Goal: Task Accomplishment & Management: Use online tool/utility

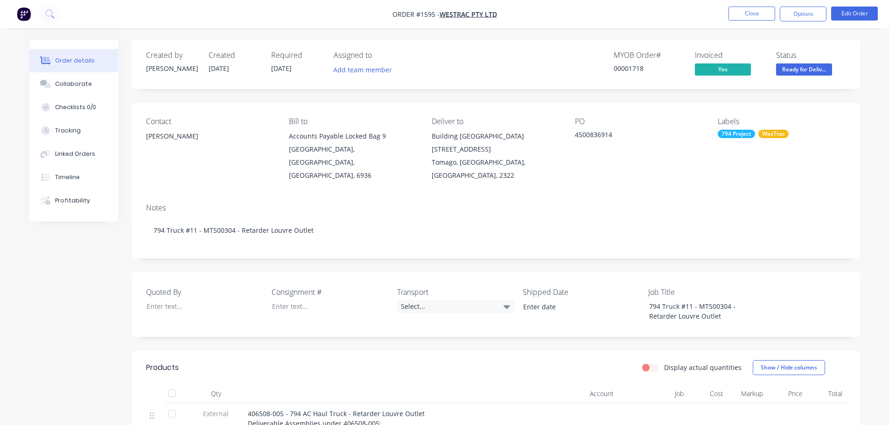
scroll to position [167, 0]
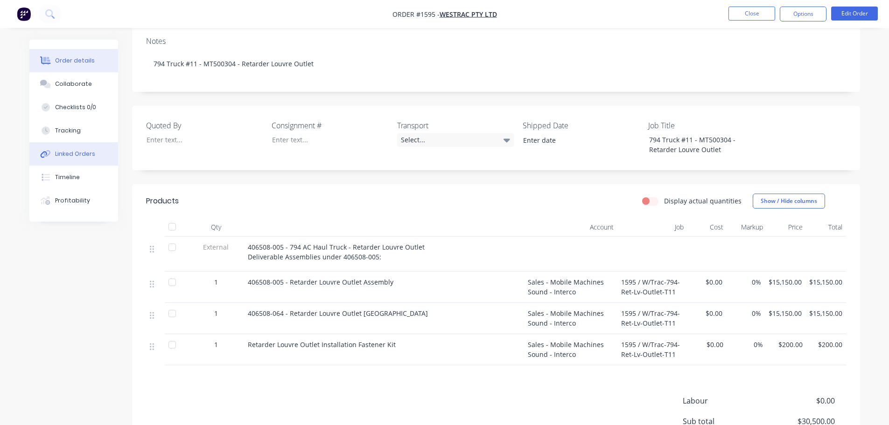
click at [75, 150] on div "Linked Orders" at bounding box center [75, 154] width 40 height 8
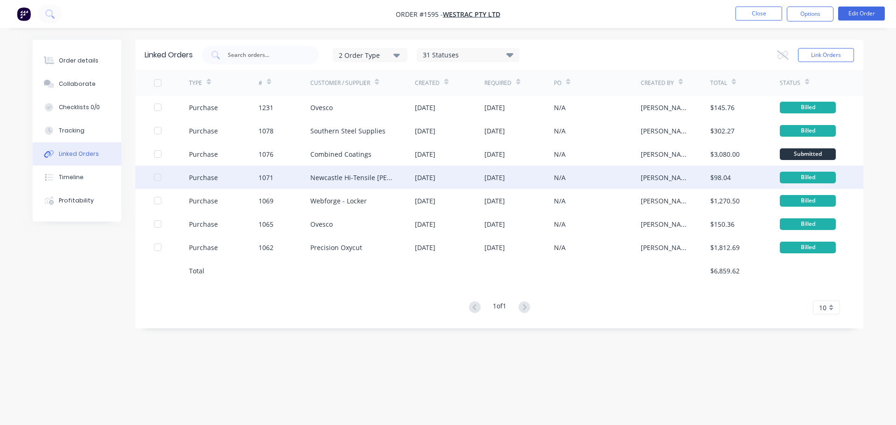
click at [337, 179] on div "Newcastle Hi-Tensile [PERSON_NAME]" at bounding box center [353, 178] width 86 height 10
type textarea "x"
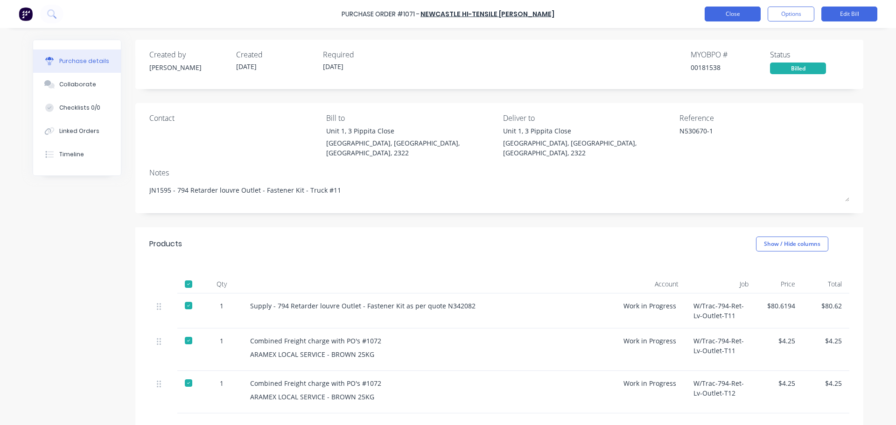
click at [744, 14] on button "Close" at bounding box center [733, 14] width 56 height 15
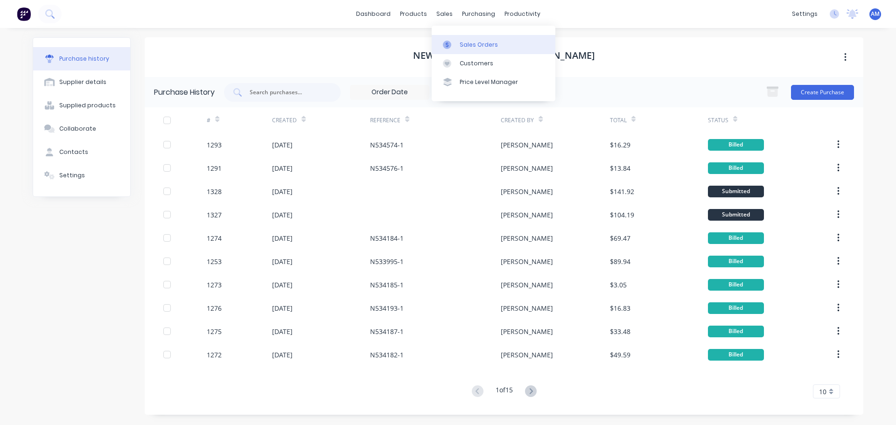
click at [463, 45] on div "Sales Orders" at bounding box center [479, 45] width 38 height 8
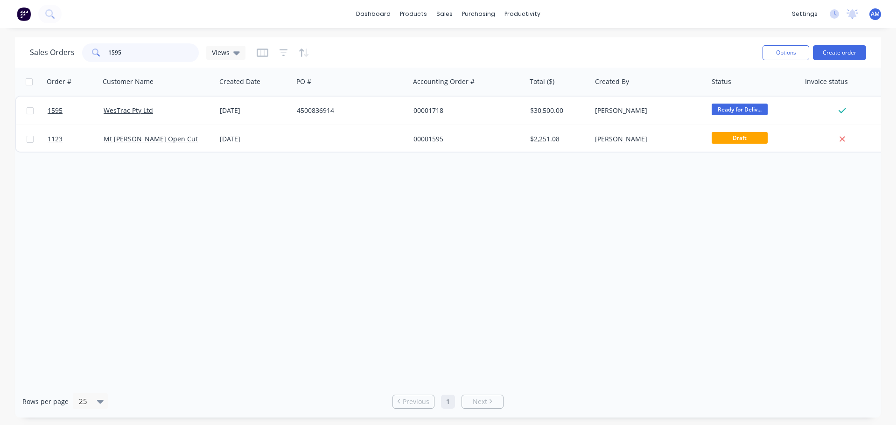
drag, startPoint x: 114, startPoint y: 50, endPoint x: 91, endPoint y: 48, distance: 23.9
click at [91, 48] on div "1595" at bounding box center [140, 52] width 117 height 19
type input "1636"
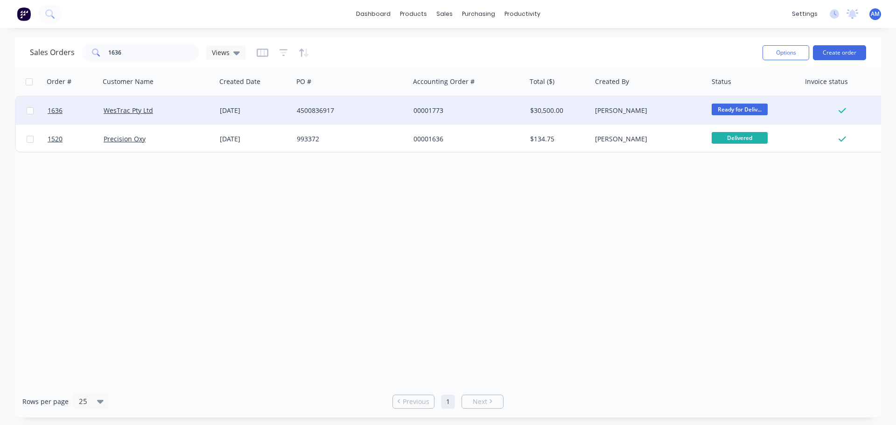
click at [306, 108] on div "4500836917" at bounding box center [349, 110] width 104 height 9
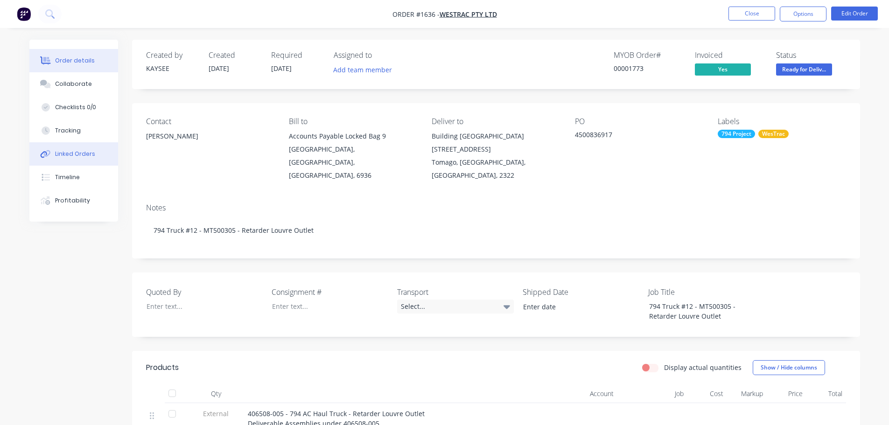
click at [70, 155] on div "Linked Orders" at bounding box center [75, 154] width 40 height 8
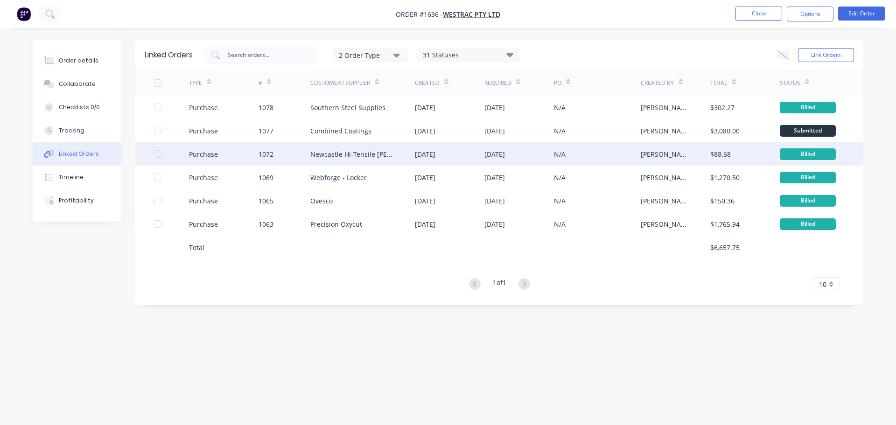
click at [343, 159] on div "Newcastle Hi-Tensile [PERSON_NAME]" at bounding box center [353, 154] width 86 height 10
type textarea "x"
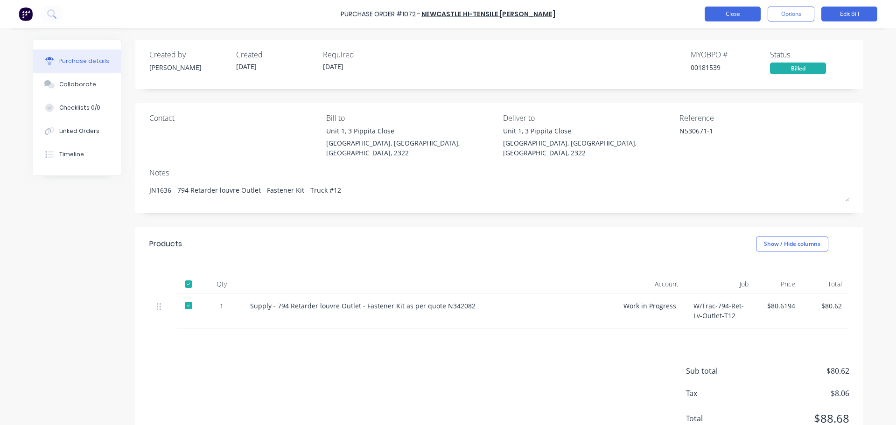
click at [746, 16] on button "Close" at bounding box center [733, 14] width 56 height 15
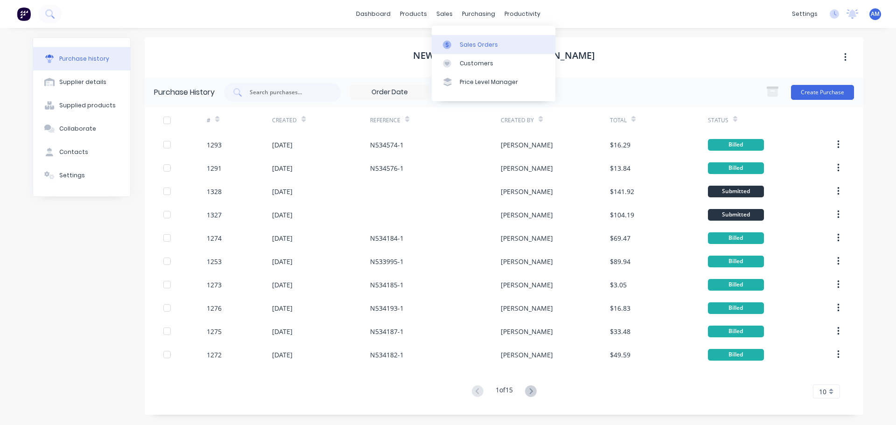
click at [471, 43] on div "Sales Orders" at bounding box center [479, 45] width 38 height 8
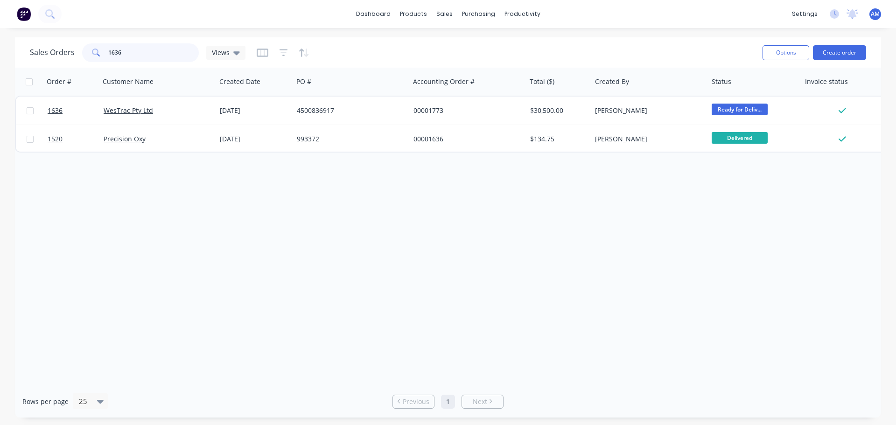
drag, startPoint x: 104, startPoint y: 55, endPoint x: 87, endPoint y: 56, distance: 16.9
click at [87, 56] on div "1636" at bounding box center [140, 52] width 117 height 19
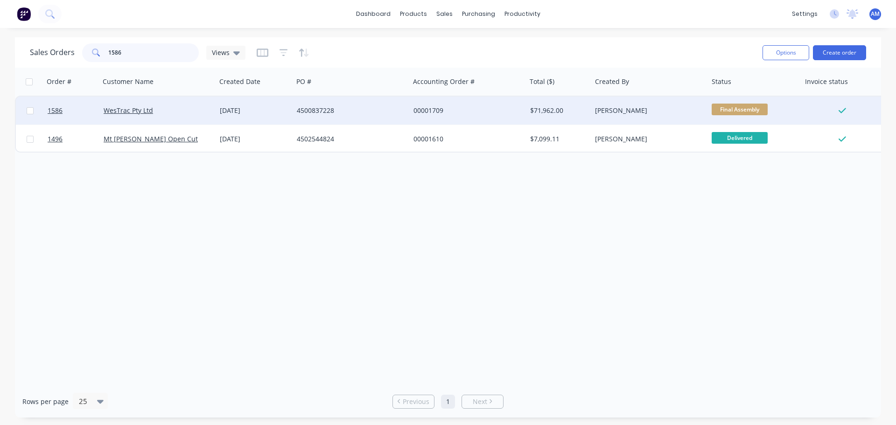
type input "1586"
click at [319, 112] on div "4500837228" at bounding box center [349, 110] width 104 height 9
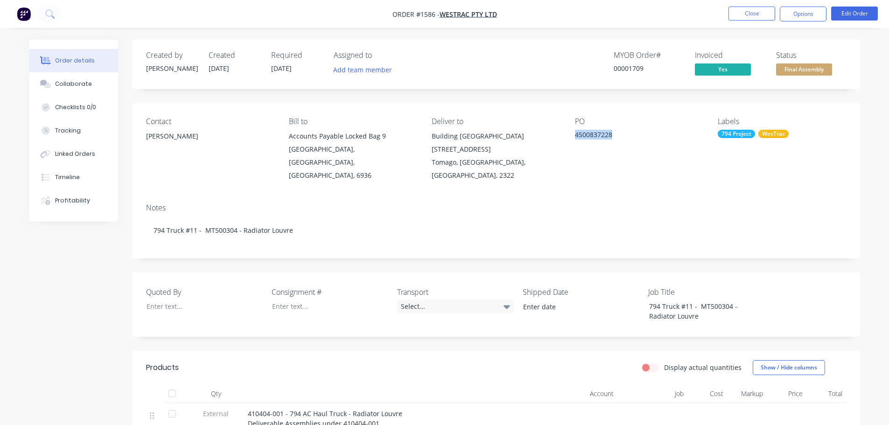
drag, startPoint x: 616, startPoint y: 136, endPoint x: 574, endPoint y: 136, distance: 42.0
click at [574, 136] on div "Contact [PERSON_NAME] [PERSON_NAME] to Accounts Payable Locked Bag [STREET_ADDR…" at bounding box center [496, 149] width 728 height 93
copy div "4500837228"
click at [745, 14] on button "Close" at bounding box center [752, 14] width 47 height 14
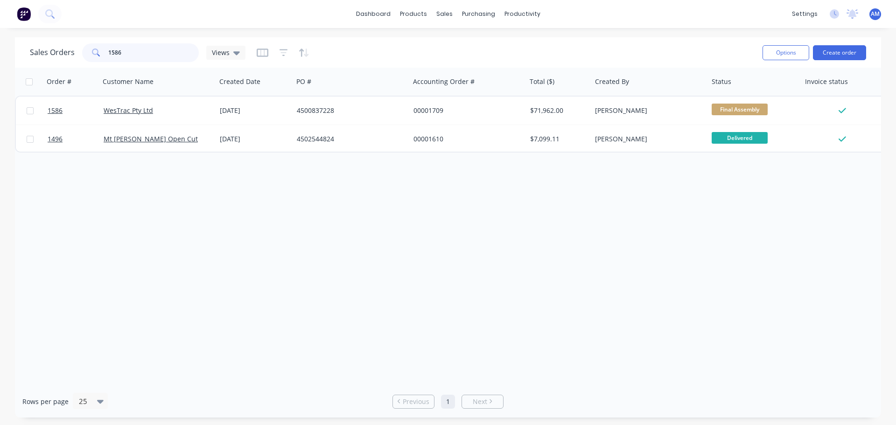
drag, startPoint x: 164, startPoint y: 55, endPoint x: 69, endPoint y: 55, distance: 94.8
click at [69, 55] on div "Sales Orders 1586 Views" at bounding box center [138, 52] width 216 height 19
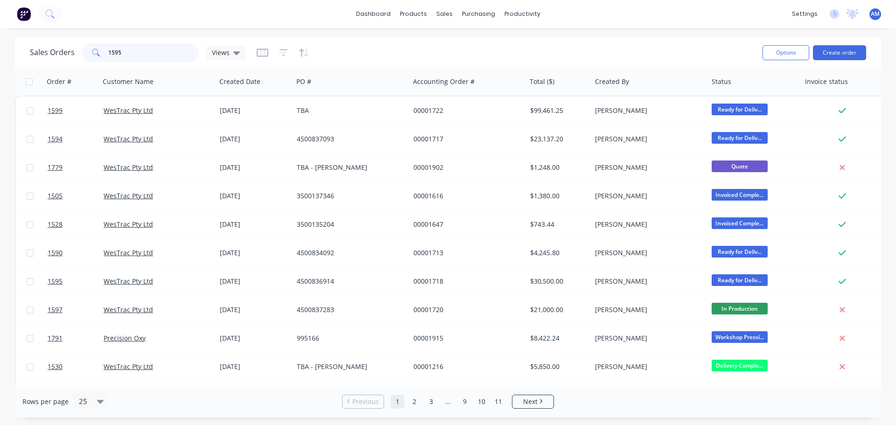
type input "1595"
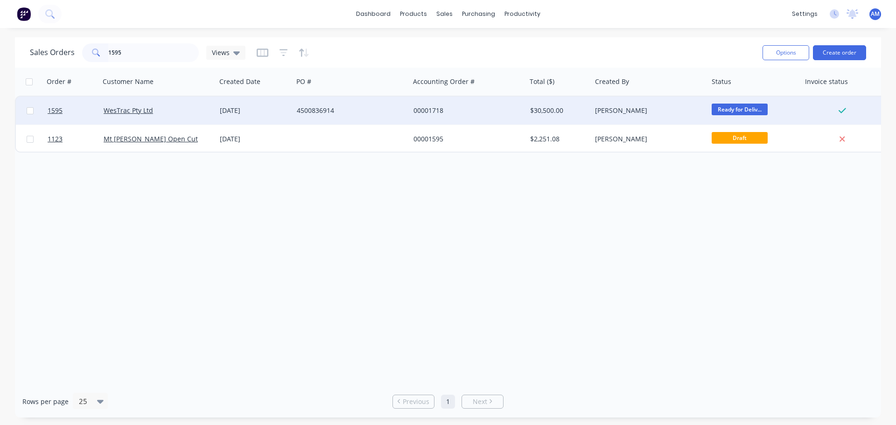
click at [321, 111] on div "4500836914" at bounding box center [349, 110] width 104 height 9
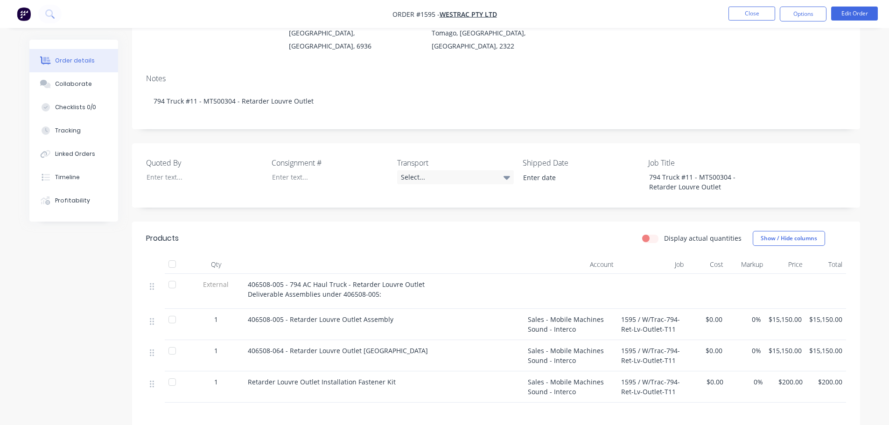
scroll to position [140, 0]
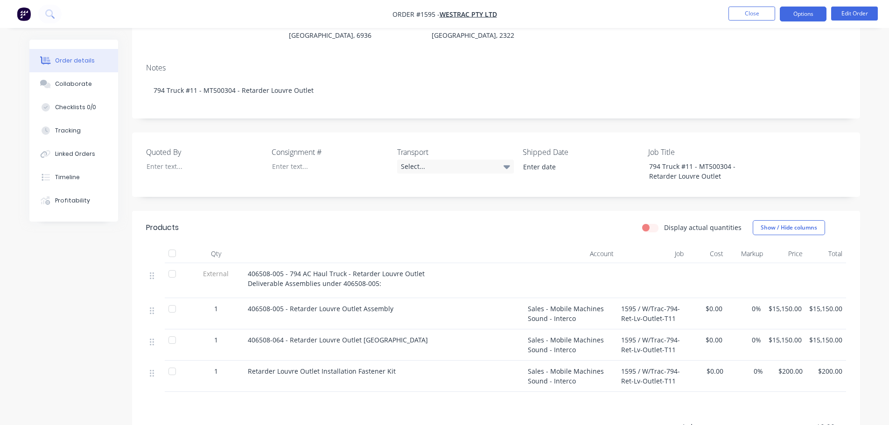
click at [802, 16] on button "Options" at bounding box center [803, 14] width 47 height 15
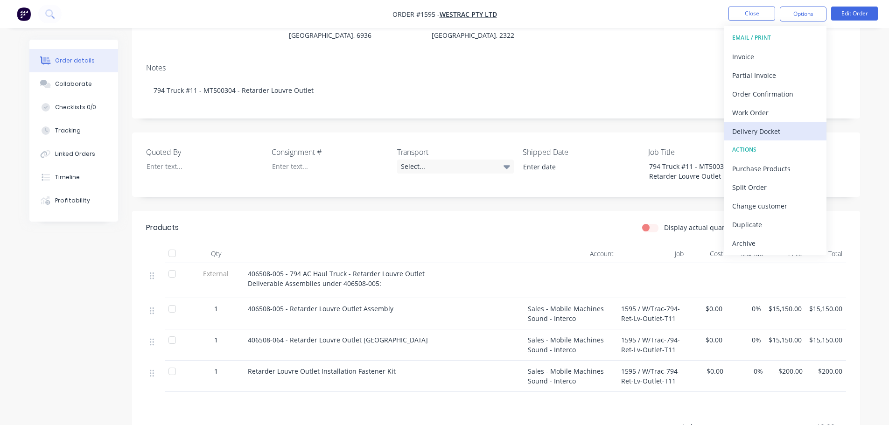
click at [739, 132] on div "Delivery Docket" at bounding box center [775, 132] width 86 height 14
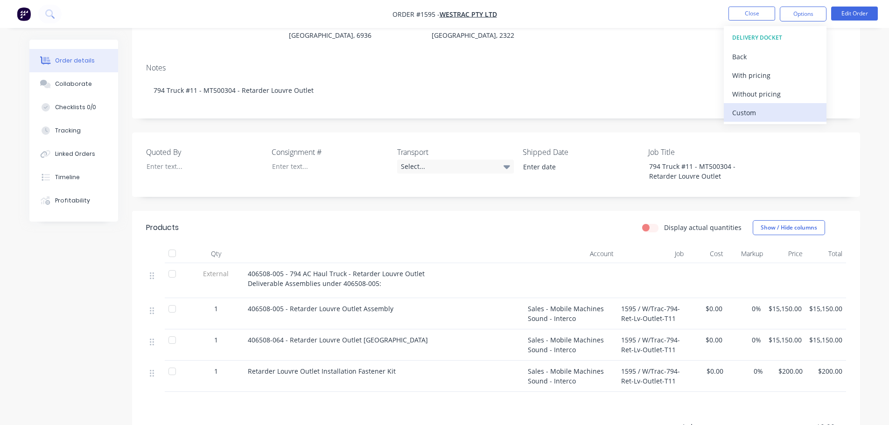
click at [742, 109] on div "Custom" at bounding box center [775, 113] width 86 height 14
click at [743, 94] on div "Without pricing" at bounding box center [775, 94] width 86 height 14
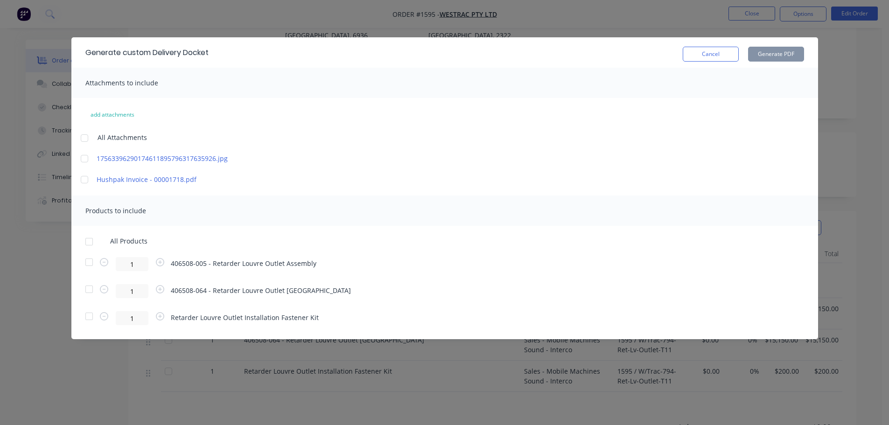
click at [90, 240] on div at bounding box center [89, 241] width 19 height 19
click at [780, 55] on button "Generate PDF" at bounding box center [776, 54] width 56 height 15
click at [714, 56] on button "Cancel" at bounding box center [711, 54] width 56 height 15
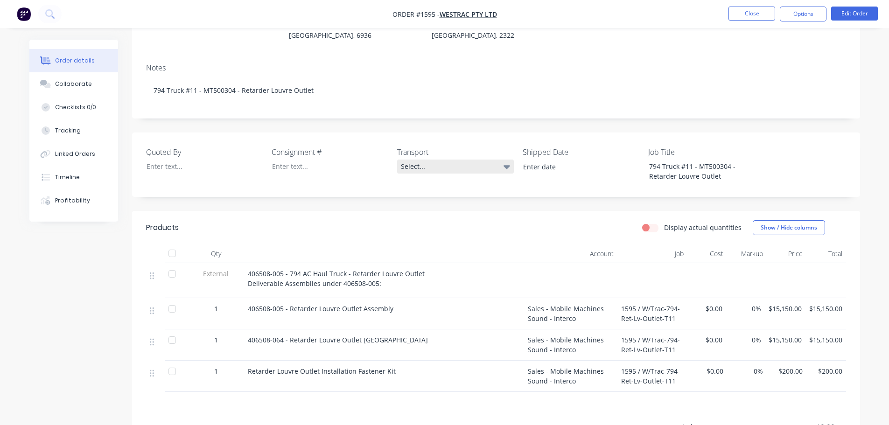
click at [424, 160] on div "Select..." at bounding box center [455, 167] width 117 height 14
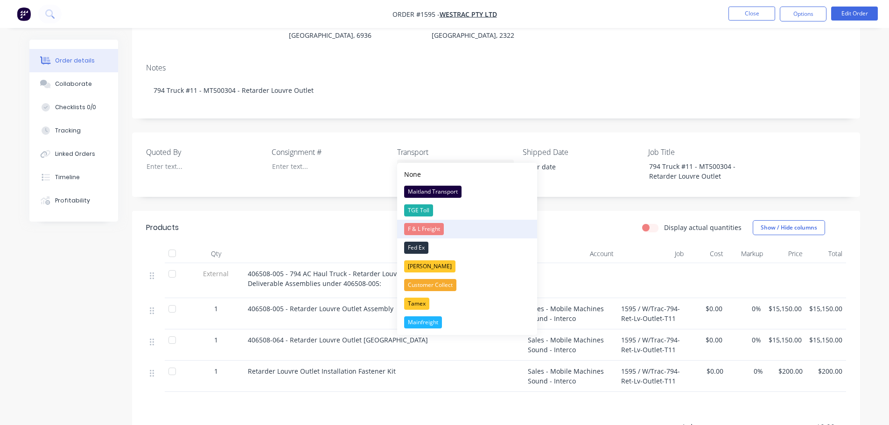
click at [437, 231] on div "F & L Freight" at bounding box center [424, 229] width 40 height 12
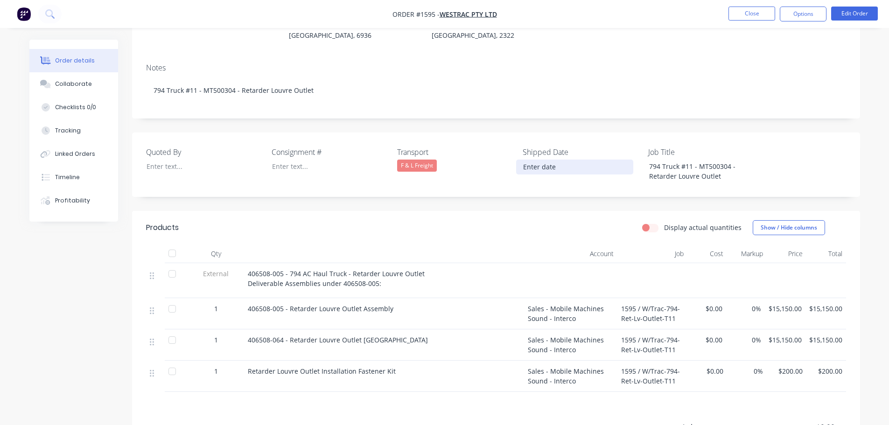
click at [536, 160] on input at bounding box center [575, 167] width 116 height 14
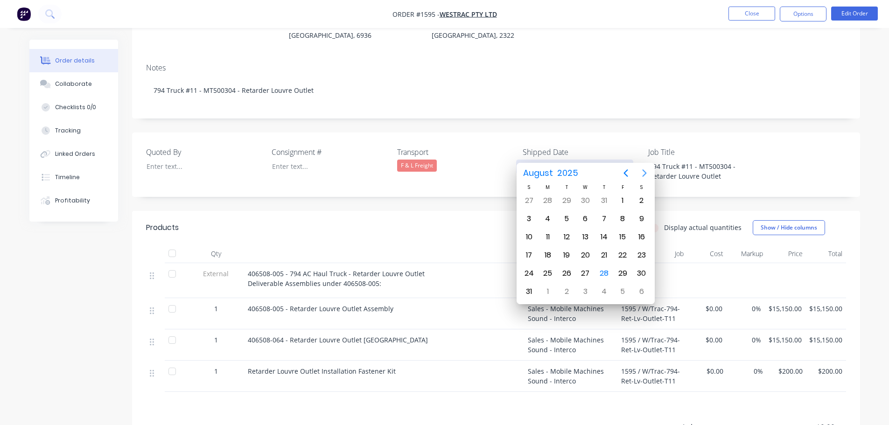
click at [645, 169] on icon "Next page" at bounding box center [644, 173] width 11 height 11
click at [550, 198] on div "1" at bounding box center [548, 201] width 14 height 14
type input "[DATE]"
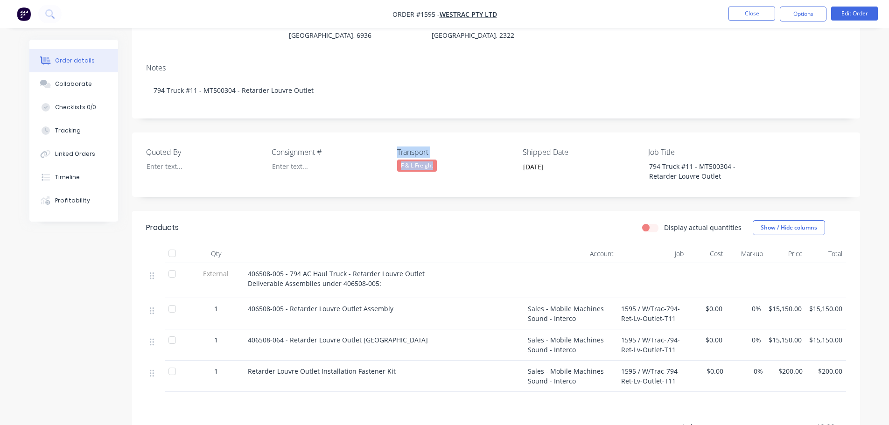
drag, startPoint x: 436, startPoint y: 154, endPoint x: 392, endPoint y: 151, distance: 44.0
click at [392, 151] on div "Quoted By Consignment # Transport F & L Freight Shipped Date [DATE] Job Title 7…" at bounding box center [496, 165] width 728 height 64
copy div "Transport F & L Freight"
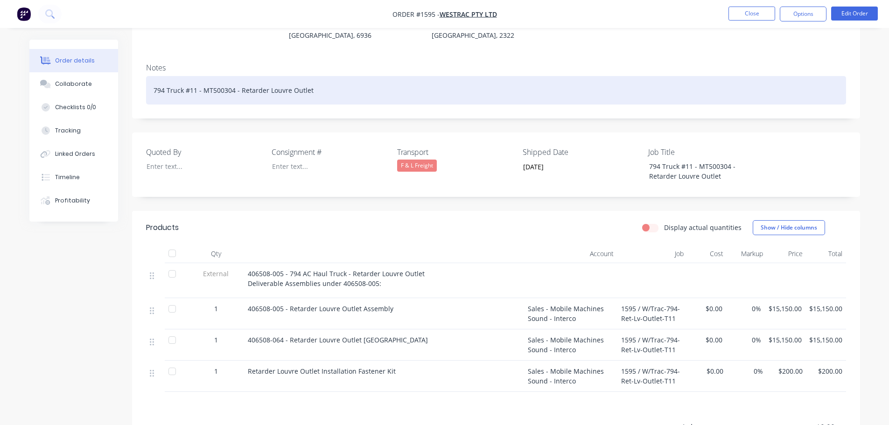
drag, startPoint x: 314, startPoint y: 80, endPoint x: 318, endPoint y: 77, distance: 5.6
click at [314, 79] on div "794 Truck #11 - MT500304 - Retarder Louvre Outlet" at bounding box center [496, 90] width 700 height 28
click at [339, 77] on div "794 Truck #11 - MT500304 - Retarder Louvre Outlet TransportF & L Freight" at bounding box center [496, 90] width 700 height 28
click at [340, 78] on div "794 Truck #11 - MT500304 - Retarder Louvre Outlet TransportF & L Freight" at bounding box center [496, 90] width 700 height 28
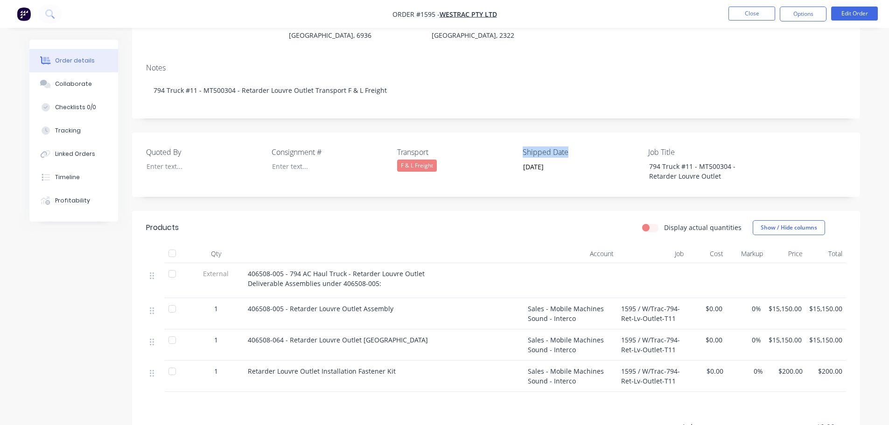
drag, startPoint x: 567, startPoint y: 137, endPoint x: 518, endPoint y: 135, distance: 49.0
click at [518, 135] on div "Quoted By Consignment # Transport F & L Freight Shipped Date [DATE] Job Title 7…" at bounding box center [496, 165] width 728 height 64
copy label "Shipped Date"
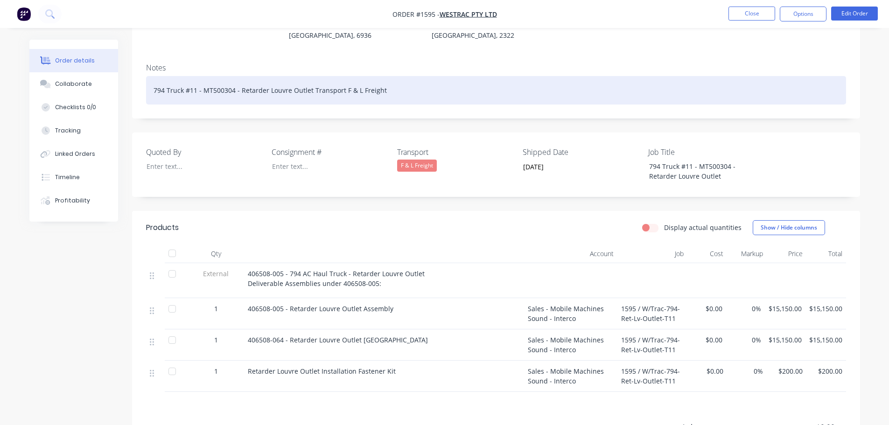
click at [393, 77] on div "794 Truck #11 - MT500304 - Retarder Louvre Outlet Transport F & L Freight" at bounding box center [496, 90] width 700 height 28
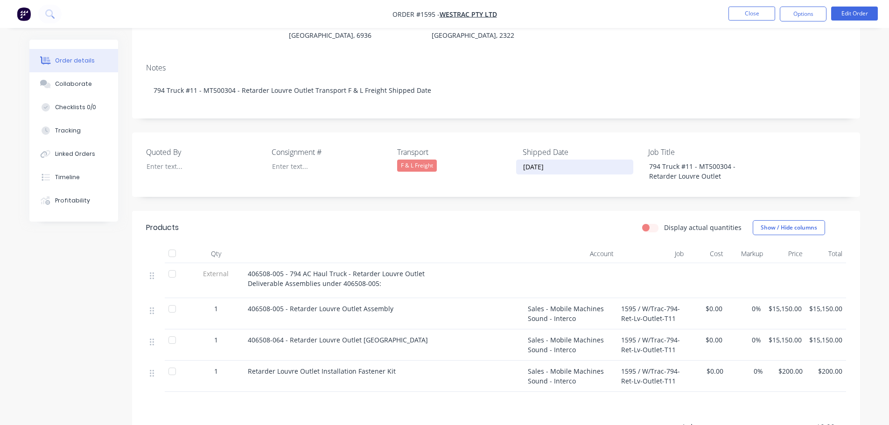
drag, startPoint x: 557, startPoint y: 155, endPoint x: 519, endPoint y: 152, distance: 38.9
click at [519, 160] on input "[DATE]" at bounding box center [575, 167] width 116 height 14
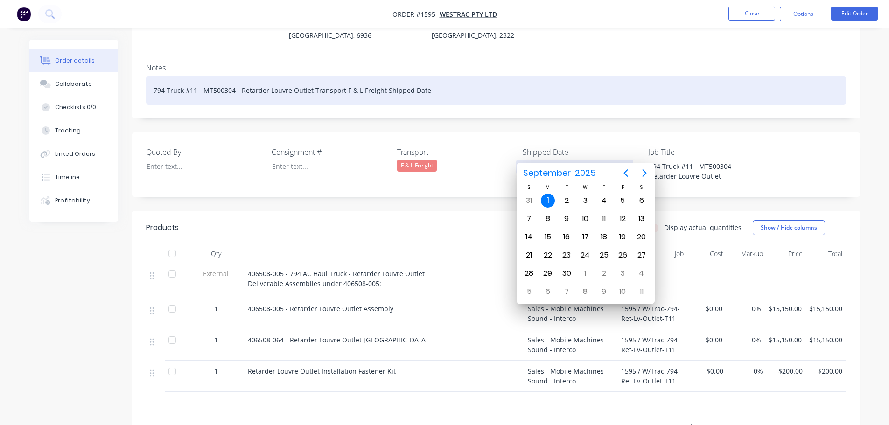
click at [435, 80] on div "794 Truck #11 - MT500304 - Retarder Louvre Outlet Transport F & L Freight Shipp…" at bounding box center [496, 90] width 700 height 28
click at [433, 77] on div "794 Truck #11 - MT500304 - Retarder Louvre Outlet Transport F & L Freight Shipp…" at bounding box center [496, 90] width 700 height 28
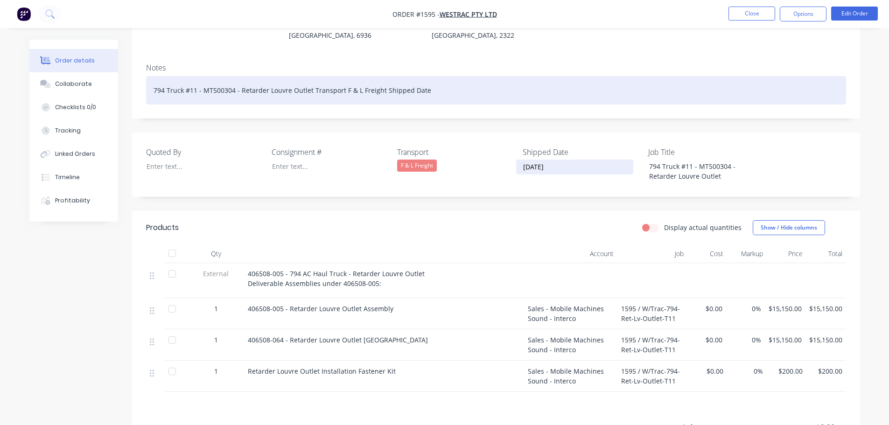
click at [430, 77] on div "794 Truck #11 - MT500304 - Retarder Louvre Outlet Transport F & L Freight Shipp…" at bounding box center [496, 90] width 700 height 28
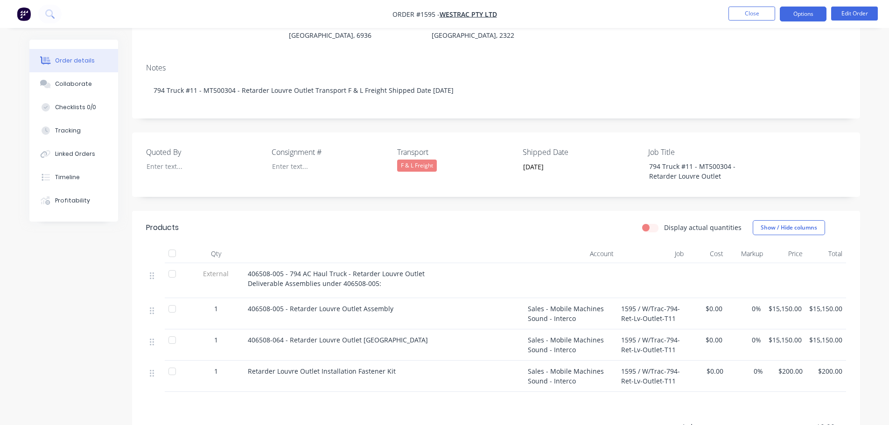
click at [800, 18] on button "Options" at bounding box center [803, 14] width 47 height 15
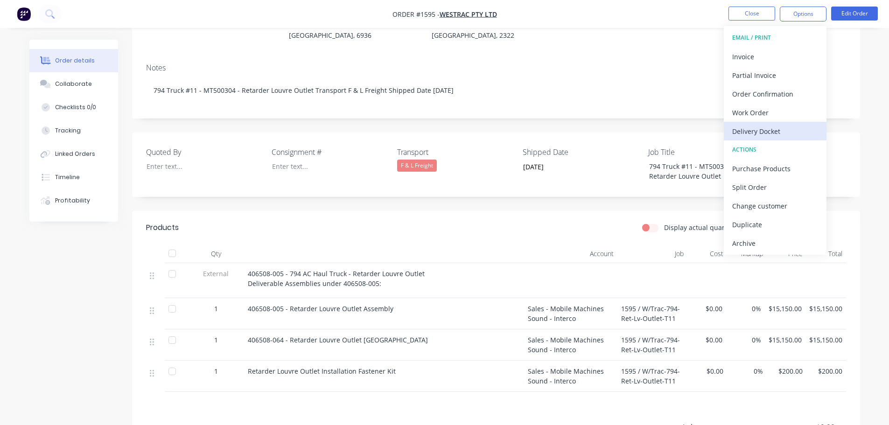
click at [762, 132] on div "Delivery Docket" at bounding box center [775, 132] width 86 height 14
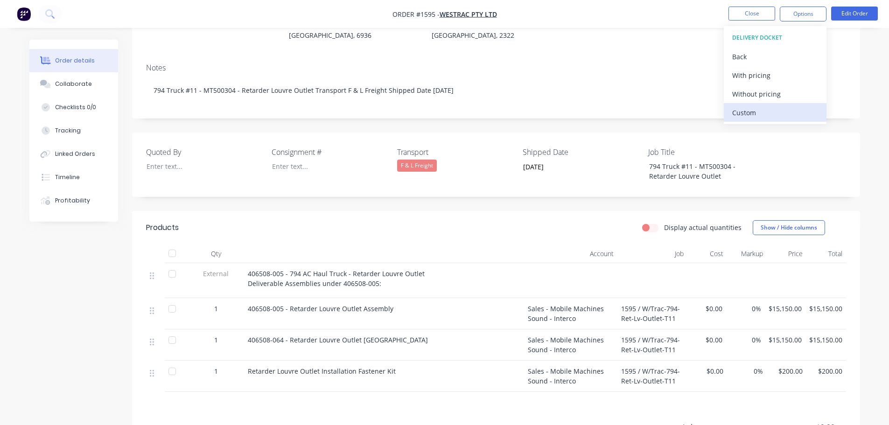
click at [757, 113] on div "Custom" at bounding box center [775, 113] width 86 height 14
click at [754, 95] on div "Without pricing" at bounding box center [775, 94] width 86 height 14
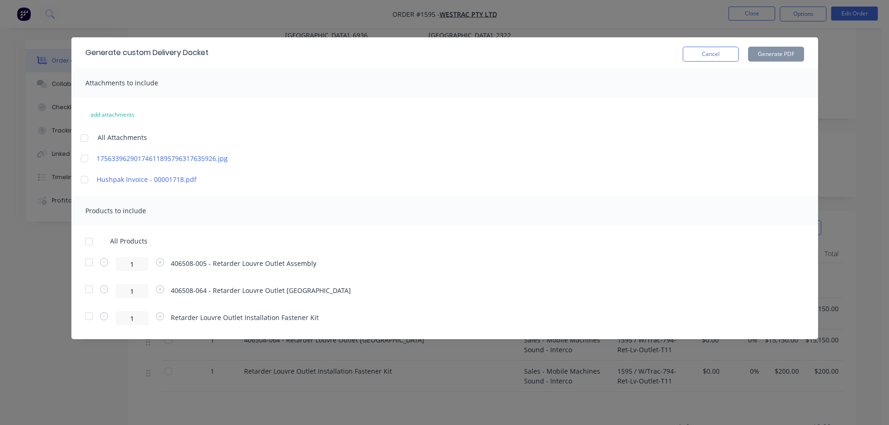
click at [84, 240] on div at bounding box center [89, 241] width 19 height 19
click at [764, 57] on button "Generate PDF" at bounding box center [776, 54] width 56 height 15
click at [712, 54] on button "Cancel" at bounding box center [711, 54] width 56 height 15
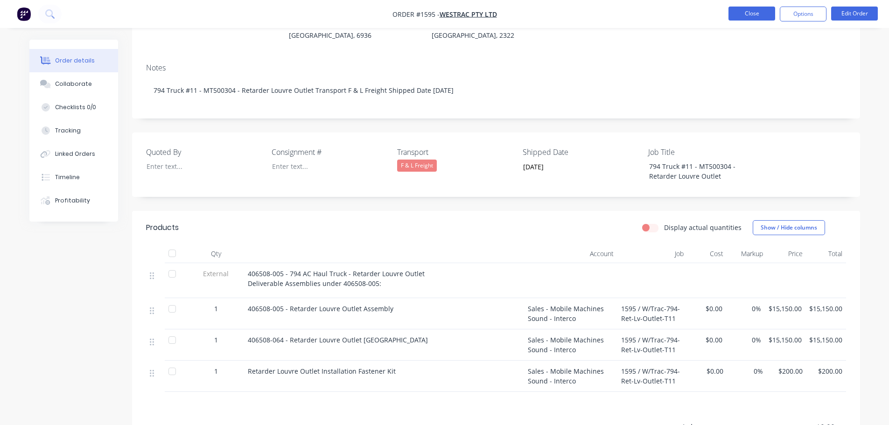
click at [755, 16] on button "Close" at bounding box center [752, 14] width 47 height 14
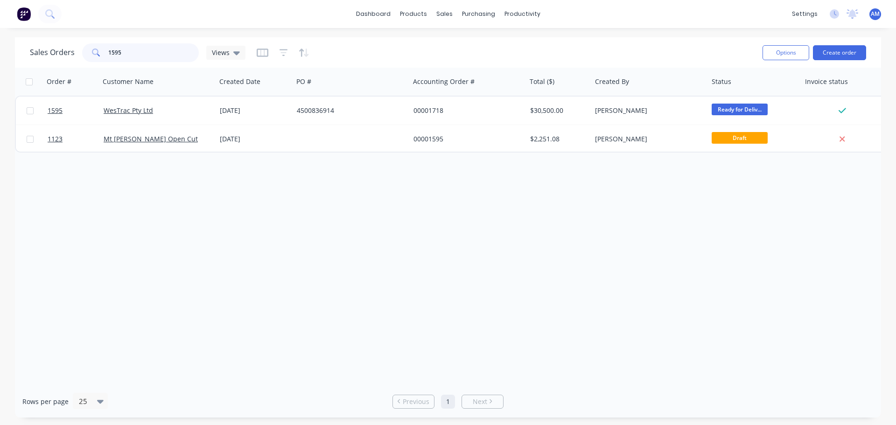
drag, startPoint x: 128, startPoint y: 55, endPoint x: 105, endPoint y: 49, distance: 24.0
click at [105, 49] on div "1595" at bounding box center [140, 52] width 117 height 19
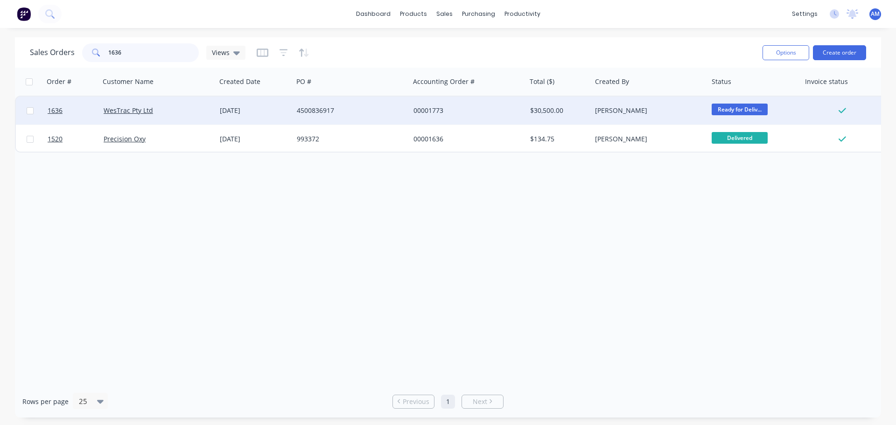
type input "1636"
click at [316, 110] on div "4500836917" at bounding box center [349, 110] width 104 height 9
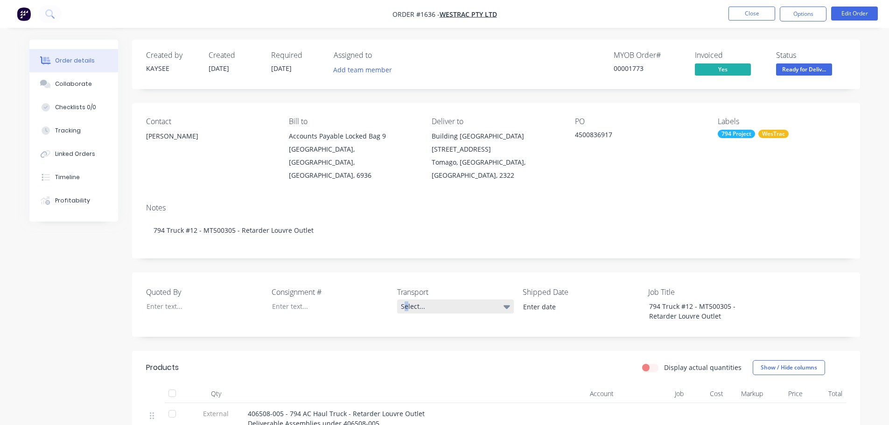
click at [407, 300] on div "Select..." at bounding box center [455, 307] width 117 height 14
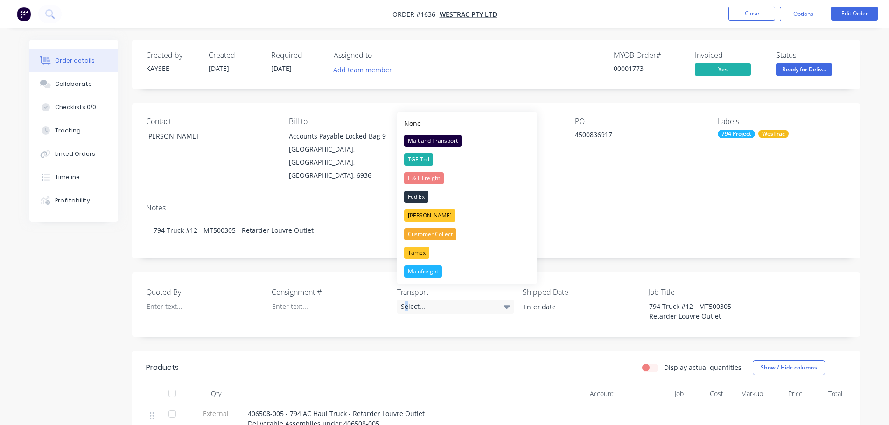
click at [417, 173] on button "F & L Freight" at bounding box center [467, 178] width 140 height 19
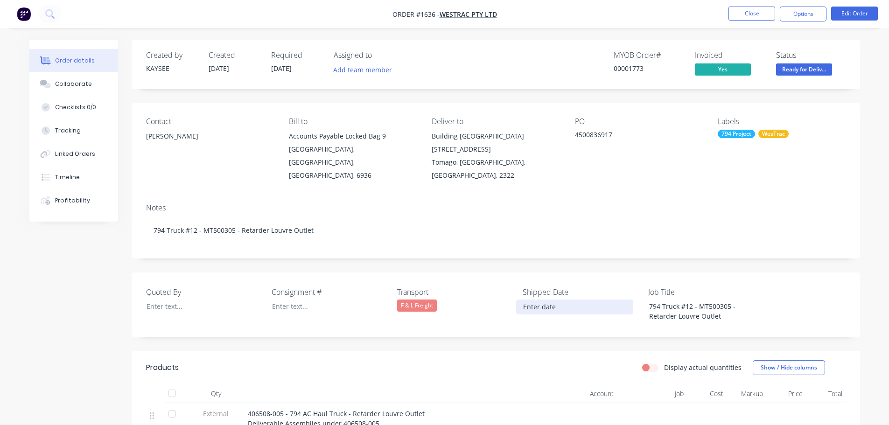
click at [550, 300] on input at bounding box center [575, 307] width 116 height 14
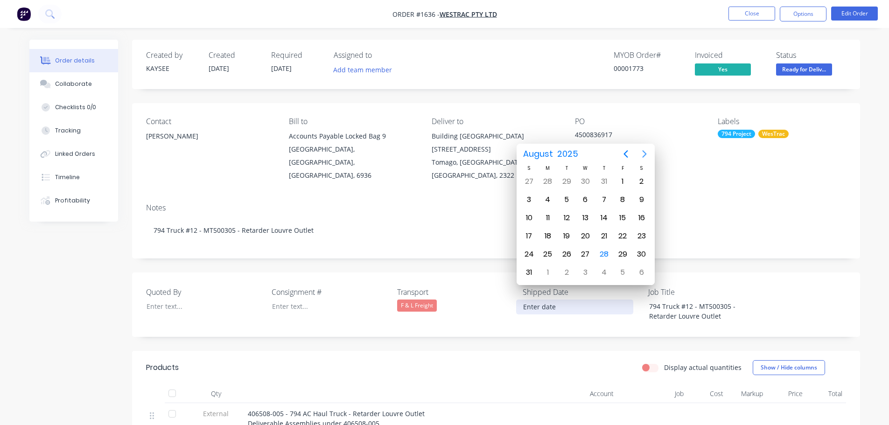
click at [646, 152] on icon "Next page" at bounding box center [644, 153] width 11 height 11
click at [552, 184] on div "1" at bounding box center [548, 182] width 14 height 14
type input "[DATE]"
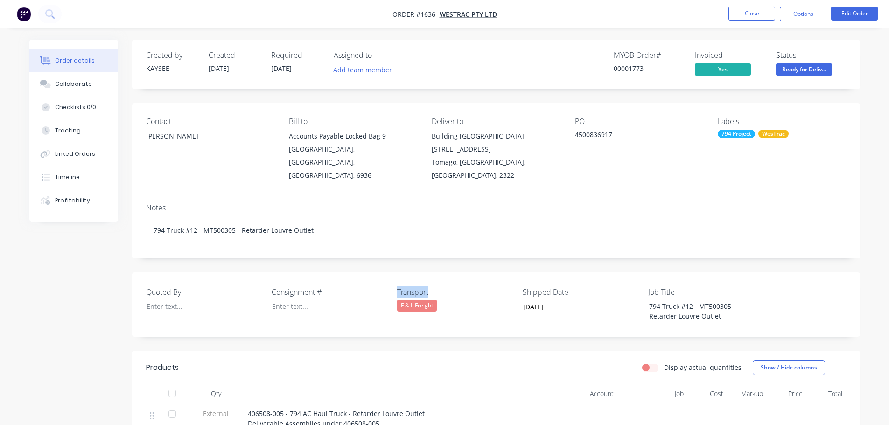
drag, startPoint x: 436, startPoint y: 281, endPoint x: 389, endPoint y: 291, distance: 47.1
click at [389, 291] on div "Quoted By Consignment # Transport F & L Freight Shipped Date [DATE] Job Title 7…" at bounding box center [496, 305] width 728 height 64
drag, startPoint x: 439, startPoint y: 293, endPoint x: 398, endPoint y: 269, distance: 47.3
click at [398, 273] on div "Quoted By Consignment # Transport F & L Freight Shipped Date [DATE] Job Title 7…" at bounding box center [496, 305] width 728 height 64
copy div "Transport F & L Freight"
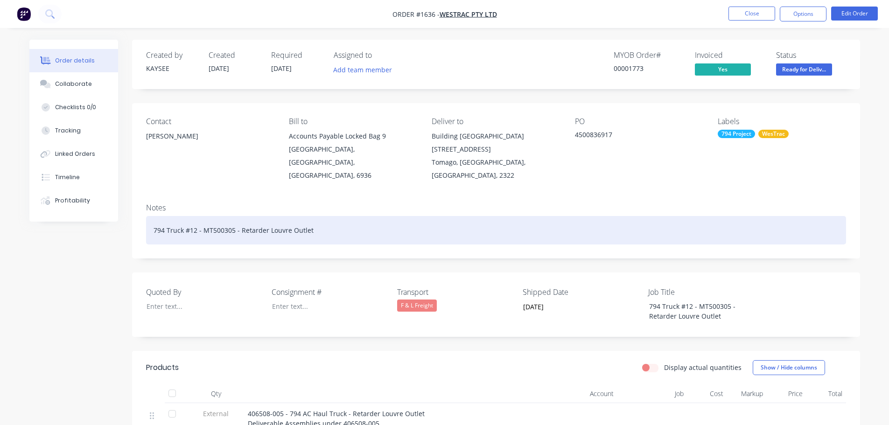
click at [314, 216] on div "794 Truck #12 - MT500305 - Retarder Louvre Outlet" at bounding box center [496, 230] width 700 height 28
click at [339, 217] on div "794 Truck #12 - MT500305 - Retarder Louvre Outlet TransportF & L Freight" at bounding box center [496, 230] width 700 height 28
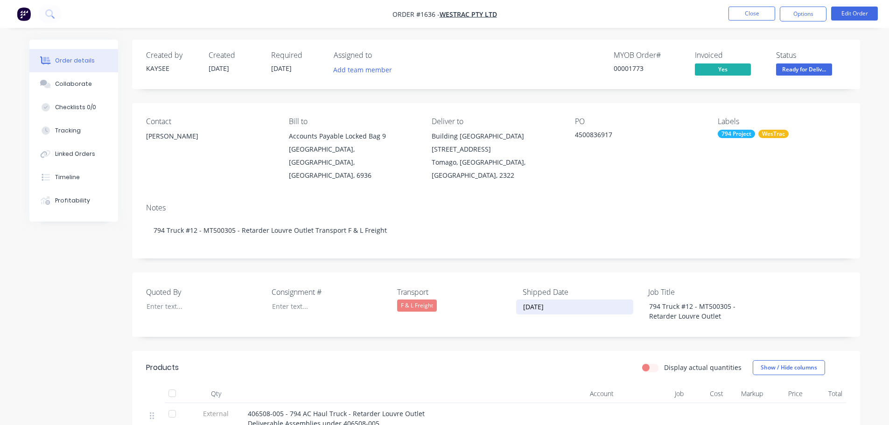
drag, startPoint x: 573, startPoint y: 288, endPoint x: 519, endPoint y: 266, distance: 59.0
click at [519, 273] on div "Quoted By Consignment # Transport F & L Freight Shipped Date [DATE] Job Title 7…" at bounding box center [496, 305] width 728 height 64
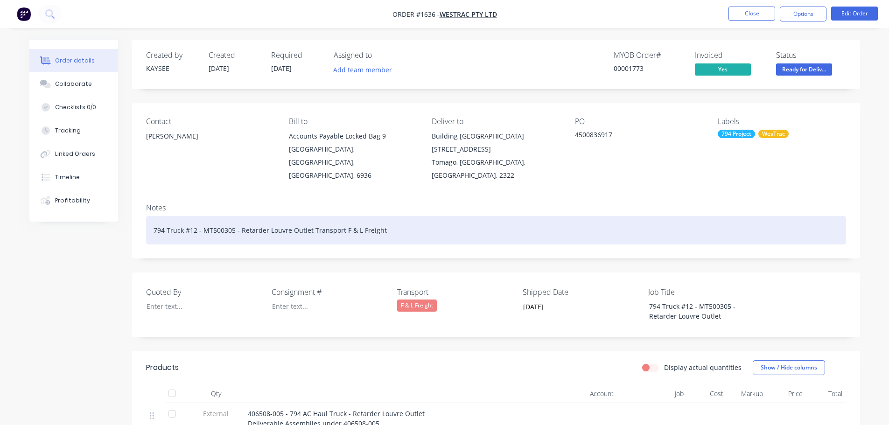
drag, startPoint x: 395, startPoint y: 211, endPoint x: 400, endPoint y: 212, distance: 5.8
click at [396, 216] on div "794 Truck #12 - MT500305 - Retarder Louvre Outlet Transport F & L Freight" at bounding box center [496, 230] width 700 height 28
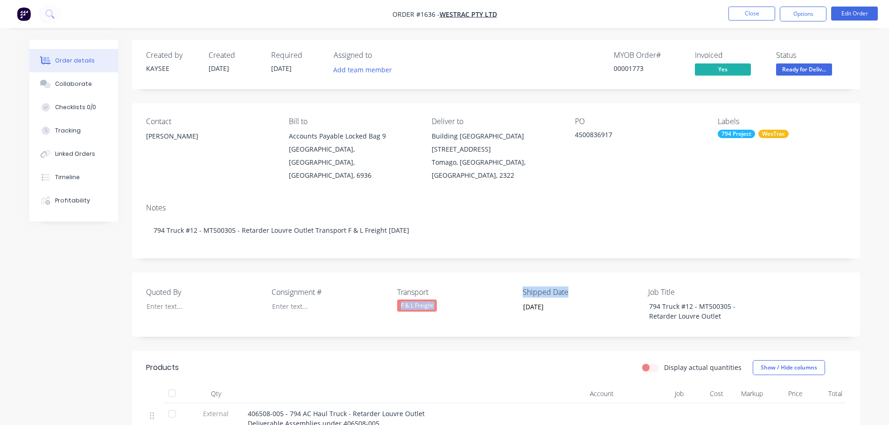
drag, startPoint x: 570, startPoint y: 279, endPoint x: 512, endPoint y: 277, distance: 58.4
click at [512, 277] on div "Quoted By Consignment # Transport F & L Freight Shipped Date [DATE] Job Title 7…" at bounding box center [496, 305] width 728 height 64
click at [512, 287] on label "Transport" at bounding box center [455, 292] width 117 height 11
drag, startPoint x: 518, startPoint y: 278, endPoint x: 572, endPoint y: 281, distance: 54.7
click at [572, 281] on div "Quoted By Consignment # Transport F & L Freight Shipped Date [DATE] Job Title 7…" at bounding box center [496, 305] width 728 height 64
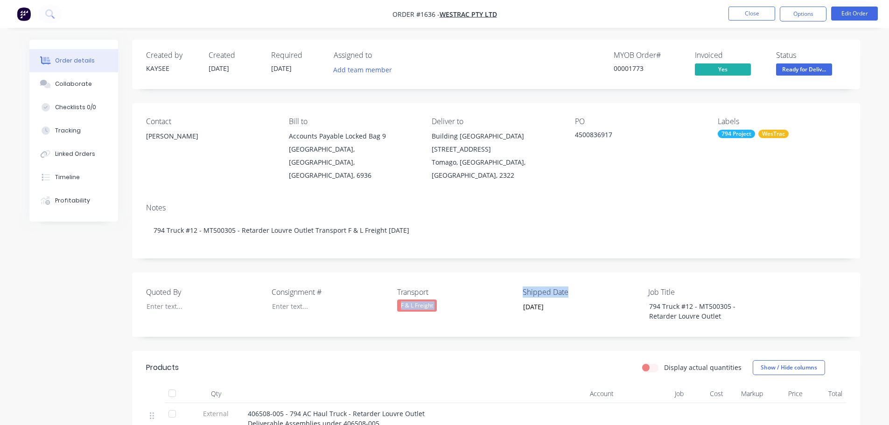
click at [582, 287] on label "Shipped Date" at bounding box center [581, 292] width 117 height 11
drag, startPoint x: 582, startPoint y: 279, endPoint x: 567, endPoint y: 279, distance: 14.9
click at [581, 287] on label "Shipped Date" at bounding box center [581, 292] width 117 height 11
drag, startPoint x: 517, startPoint y: 278, endPoint x: 555, endPoint y: 279, distance: 37.8
click at [555, 279] on div "Quoted By Consignment # Transport F & L Freight Shipped Date [DATE] Job Title 7…" at bounding box center [496, 305] width 728 height 64
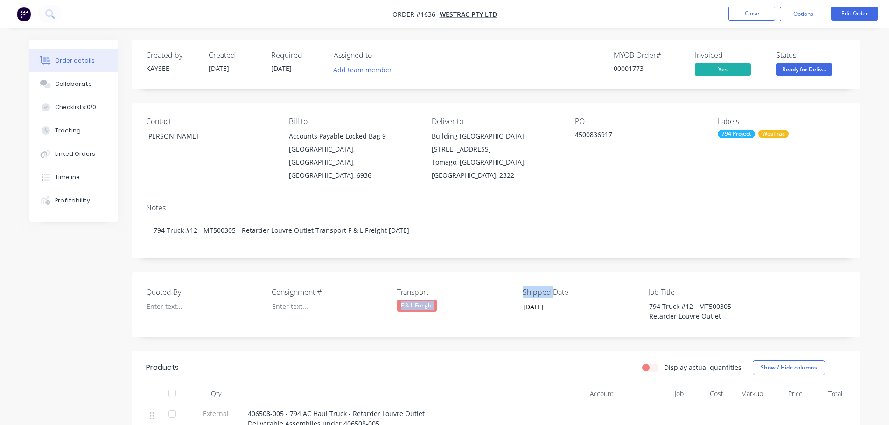
click at [512, 287] on label "Transport" at bounding box center [455, 292] width 117 height 11
click at [527, 287] on label "Shipped Date" at bounding box center [581, 292] width 117 height 11
drag, startPoint x: 569, startPoint y: 279, endPoint x: 523, endPoint y: 278, distance: 45.3
click at [523, 287] on label "Shipped Date" at bounding box center [581, 292] width 117 height 11
copy label "Shipped Date"
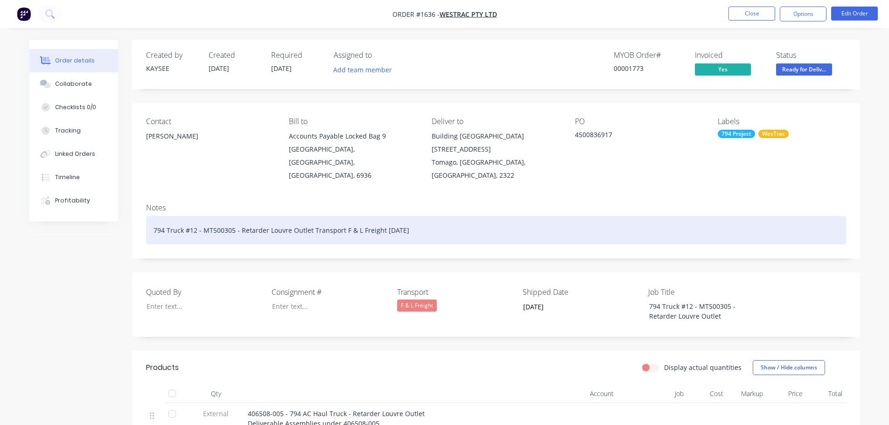
click at [380, 218] on div "794 Truck #12 - MT500305 - Retarder Louvre Outlet Transport F & L Freight [DATE]" at bounding box center [496, 230] width 700 height 28
click at [382, 218] on div "794 Truck #12 - MT500305 - Retarder Louvre Outlet Transport F & L Freight [DATE]" at bounding box center [496, 230] width 700 height 28
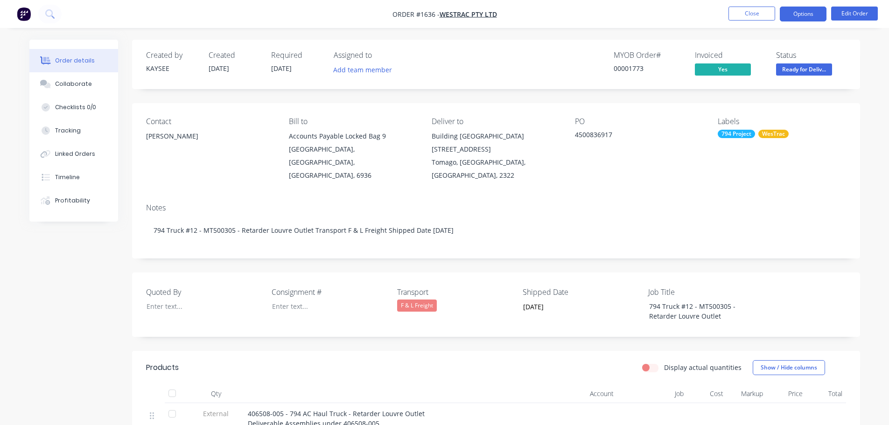
click at [803, 14] on button "Options" at bounding box center [803, 14] width 47 height 15
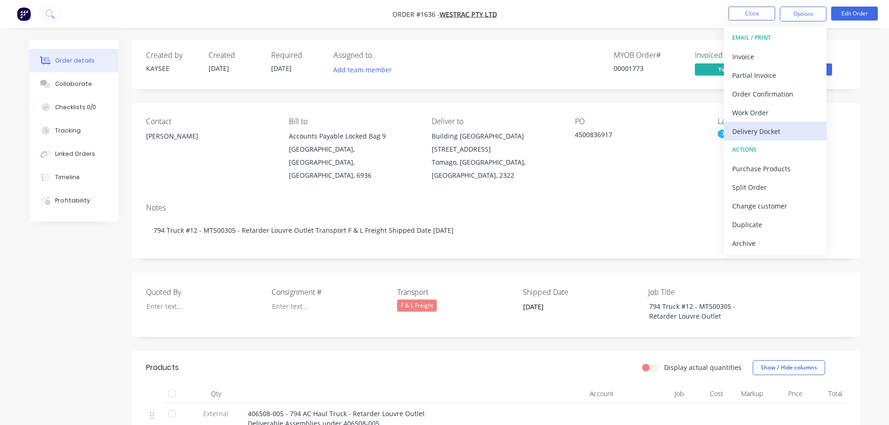
click at [765, 133] on div "Delivery Docket" at bounding box center [775, 132] width 86 height 14
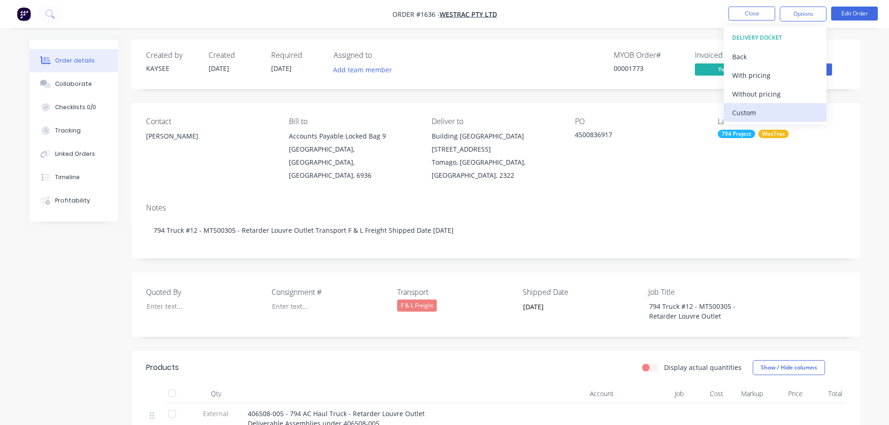
click at [760, 111] on div "Custom" at bounding box center [775, 113] width 86 height 14
click at [760, 95] on div "Without pricing" at bounding box center [775, 94] width 86 height 14
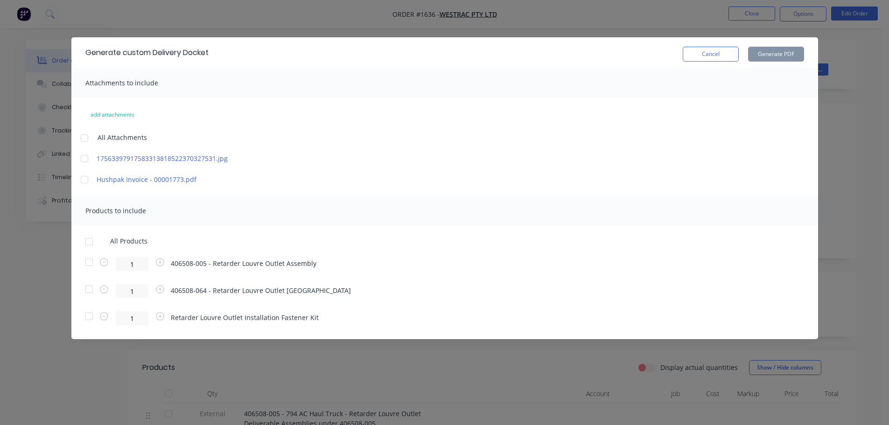
click at [94, 241] on div at bounding box center [89, 241] width 19 height 19
click at [777, 56] on button "Generate PDF" at bounding box center [776, 54] width 56 height 15
click at [704, 55] on button "Cancel" at bounding box center [711, 54] width 56 height 15
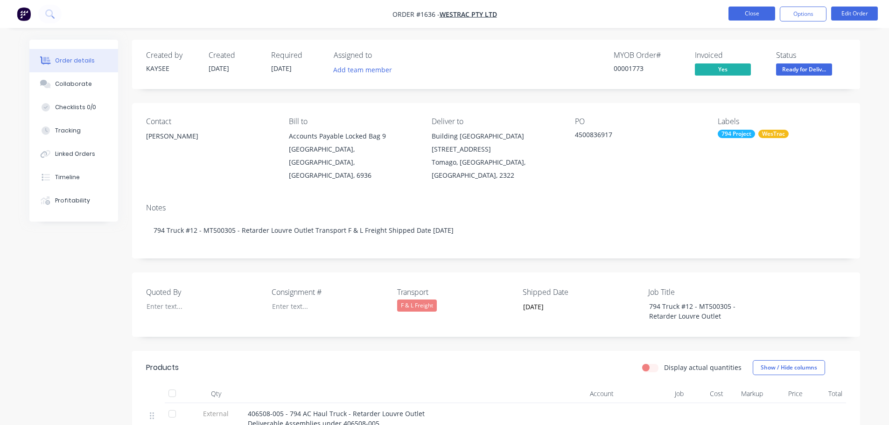
click at [749, 14] on button "Close" at bounding box center [752, 14] width 47 height 14
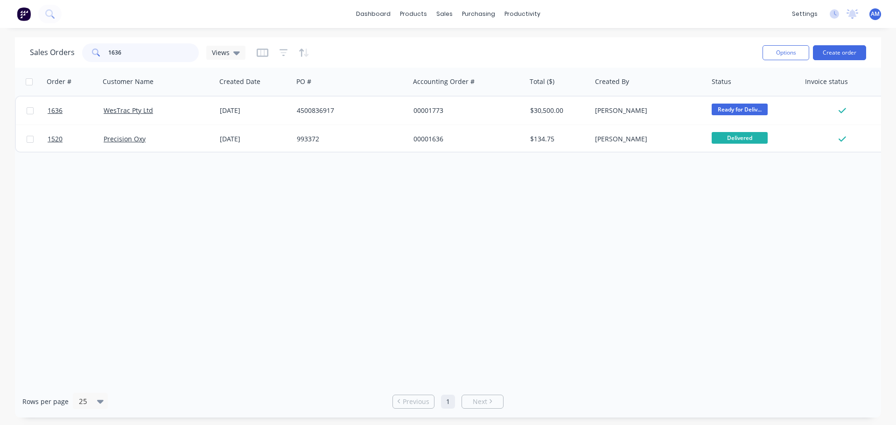
drag, startPoint x: 152, startPoint y: 49, endPoint x: 77, endPoint y: 56, distance: 75.4
click at [77, 56] on div "Sales Orders 1636 Views" at bounding box center [138, 52] width 216 height 19
type input "1599"
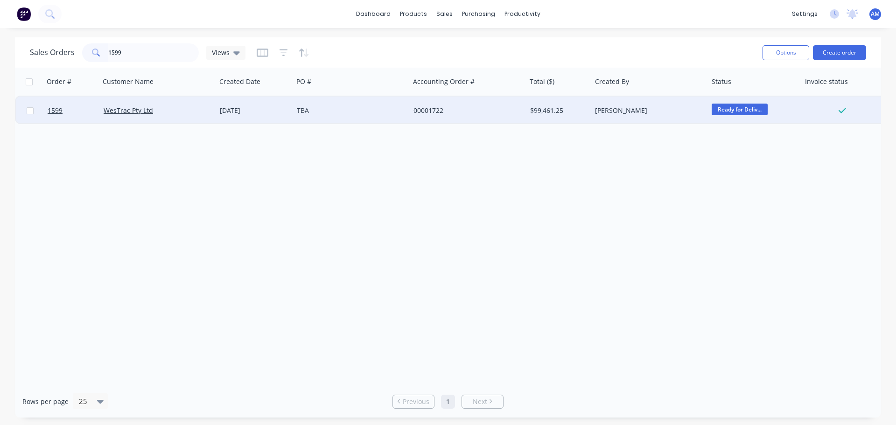
click at [433, 109] on div "00001722" at bounding box center [466, 110] width 104 height 9
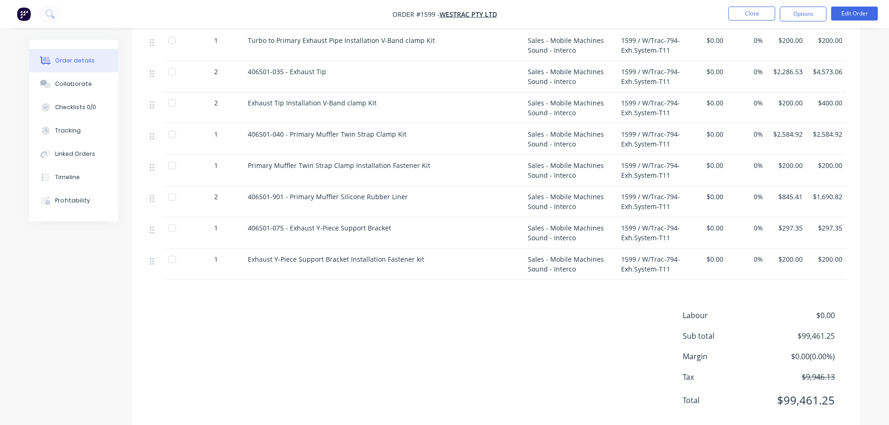
scroll to position [676, 0]
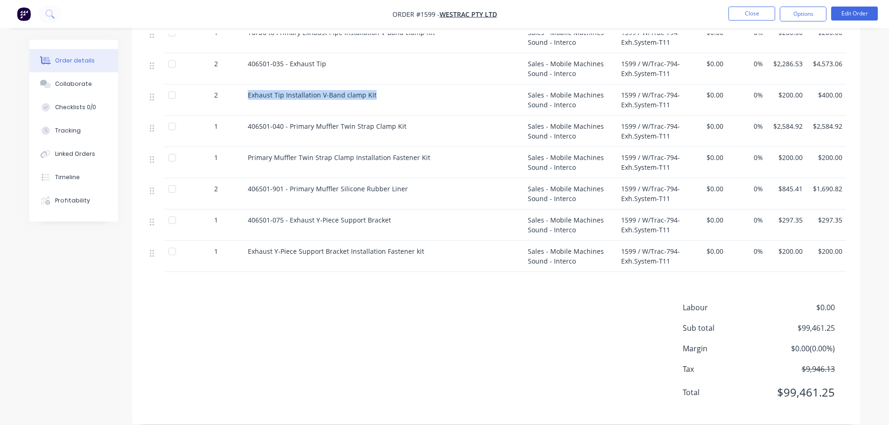
drag, startPoint x: 372, startPoint y: 80, endPoint x: 240, endPoint y: 80, distance: 131.2
click at [240, 84] on div "2 Exhaust Tip Installation V-Band clamp Kit Sales - Mobile Machines Sound - Int…" at bounding box center [496, 99] width 700 height 31
copy div "Exhaust Tip Installation V-Band clamp Kit"
click at [749, 13] on button "Close" at bounding box center [752, 14] width 47 height 14
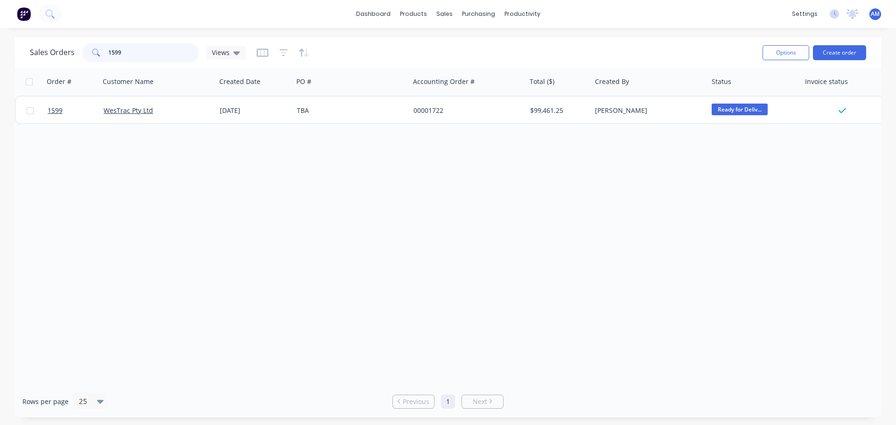
drag, startPoint x: 127, startPoint y: 52, endPoint x: 79, endPoint y: 41, distance: 49.9
click at [79, 41] on div "Sales Orders 1599 Views" at bounding box center [392, 52] width 725 height 23
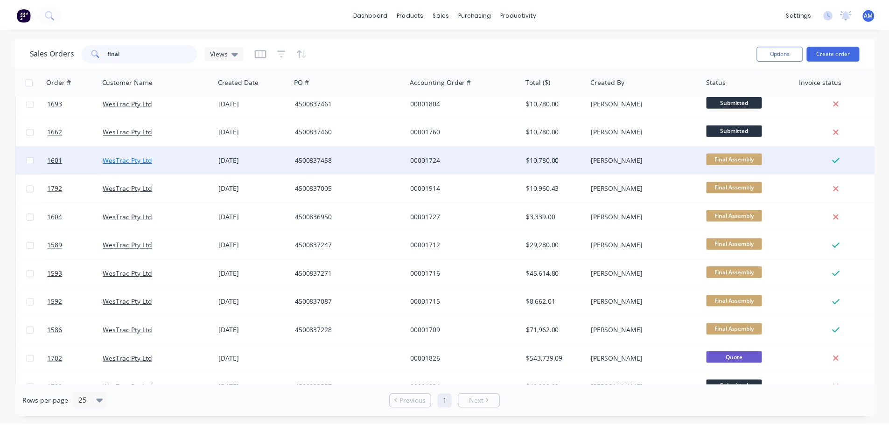
scroll to position [93, 0]
type input "final"
click at [315, 156] on div "4500837458" at bounding box center [349, 159] width 104 height 9
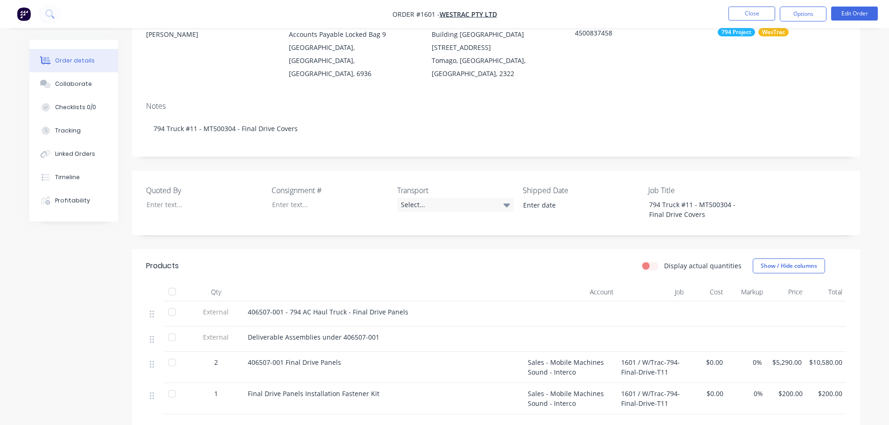
scroll to position [47, 0]
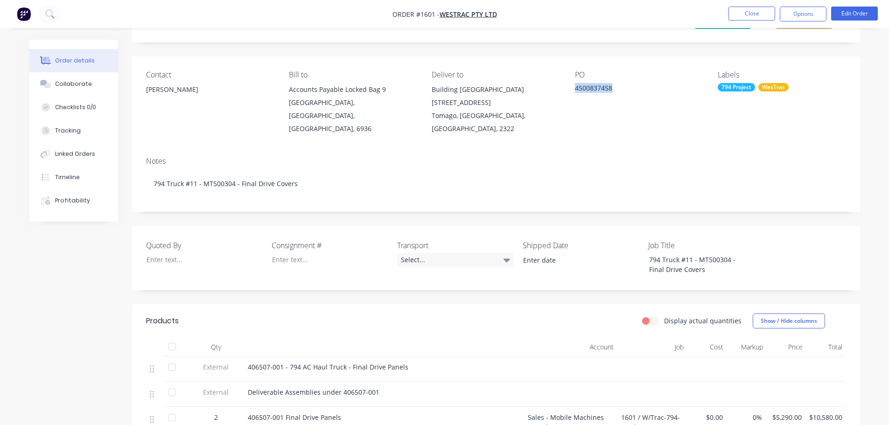
drag, startPoint x: 611, startPoint y: 88, endPoint x: 575, endPoint y: 83, distance: 36.8
click at [575, 83] on div "4500837458" at bounding box center [633, 89] width 117 height 13
copy div "4500837458"
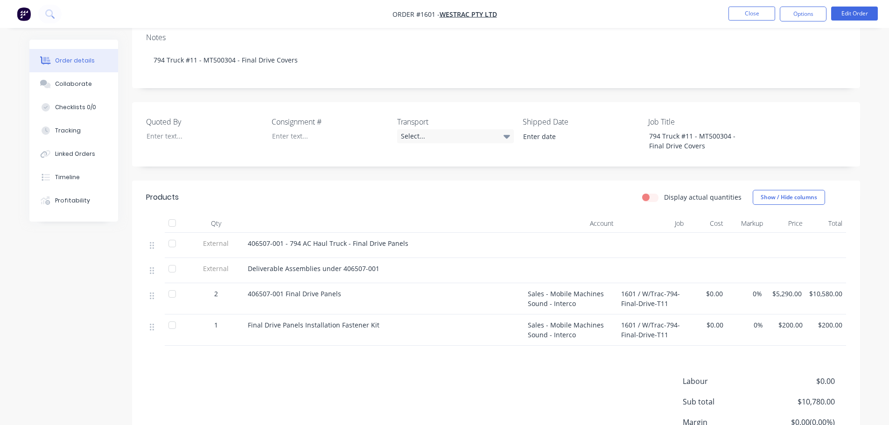
scroll to position [187, 0]
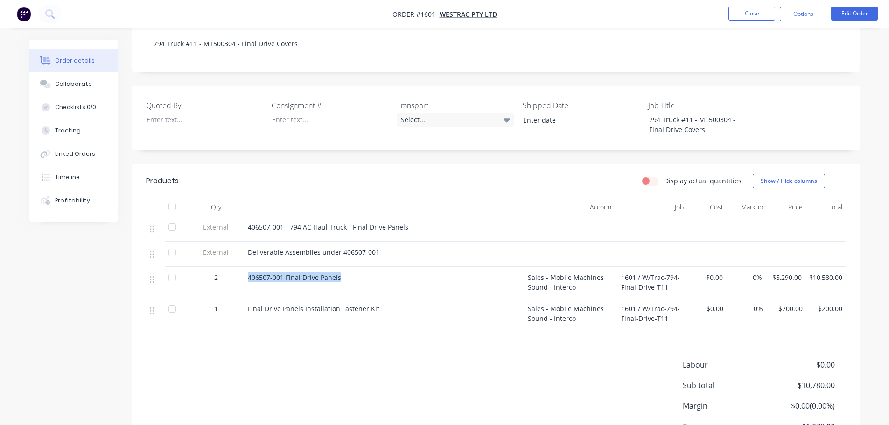
drag, startPoint x: 246, startPoint y: 262, endPoint x: 344, endPoint y: 272, distance: 98.6
click at [344, 272] on div "406507-001 Final Drive Panels" at bounding box center [384, 282] width 280 height 31
copy span "406507-001 Final Drive Panels"
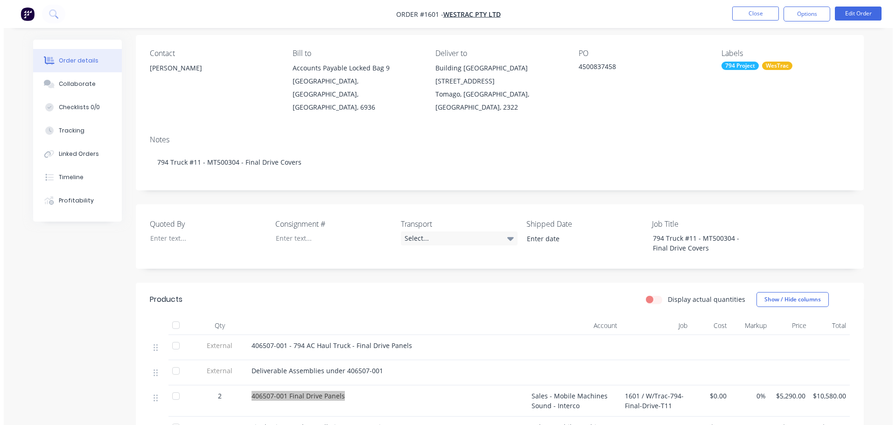
scroll to position [47, 0]
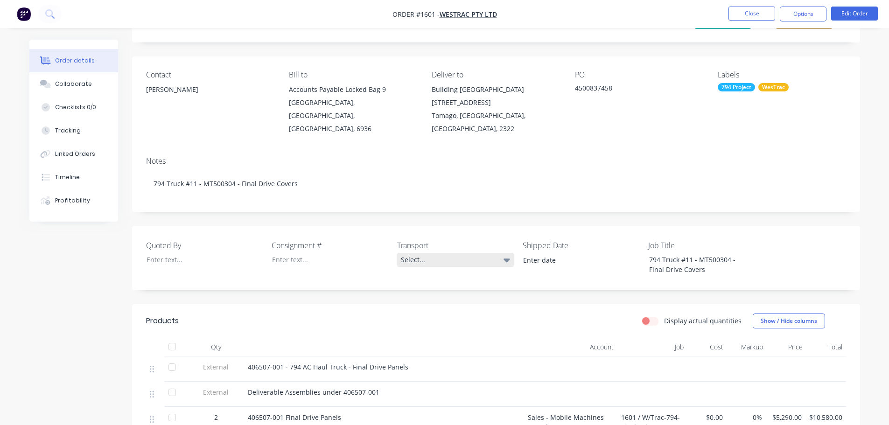
click at [409, 253] on div "Select..." at bounding box center [455, 260] width 117 height 14
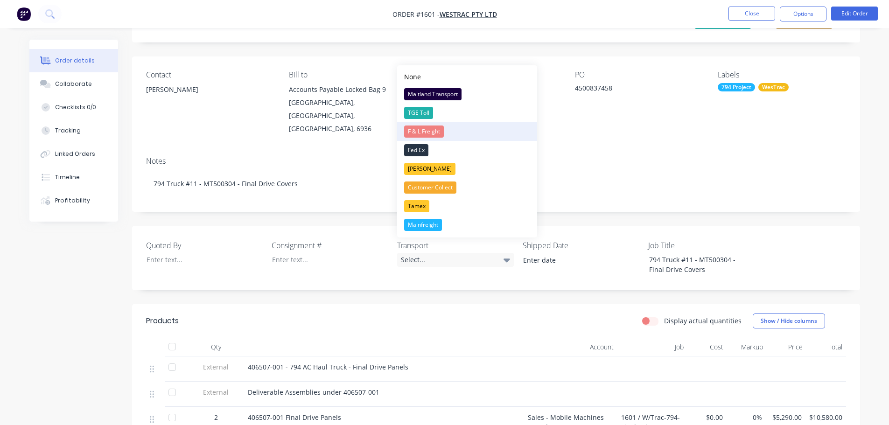
click at [425, 133] on div "F & L Freight" at bounding box center [424, 132] width 40 height 12
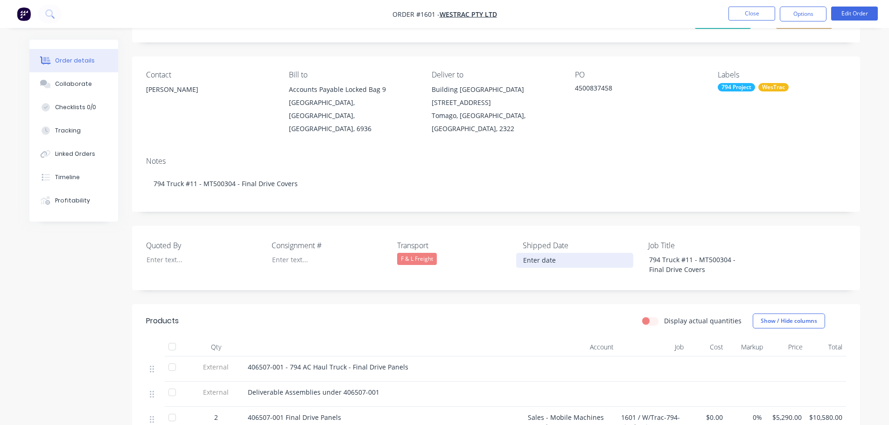
click at [546, 253] on input at bounding box center [575, 260] width 116 height 14
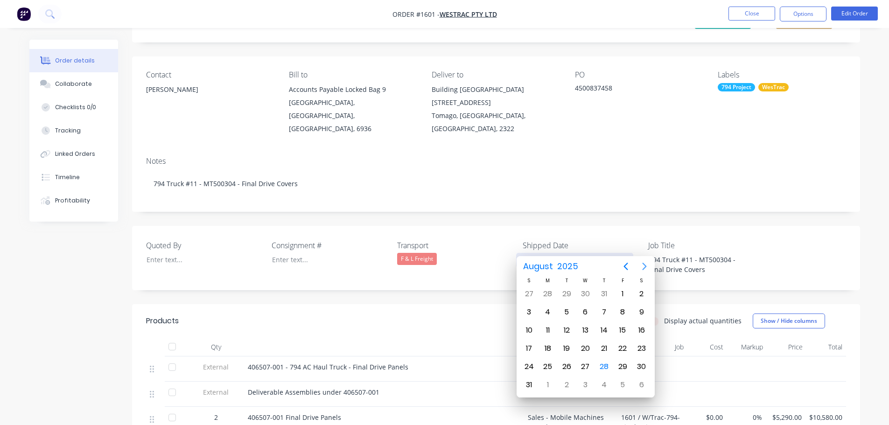
click at [646, 264] on icon "Next page" at bounding box center [644, 266] width 11 height 11
click at [543, 295] on div "1" at bounding box center [548, 294] width 14 height 14
type input "[DATE]"
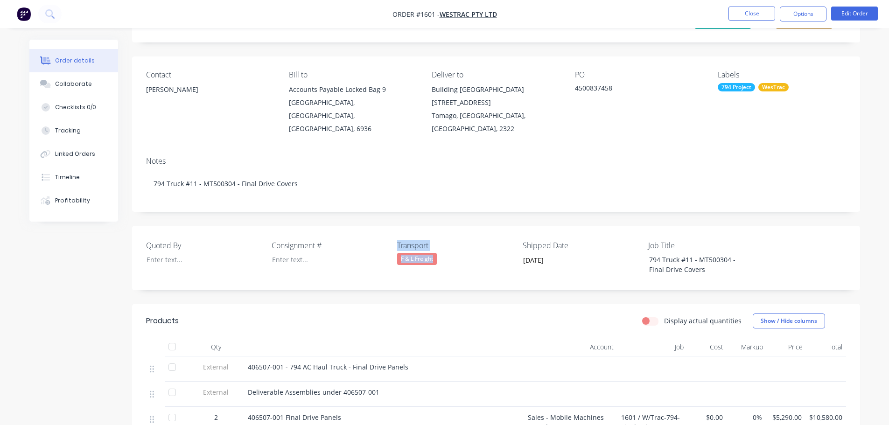
drag, startPoint x: 443, startPoint y: 242, endPoint x: 395, endPoint y: 226, distance: 51.2
click at [395, 226] on div "Quoted By Consignment # Transport F & L Freight Shipped Date [DATE] Job Title 7…" at bounding box center [496, 258] width 728 height 64
copy div "Transport F & L Freight"
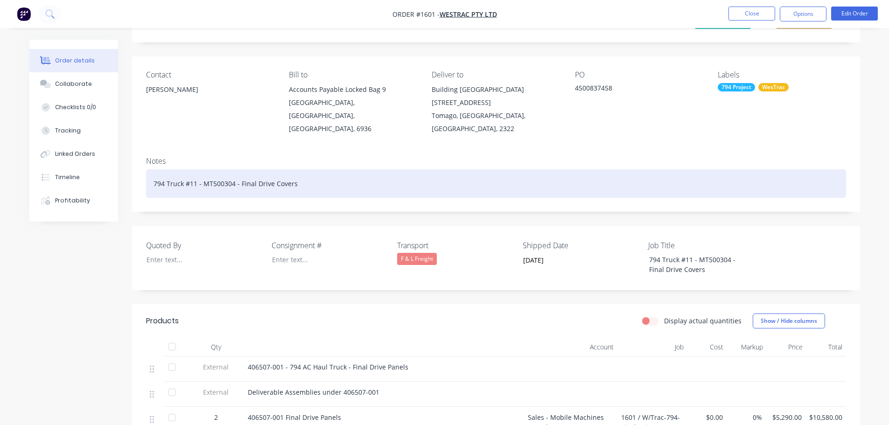
click at [306, 176] on div "794 Truck #11 - MT500304 - Final Drive Covers" at bounding box center [496, 183] width 700 height 28
click at [324, 169] on div "794 Truck #11 - MT500304 - Final Drive Covers TransportF & L Freight" at bounding box center [496, 183] width 700 height 28
click at [325, 169] on div "794 Truck #11 - MT500304 - Final Drive Covers TransportF & L Freight" at bounding box center [496, 183] width 700 height 28
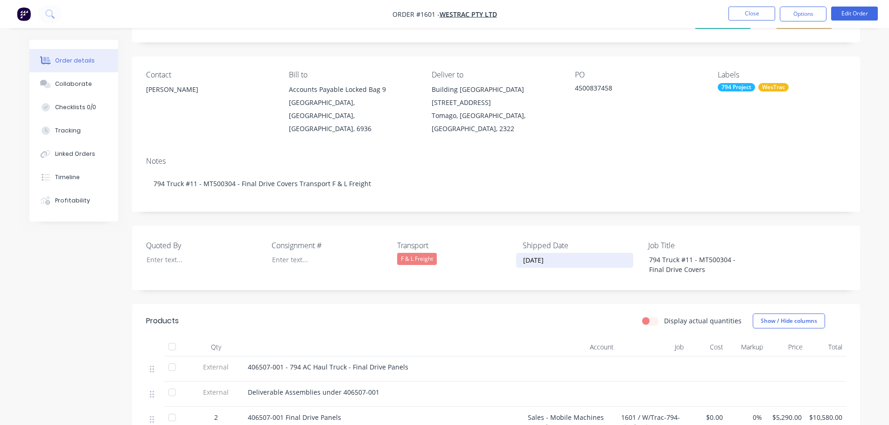
drag, startPoint x: 572, startPoint y: 247, endPoint x: 506, endPoint y: 231, distance: 67.7
click at [506, 231] on div "Quoted By Consignment # Transport F & L Freight Shipped Date [DATE] Job Title 7…" at bounding box center [496, 258] width 728 height 64
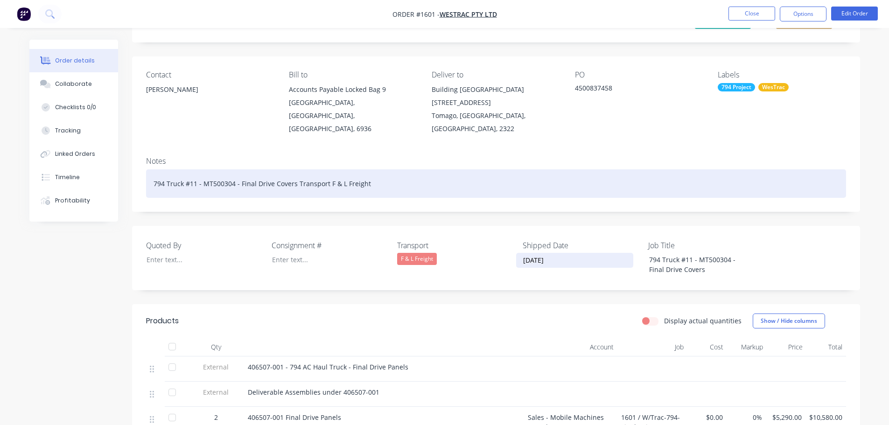
click at [382, 170] on div "794 Truck #11 - MT500304 - Final Drive Covers Transport F & L Freight" at bounding box center [496, 183] width 700 height 28
click at [366, 170] on div "794 Truck #11 - MT500304 - Final Drive Covers Transport F & L Freight [DATE]" at bounding box center [496, 183] width 700 height 28
click at [365, 170] on div "794 Truck #11 - MT500304 - Final Drive Covers Transport F & L Freight [DATE]" at bounding box center [496, 183] width 700 height 28
click at [365, 172] on div "794 Truck #11 - MT500304 - Final Drive Covers Transport F & L Freight [DATE]" at bounding box center [496, 183] width 700 height 28
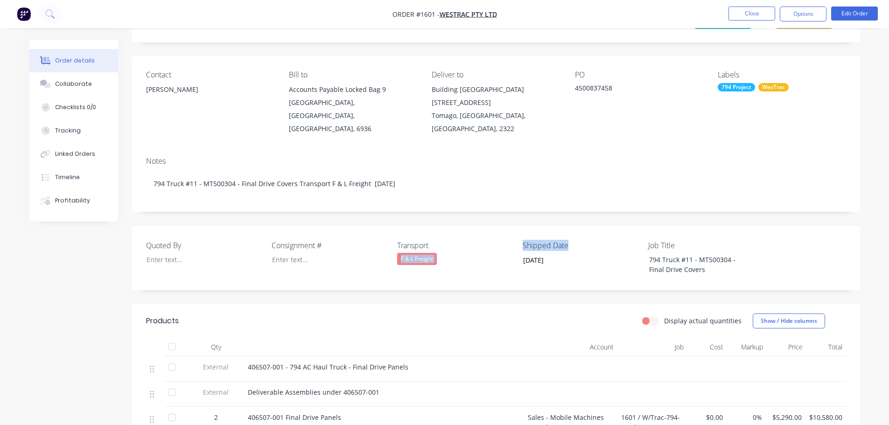
drag, startPoint x: 571, startPoint y: 229, endPoint x: 511, endPoint y: 232, distance: 59.8
click at [511, 232] on div "Quoted By Consignment # Transport F & L Freight Shipped Date [DATE] Job Title 7…" at bounding box center [496, 258] width 728 height 64
click at [510, 226] on div "Quoted By Consignment # Transport F & L Freight Shipped Date [DATE] Job Title 7…" at bounding box center [496, 258] width 728 height 64
click at [513, 227] on div "Quoted By Consignment # Transport F & L Freight Shipped Date [DATE] Job Title 7…" at bounding box center [496, 258] width 728 height 64
click at [514, 245] on div "Quoted By Consignment # Transport F & L Freight Shipped Date [DATE] Job Title 7…" at bounding box center [496, 258] width 728 height 64
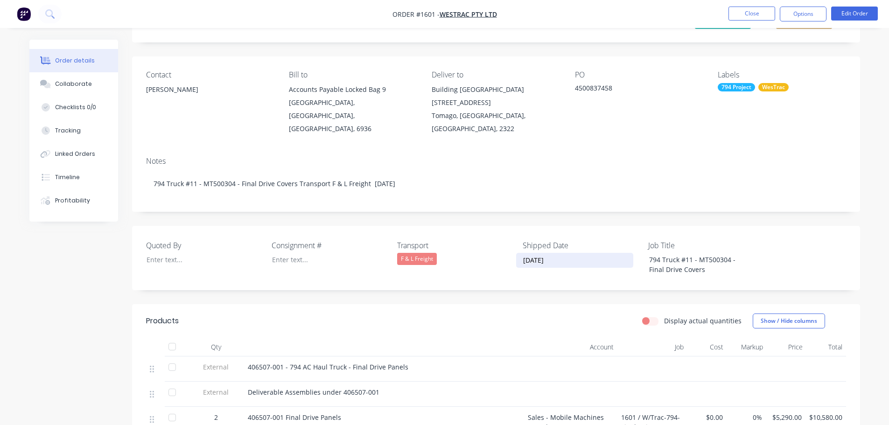
click at [522, 253] on input "[DATE]" at bounding box center [575, 260] width 116 height 14
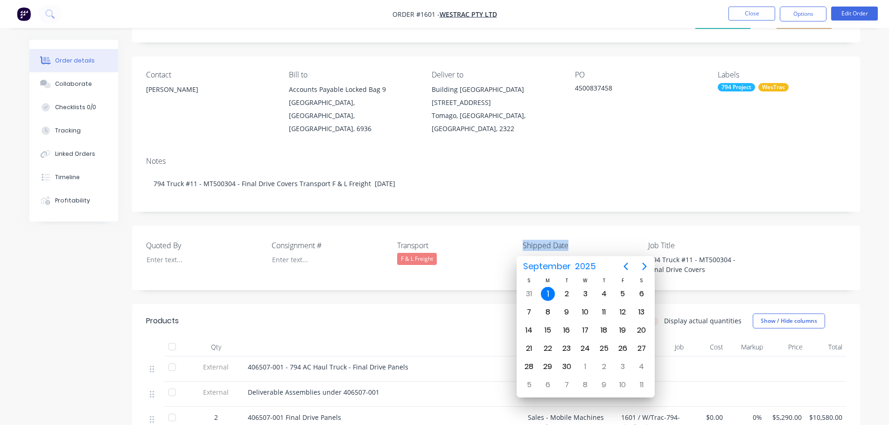
drag, startPoint x: 523, startPoint y: 231, endPoint x: 571, endPoint y: 232, distance: 48.6
click at [571, 232] on div "Quoted By Consignment # Transport F & L Freight Shipped Date [DATE] Job Title 7…" at bounding box center [496, 258] width 728 height 64
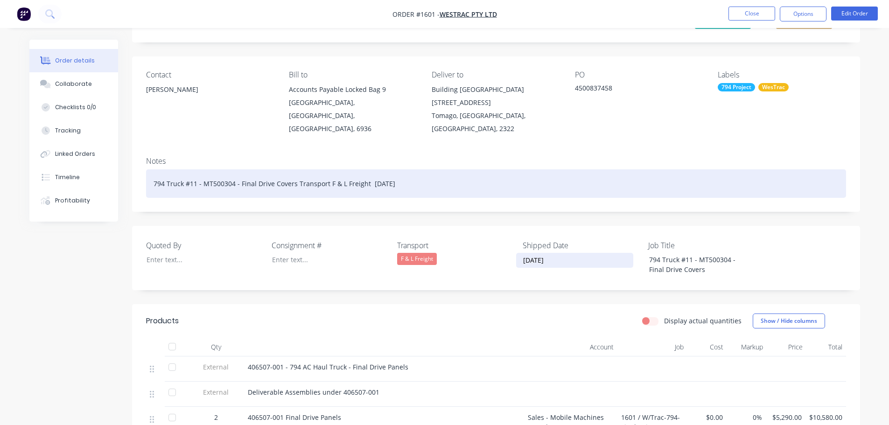
click at [365, 169] on div "794 Truck #11 - MT500304 - Final Drive Covers Transport F & L Freight [DATE]" at bounding box center [496, 183] width 700 height 28
drag, startPoint x: 400, startPoint y: 171, endPoint x: 366, endPoint y: 169, distance: 34.2
click at [366, 169] on div "794 Truck #11 - MT500304 - Final Drive Covers Transport F & L Freight [DATE] [D…" at bounding box center [496, 183] width 700 height 28
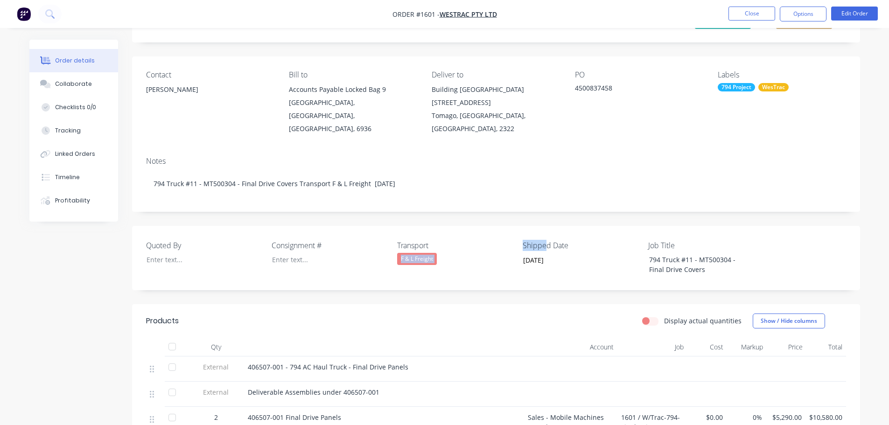
drag, startPoint x: 519, startPoint y: 232, endPoint x: 546, endPoint y: 231, distance: 27.1
click at [546, 231] on div "Quoted By Consignment # Transport F & L Freight Shipped Date [DATE] Job Title 7…" at bounding box center [496, 258] width 728 height 64
click at [581, 240] on label "Shipped Date" at bounding box center [581, 245] width 117 height 11
drag, startPoint x: 571, startPoint y: 233, endPoint x: 523, endPoint y: 228, distance: 48.4
click at [523, 240] on label "Shipped Date" at bounding box center [581, 245] width 117 height 11
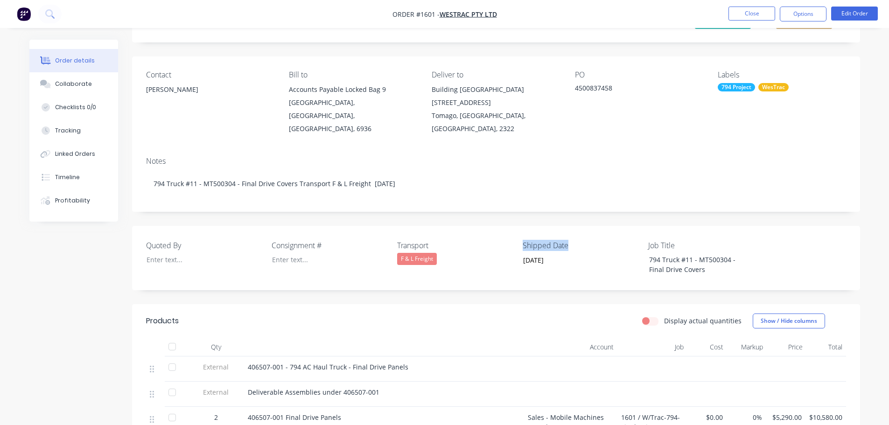
copy label "Shipped Date"
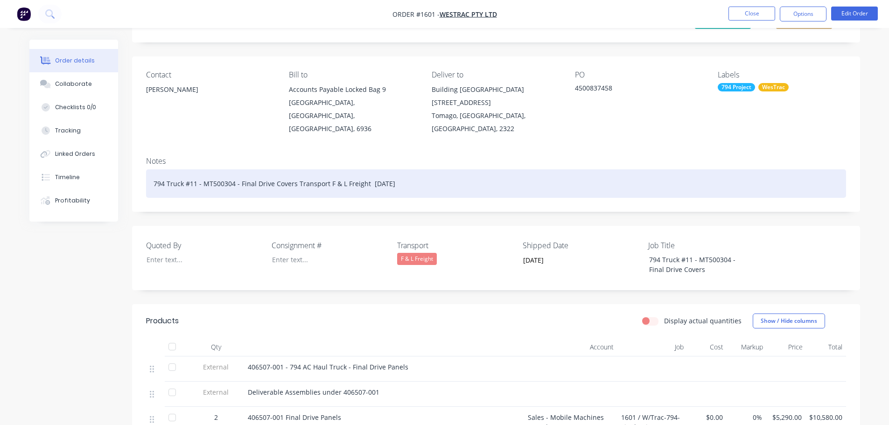
click at [366, 170] on div "794 Truck #11 - MT500304 - Final Drive Covers Transport F & L Freight [DATE]" at bounding box center [496, 183] width 700 height 28
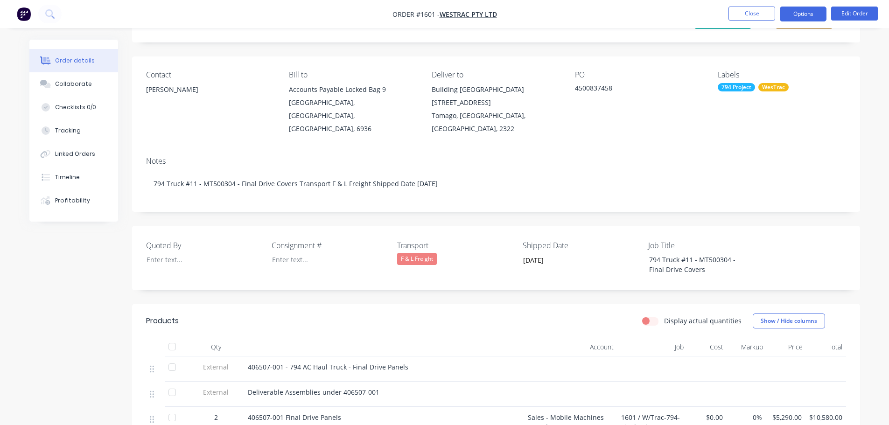
click at [799, 14] on button "Options" at bounding box center [803, 14] width 47 height 15
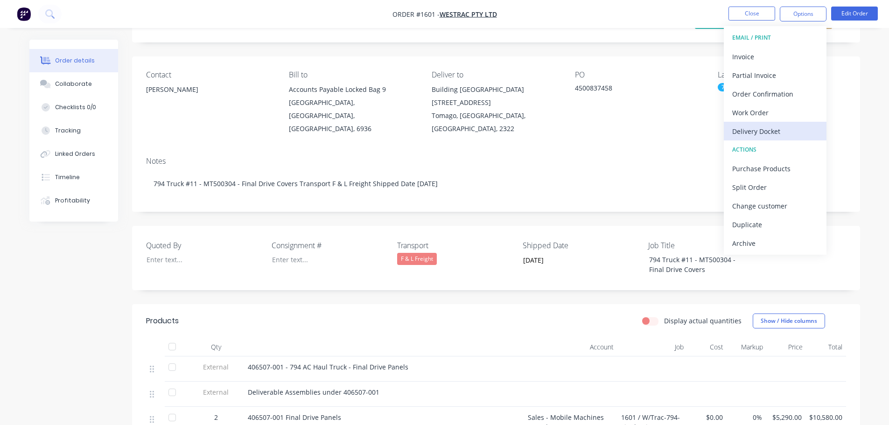
click at [767, 132] on div "Delivery Docket" at bounding box center [775, 132] width 86 height 14
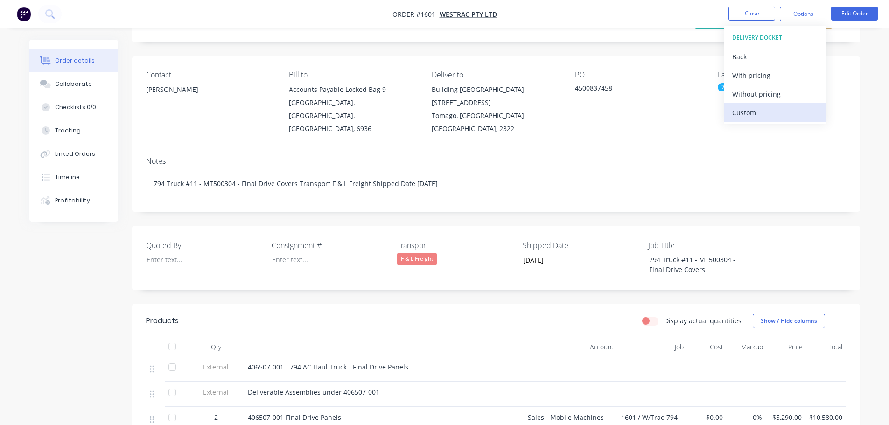
click at [762, 112] on div "Custom" at bounding box center [775, 113] width 86 height 14
click at [763, 96] on div "Without pricing" at bounding box center [775, 94] width 86 height 14
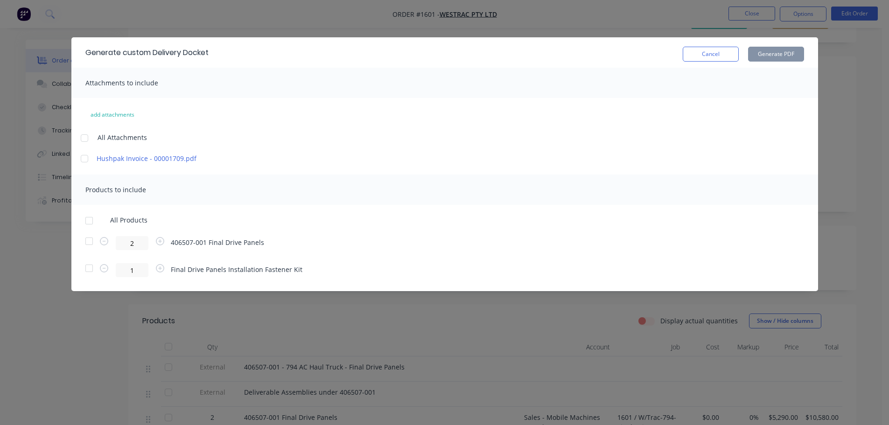
click at [90, 220] on div at bounding box center [89, 220] width 19 height 19
click at [768, 52] on button "Generate PDF" at bounding box center [776, 54] width 56 height 15
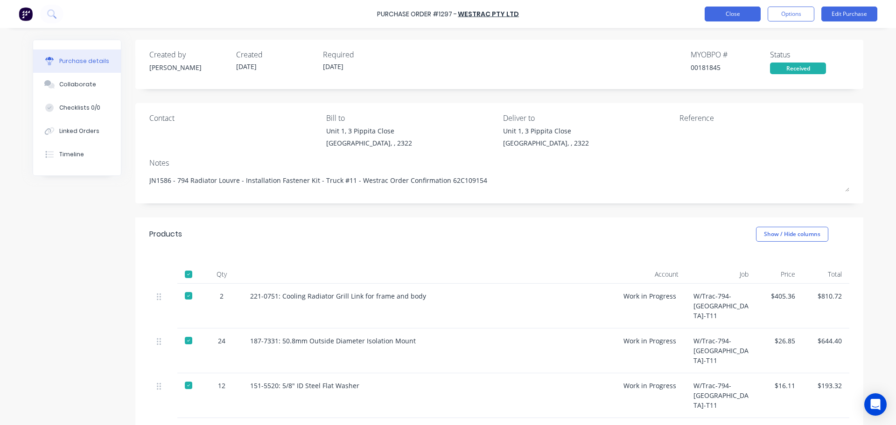
click at [716, 17] on button "Close" at bounding box center [733, 14] width 56 height 15
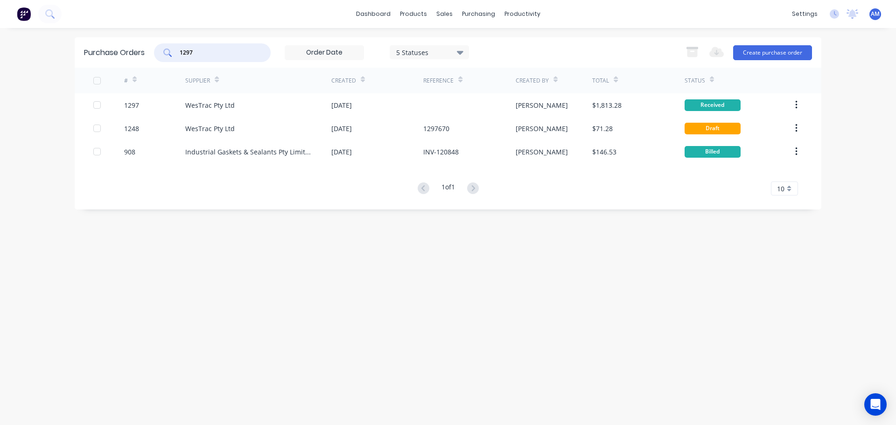
drag, startPoint x: 205, startPoint y: 54, endPoint x: 174, endPoint y: 53, distance: 31.8
click at [174, 53] on div "1297" at bounding box center [212, 52] width 117 height 19
type input "1296"
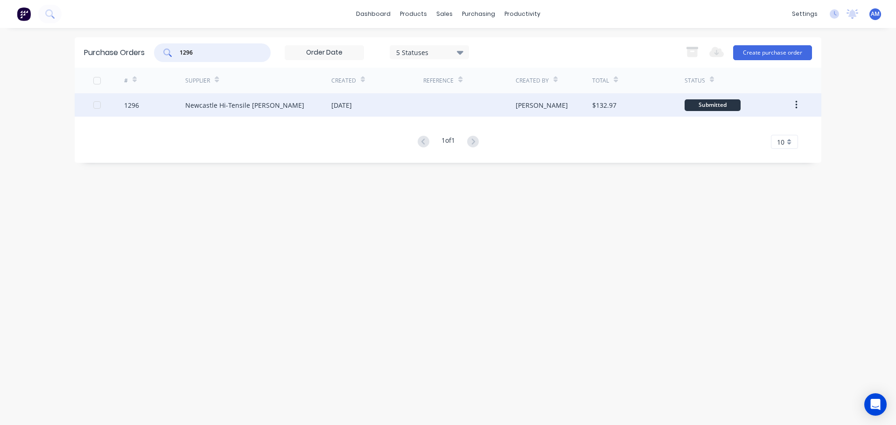
click at [351, 103] on div "[DATE]" at bounding box center [341, 105] width 21 height 10
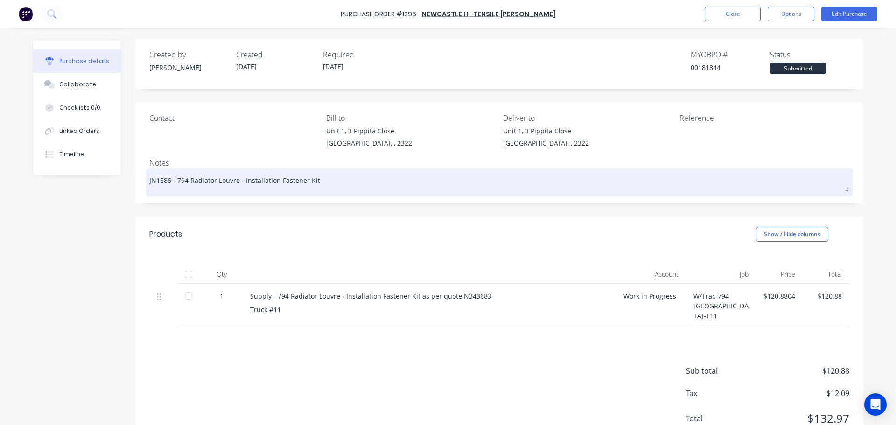
drag, startPoint x: 315, startPoint y: 180, endPoint x: 174, endPoint y: 180, distance: 141.0
click at [174, 180] on textarea "JN1586 - 794 Radiator Louvre - Installation Fastener Kit" at bounding box center [499, 181] width 700 height 21
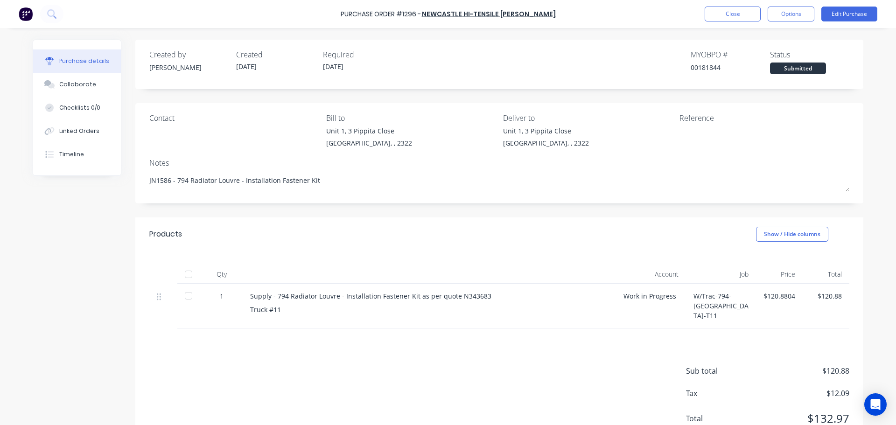
click at [188, 276] on div at bounding box center [188, 274] width 19 height 19
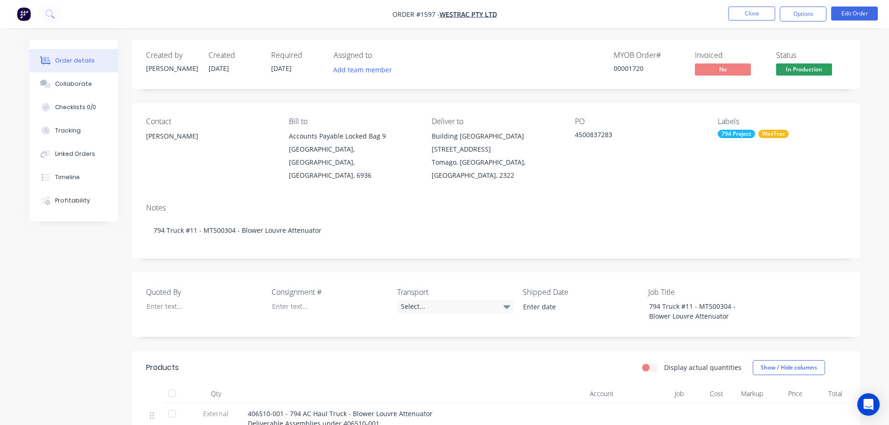
scroll to position [233, 0]
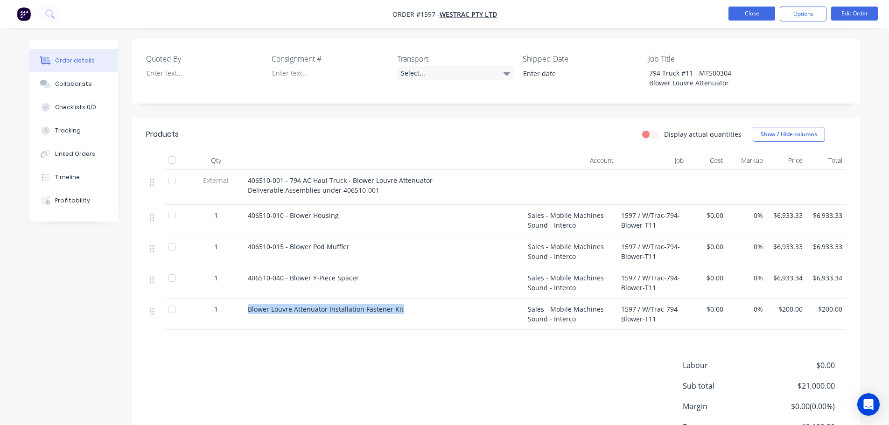
click at [755, 12] on button "Close" at bounding box center [752, 14] width 47 height 14
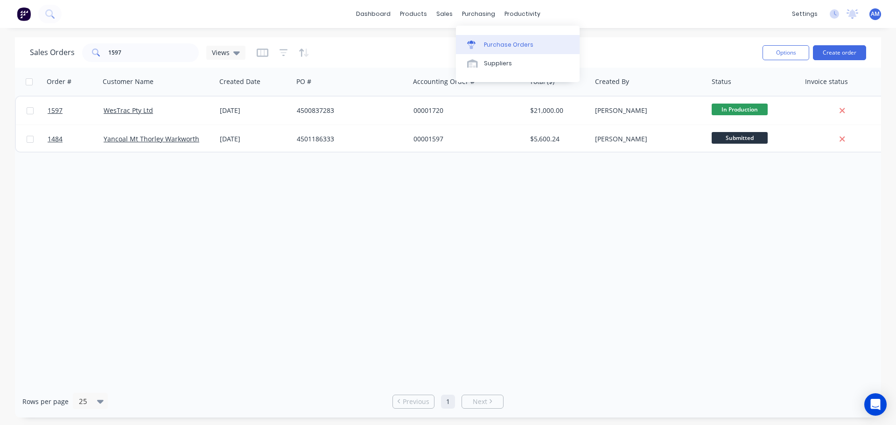
click at [509, 45] on div "Purchase Orders" at bounding box center [508, 45] width 49 height 8
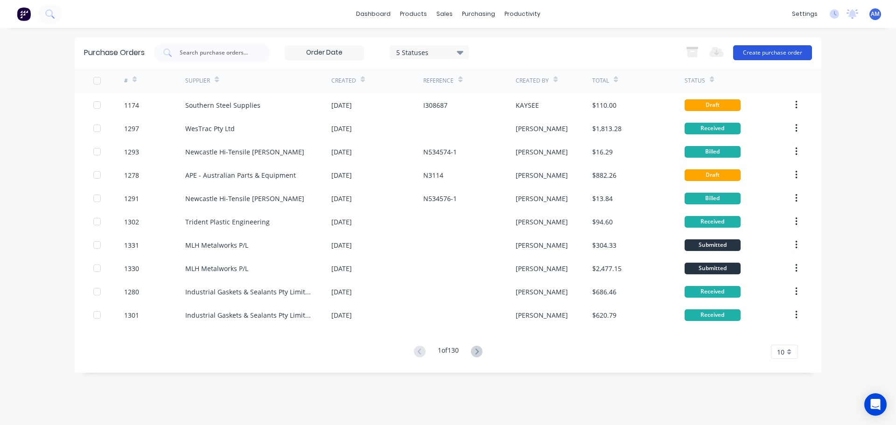
click at [783, 49] on button "Create purchase order" at bounding box center [772, 52] width 79 height 15
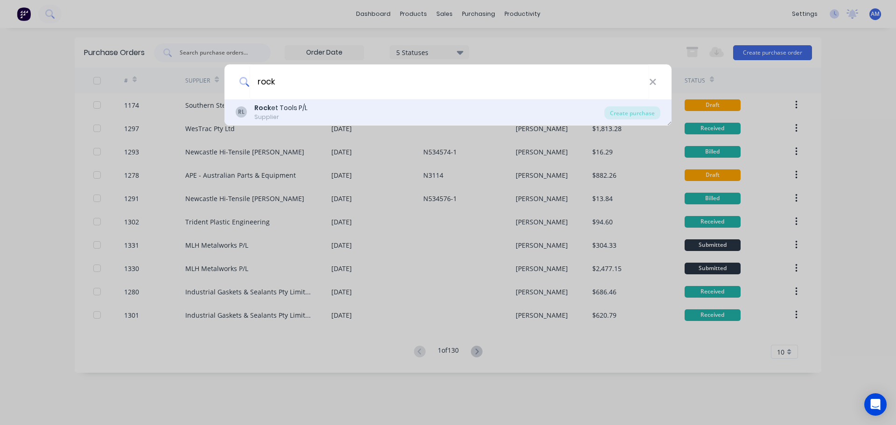
type input "rock"
click at [269, 109] on b "Rock" at bounding box center [262, 107] width 17 height 9
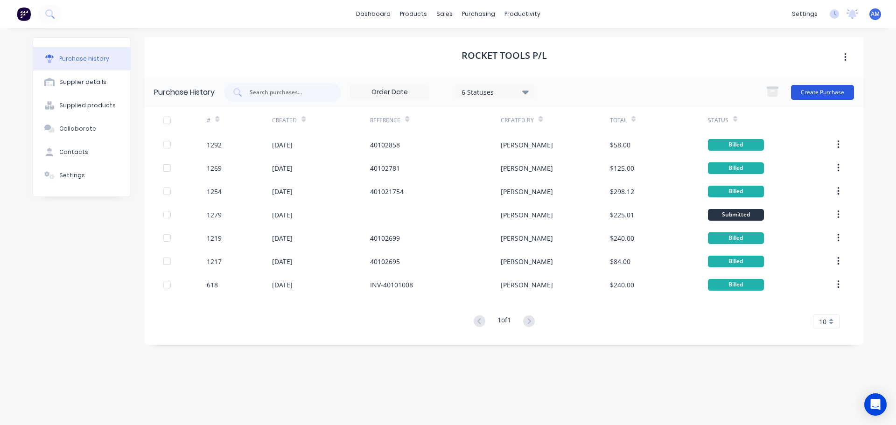
click at [825, 91] on button "Create Purchase" at bounding box center [822, 92] width 63 height 15
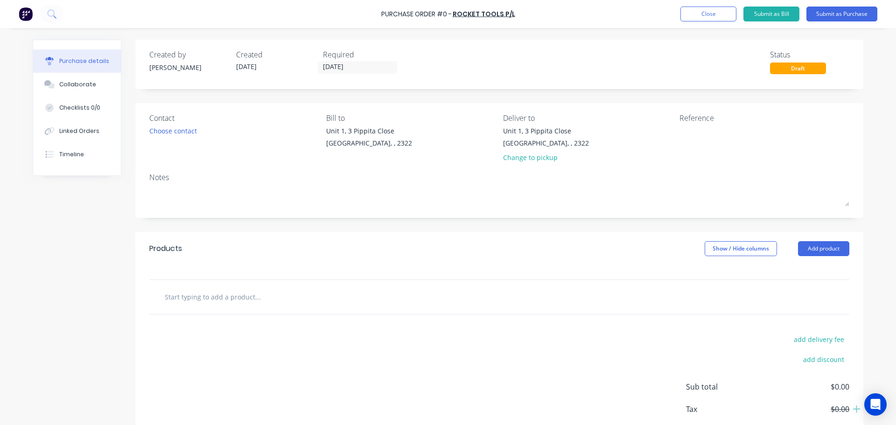
click at [200, 298] on input "text" at bounding box center [257, 297] width 187 height 19
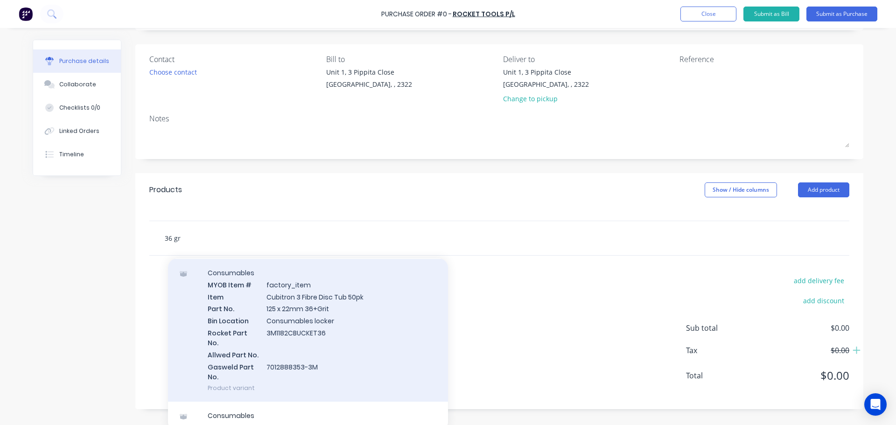
scroll to position [65, 0]
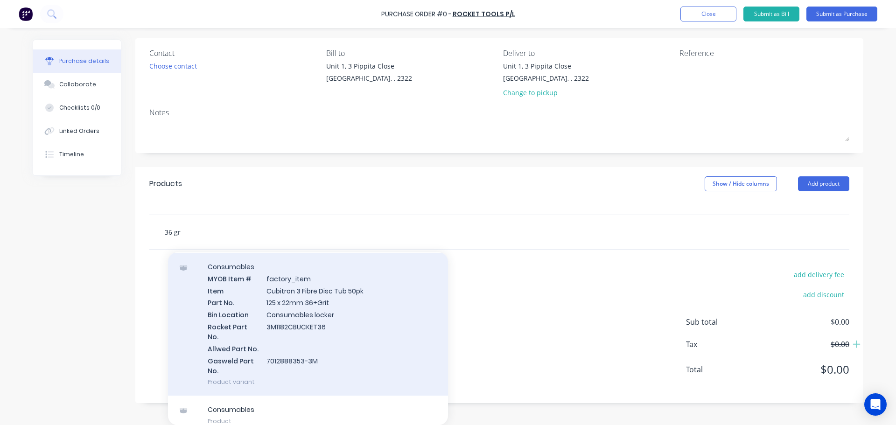
type input "36 gr"
click at [300, 308] on div "Consumables MYOB Item # factory_item Item Cubitron 3 Fibre Disc Tub 50pk Part N…" at bounding box center [308, 324] width 280 height 143
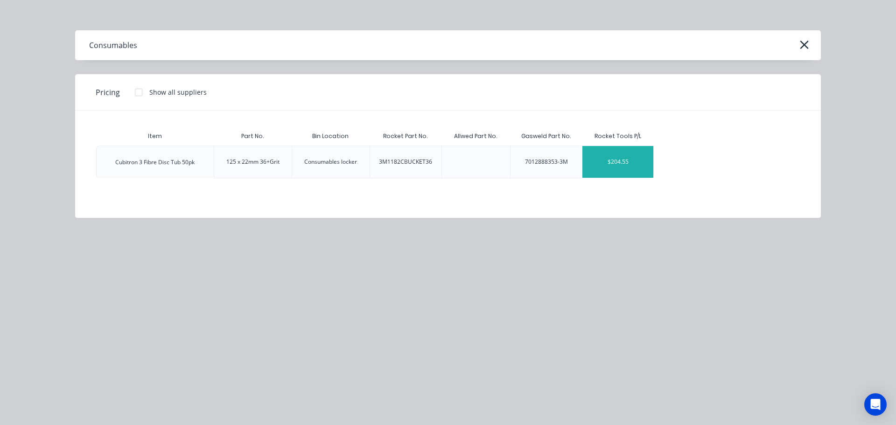
click at [622, 164] on div "$204.55" at bounding box center [618, 162] width 71 height 32
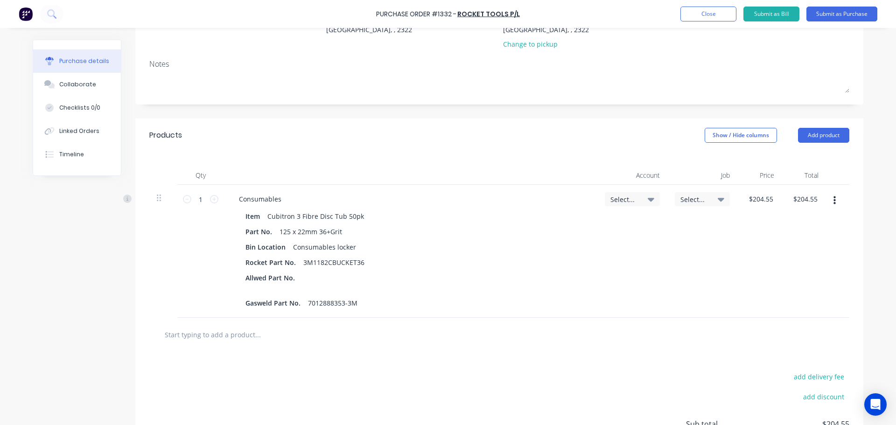
scroll to position [187, 0]
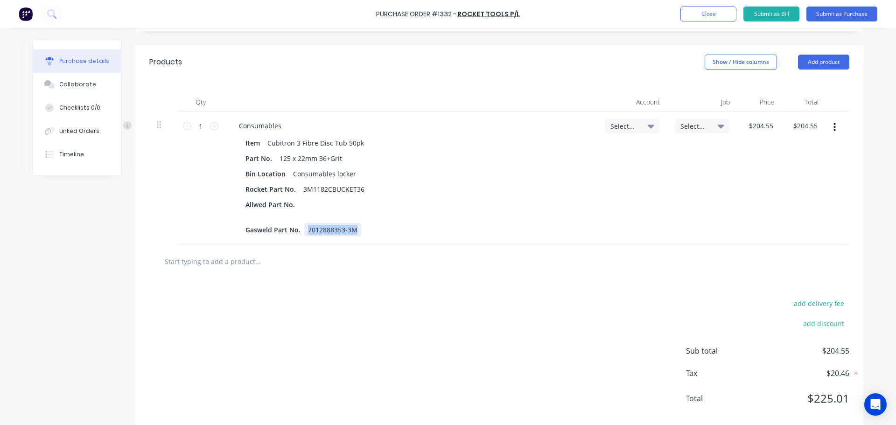
drag, startPoint x: 357, startPoint y: 228, endPoint x: 234, endPoint y: 232, distance: 122.8
click at [234, 232] on div "Item Cubitron 3 Fibre Disc Tub 50pk Part No. 125 x 22mm 36+Grit Bin Location Co…" at bounding box center [411, 186] width 358 height 100
drag, startPoint x: 295, startPoint y: 229, endPoint x: 236, endPoint y: 232, distance: 58.4
click at [242, 232] on div "Gasweld Part No." at bounding box center [273, 230] width 63 height 14
drag, startPoint x: 255, startPoint y: 230, endPoint x: 239, endPoint y: 232, distance: 16.9
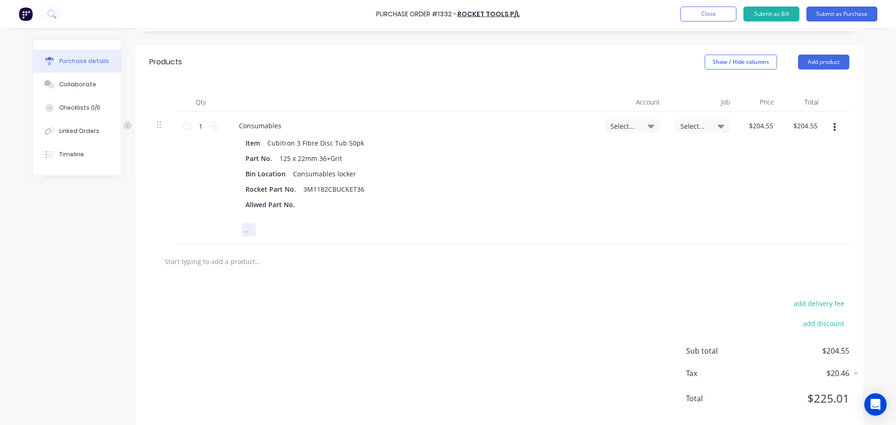
click at [235, 232] on div "Item Cubitron 3 Fibre Disc Tub 50pk Part No. 125 x 22mm 36+Grit Bin Location Co…" at bounding box center [411, 186] width 358 height 100
drag, startPoint x: 239, startPoint y: 231, endPoint x: 250, endPoint y: 232, distance: 11.2
click at [250, 232] on div "." at bounding box center [249, 230] width 14 height 14
drag, startPoint x: 286, startPoint y: 204, endPoint x: 226, endPoint y: 201, distance: 60.3
click at [226, 201] on div "Consumables Item Cubitron 3 Fibre Disc Tub 50pk Part No. 125 x 22mm 36+Grit Bin…" at bounding box center [410, 178] width 373 height 133
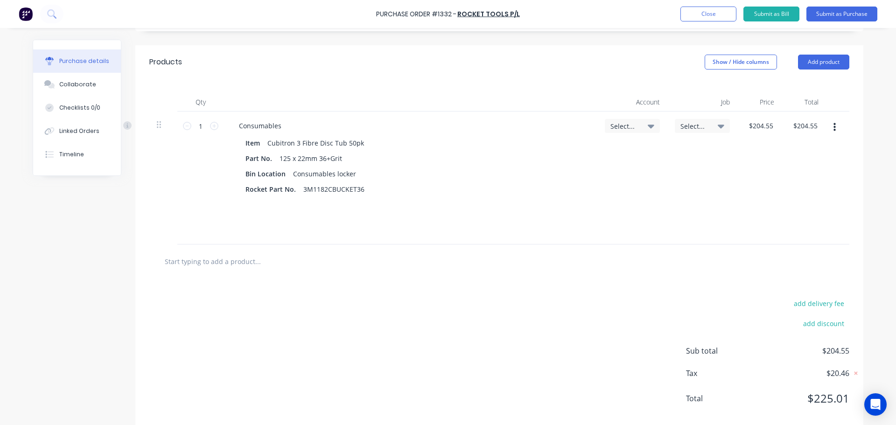
click at [222, 266] on input "text" at bounding box center [257, 261] width 187 height 19
click at [169, 263] on input "60gri" at bounding box center [257, 261] width 187 height 19
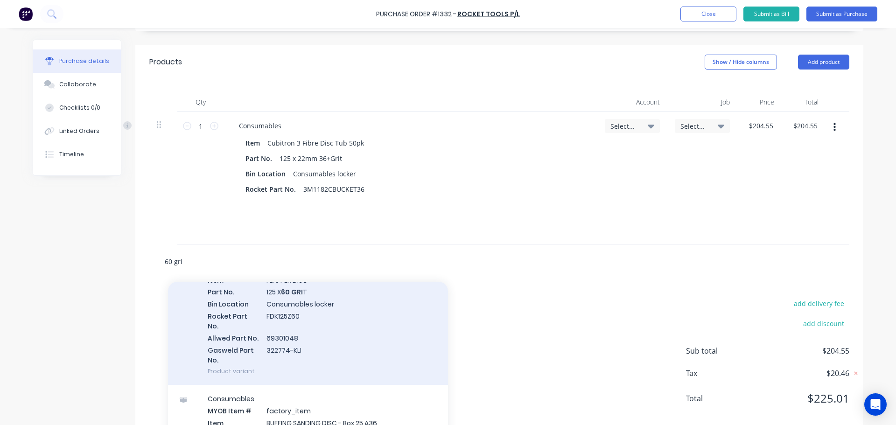
scroll to position [47, 0]
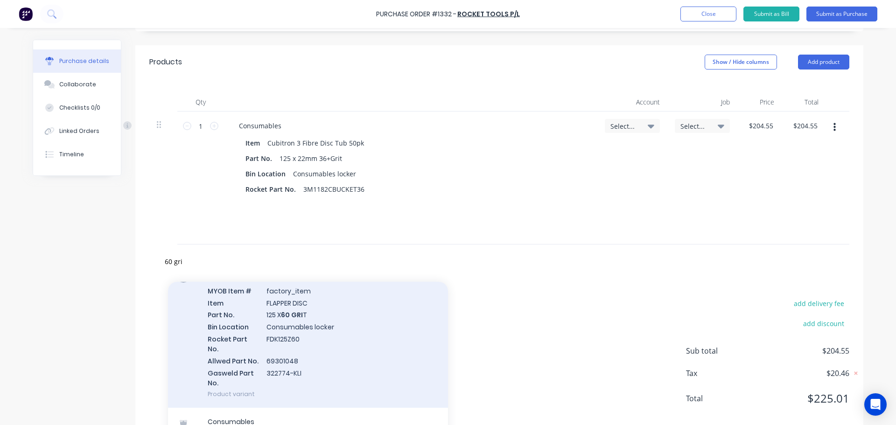
click at [275, 314] on div "Consumables MYOB Item # factory_item Item FLAPPER DISC Part No. 125 X 60 GRI T …" at bounding box center [308, 336] width 280 height 143
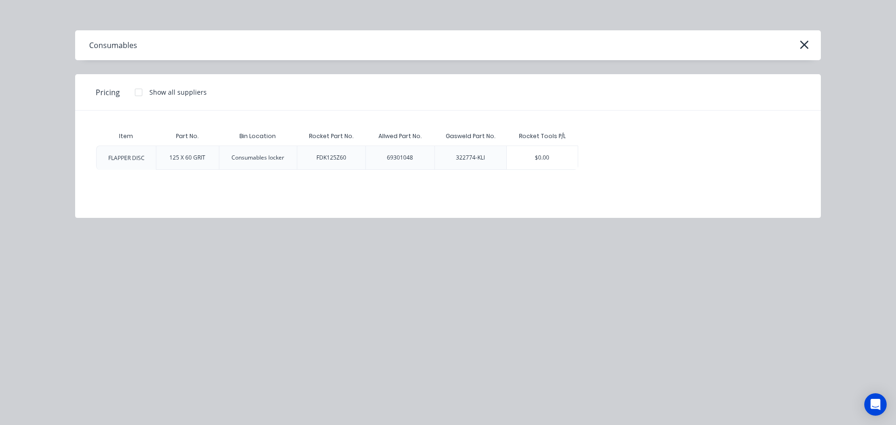
click at [136, 93] on div at bounding box center [138, 92] width 19 height 19
click at [807, 47] on icon "button" at bounding box center [804, 45] width 8 height 8
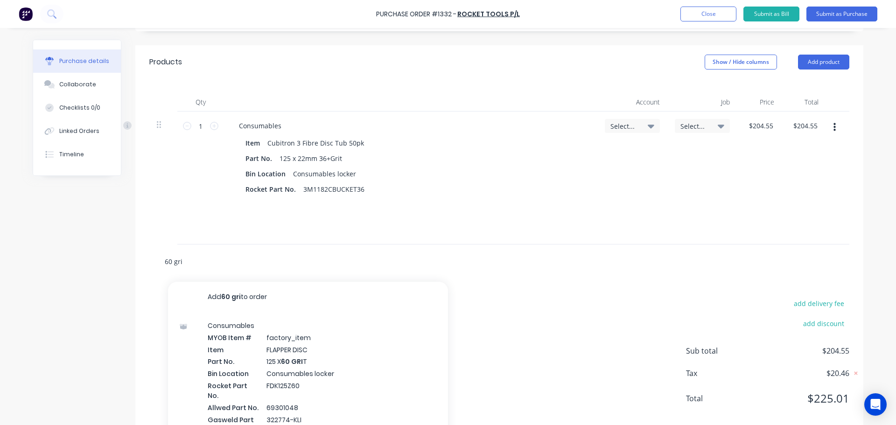
drag, startPoint x: 196, startPoint y: 257, endPoint x: 155, endPoint y: 257, distance: 41.1
click at [157, 257] on div "60 gri Add 60 gri to order Consumables MYOB Item # factory_item Item FLAPPER DI…" at bounding box center [297, 261] width 280 height 19
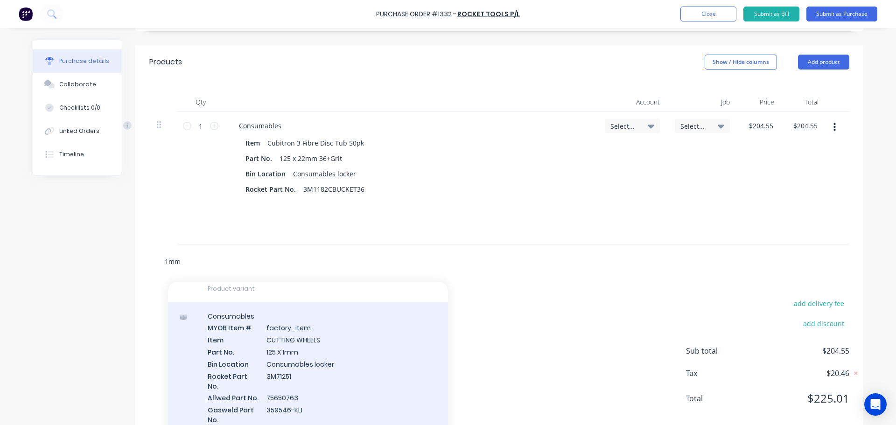
scroll to position [373, 0]
click at [269, 346] on div "Consumables MYOB Item # factory_item Item CUTTING WHEELS Part No. 125 X 1mm Bin…" at bounding box center [308, 374] width 280 height 143
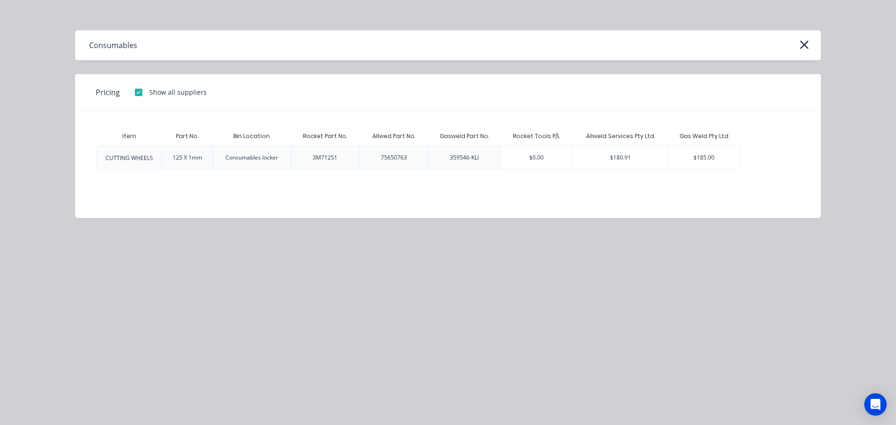
click at [803, 47] on icon "button" at bounding box center [805, 44] width 10 height 13
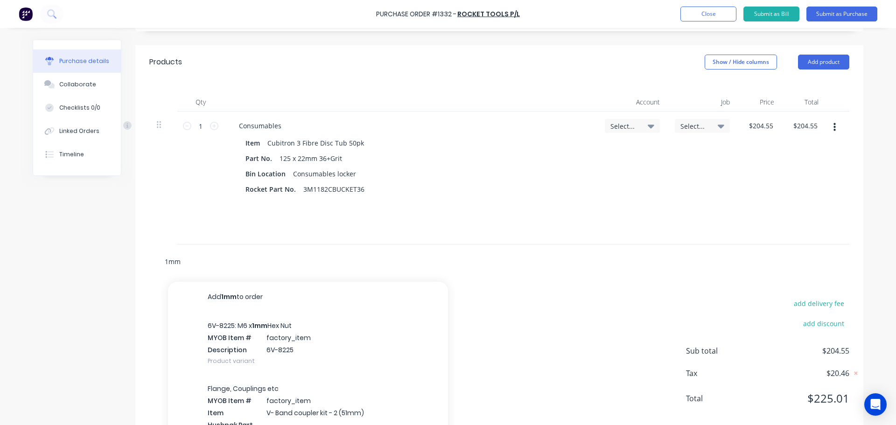
drag, startPoint x: 179, startPoint y: 266, endPoint x: 143, endPoint y: 260, distance: 36.8
click at [143, 260] on div "1mm Add 1mm to order 6V-8225: M6 x 1mm Hex Nut MYOB Item # factory_item Descrip…" at bounding box center [499, 262] width 728 height 34
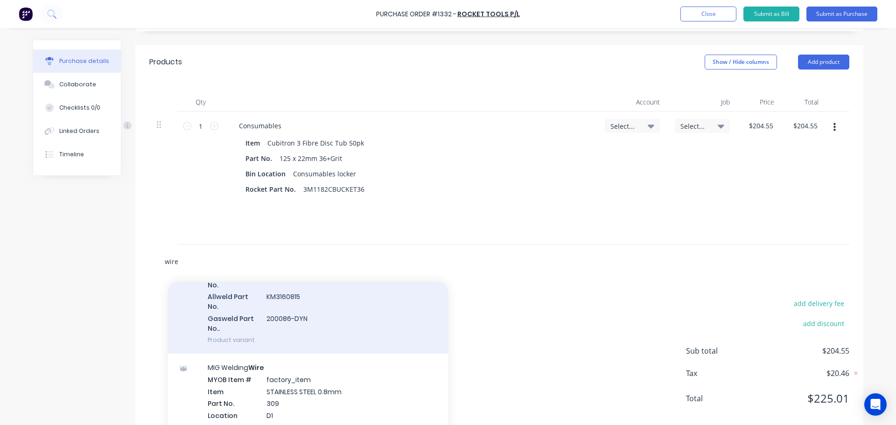
scroll to position [1120, 0]
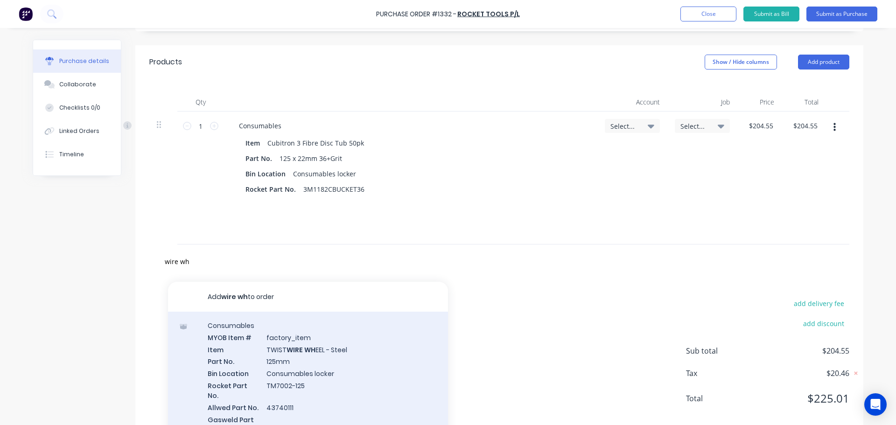
click at [306, 361] on div "Consumables MYOB Item # factory_item Item TWIST WIRE WH EEL - Steel Part No. 12…" at bounding box center [308, 383] width 280 height 143
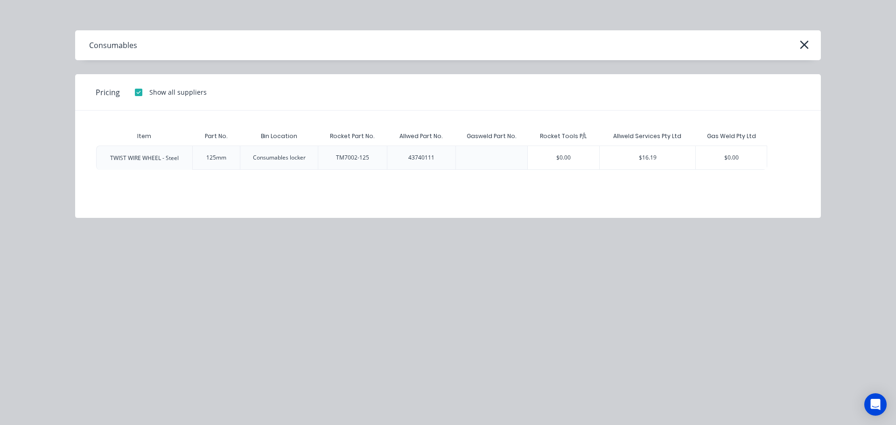
click at [800, 46] on icon "button" at bounding box center [805, 44] width 10 height 13
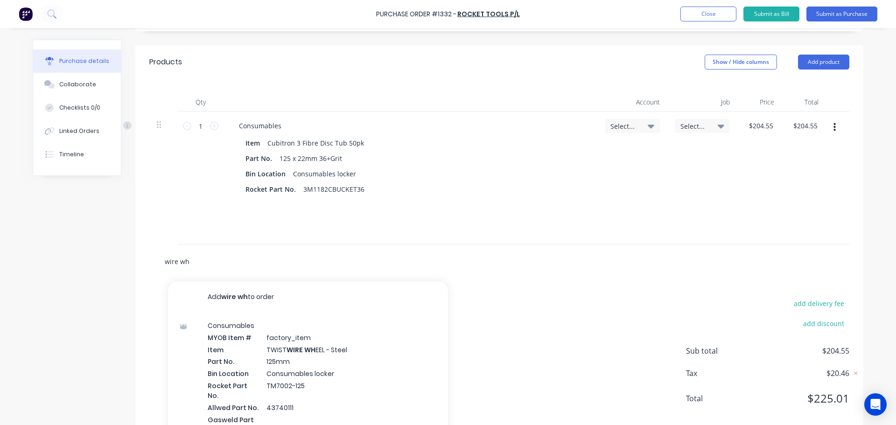
drag, startPoint x: 189, startPoint y: 262, endPoint x: 154, endPoint y: 262, distance: 35.5
click at [157, 265] on div "wire wh Add wire wh to order Consumables MYOB Item # factory_item Item TWIST WI…" at bounding box center [297, 261] width 280 height 19
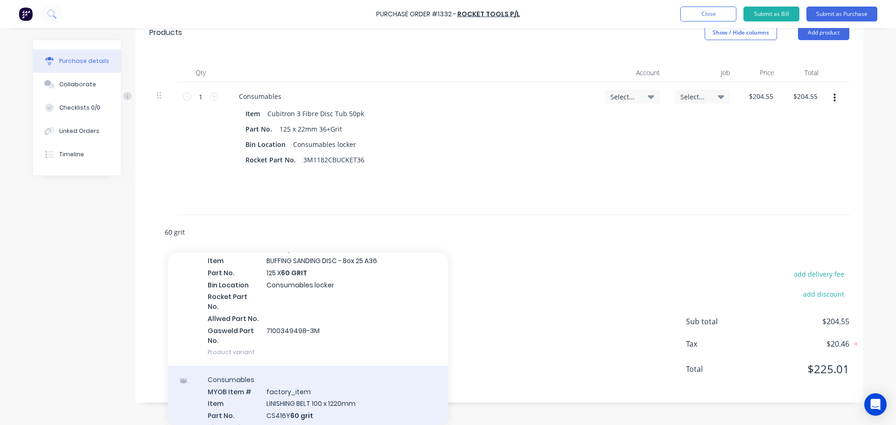
scroll to position [156, 0]
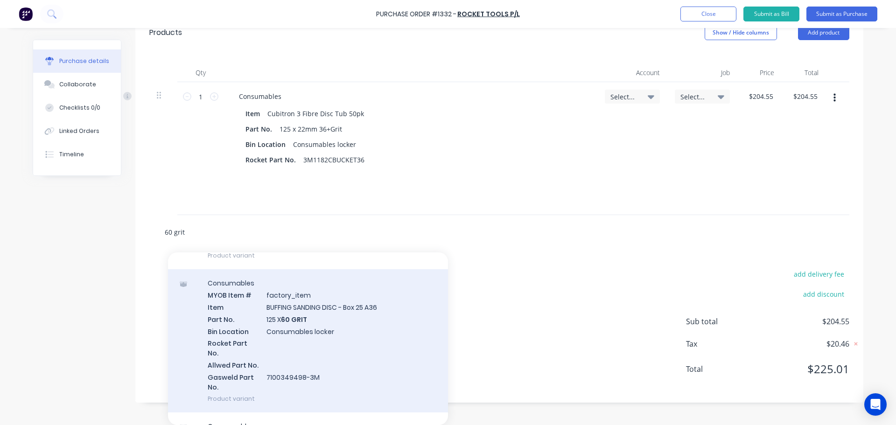
type input "60 grit"
click at [290, 301] on div "Consumables MYOB Item # factory_item Item BUFFING SANDING DISC - Box 25 A36 Par…" at bounding box center [308, 340] width 280 height 143
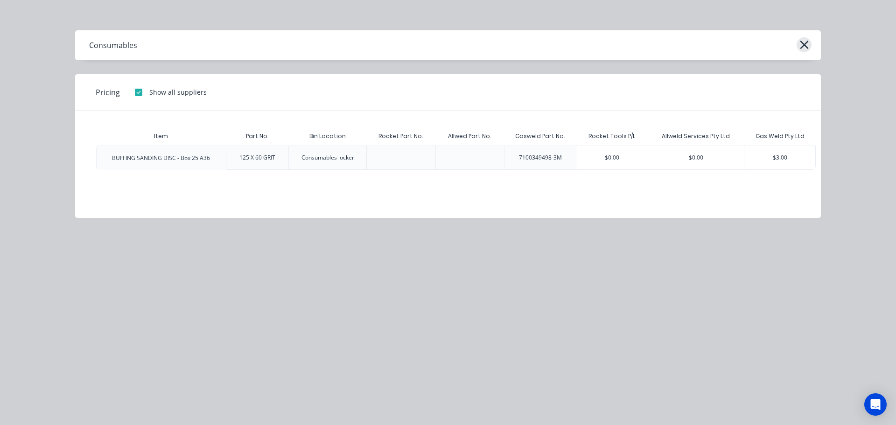
scroll to position [203, 0]
click at [802, 48] on icon "button" at bounding box center [804, 45] width 8 height 8
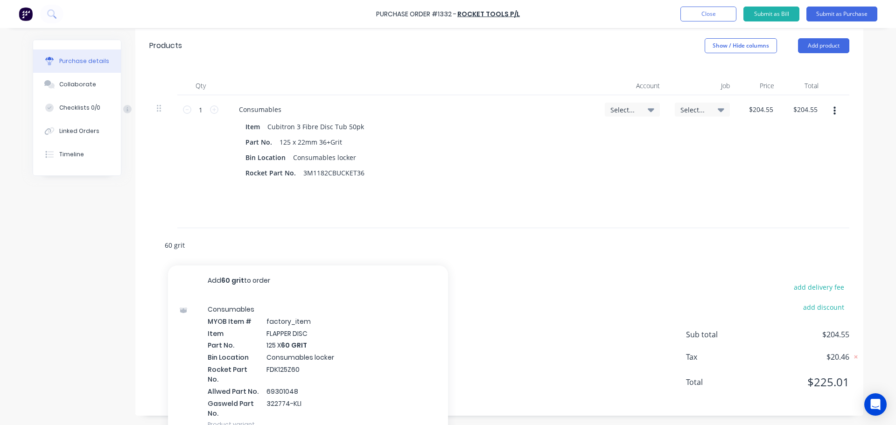
scroll to position [216, 0]
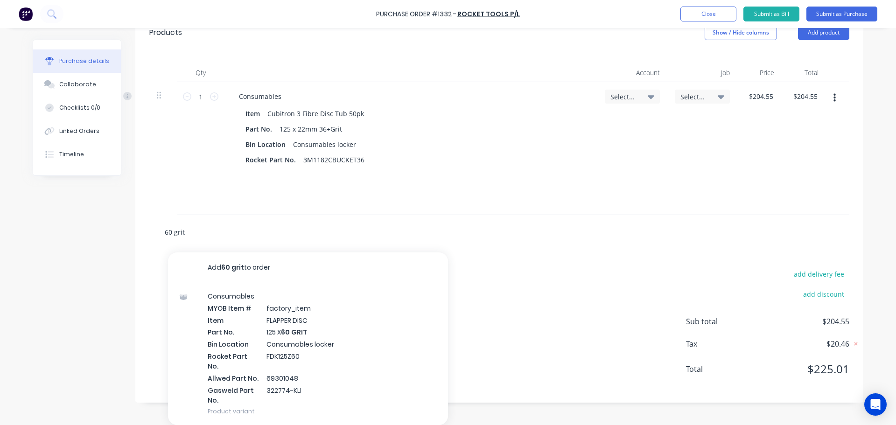
drag, startPoint x: 186, startPoint y: 248, endPoint x: 150, endPoint y: 243, distance: 36.2
click at [150, 243] on div "60 grit Add 60 grit to order Consumables MYOB Item # factory_item Item FLAPPER …" at bounding box center [499, 232] width 700 height 34
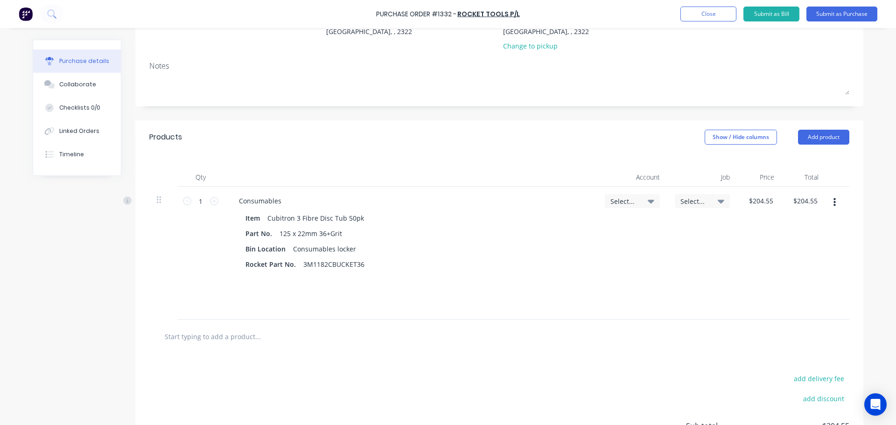
scroll to position [110, 0]
click at [648, 204] on icon at bounding box center [651, 204] width 7 height 4
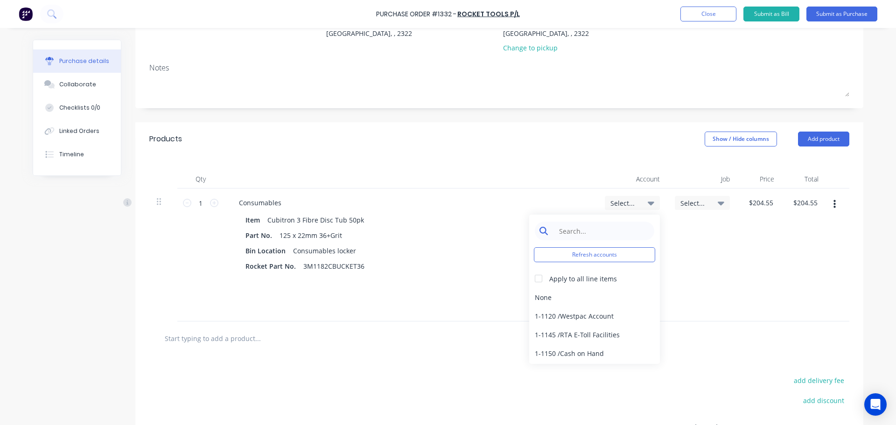
click at [578, 232] on input at bounding box center [602, 231] width 96 height 19
type input "5-8050"
click at [606, 299] on div "5-8050 / COS - Mfg Consumables" at bounding box center [594, 297] width 131 height 19
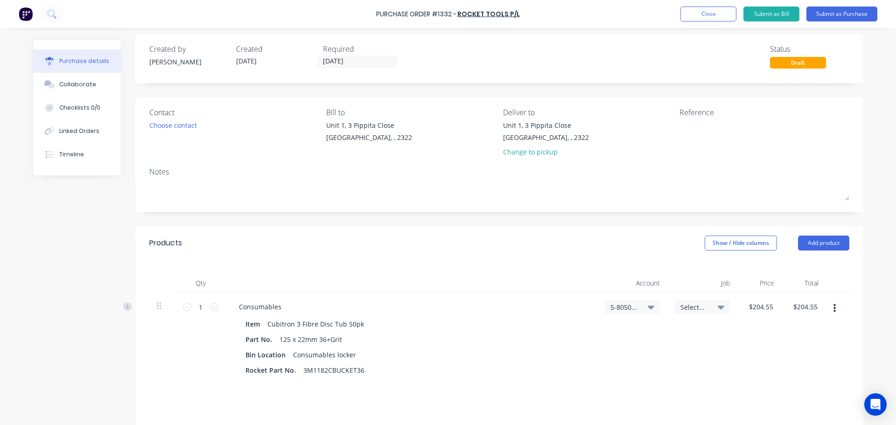
scroll to position [0, 0]
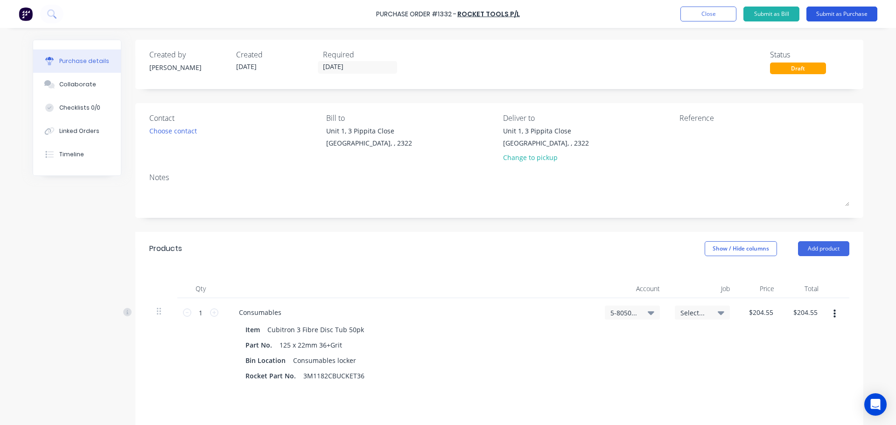
click at [842, 14] on button "Submit as Purchase" at bounding box center [842, 14] width 71 height 15
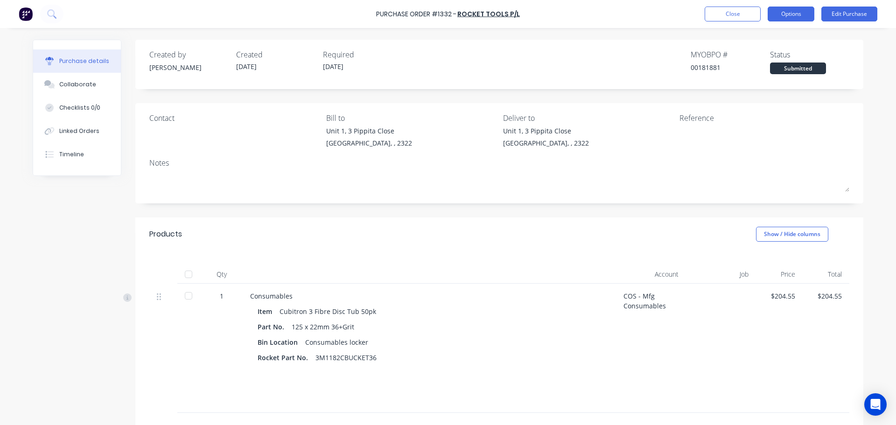
click at [787, 14] on button "Options" at bounding box center [791, 14] width 47 height 15
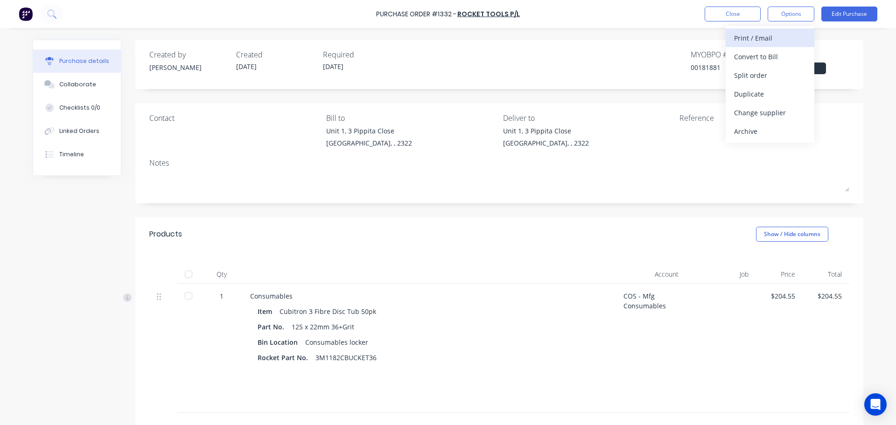
click at [763, 38] on div "Print / Email" at bounding box center [770, 38] width 72 height 14
click at [759, 57] on div "With pricing" at bounding box center [770, 57] width 72 height 14
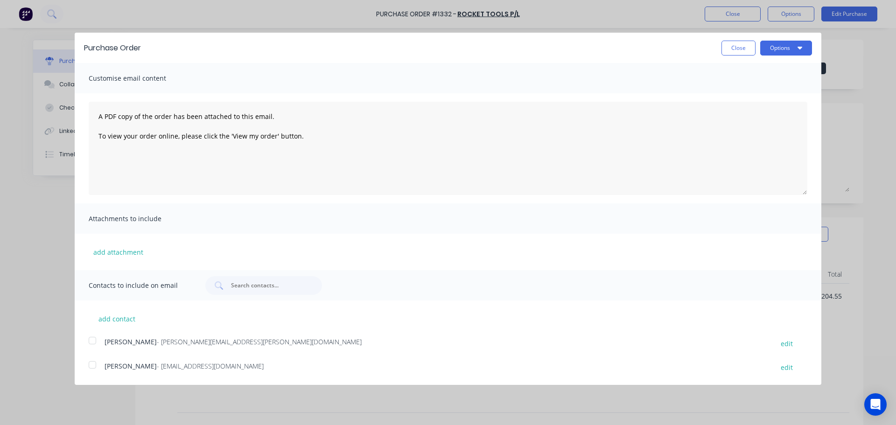
click at [92, 342] on div at bounding box center [92, 340] width 19 height 19
click at [91, 370] on div at bounding box center [92, 365] width 19 height 19
click at [780, 47] on button "Options" at bounding box center [786, 48] width 52 height 15
click at [750, 93] on div "Email" at bounding box center [768, 91] width 72 height 14
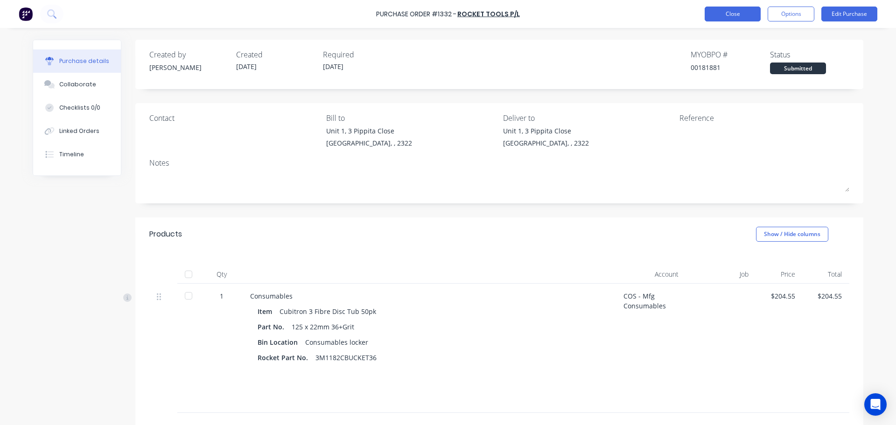
click at [736, 17] on button "Close" at bounding box center [733, 14] width 56 height 15
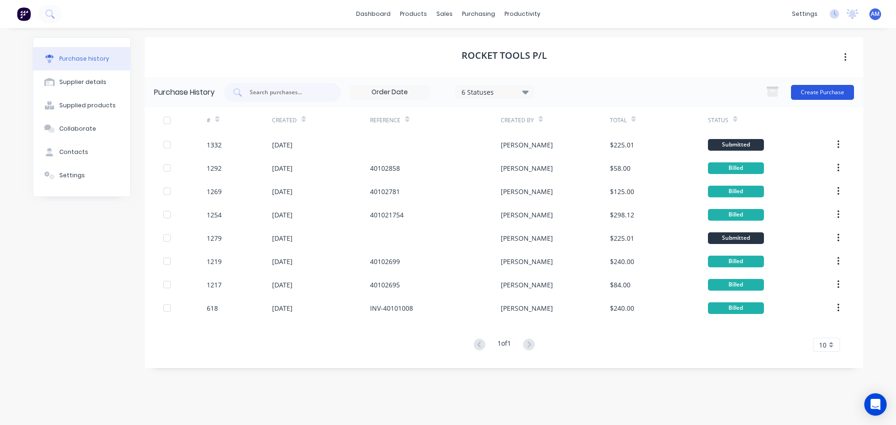
click at [831, 98] on button "Create Purchase" at bounding box center [822, 92] width 63 height 15
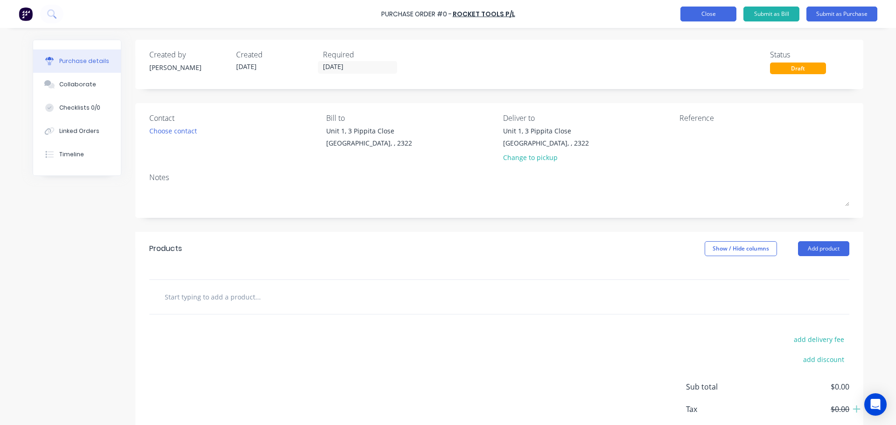
click at [718, 19] on button "Close" at bounding box center [709, 14] width 56 height 15
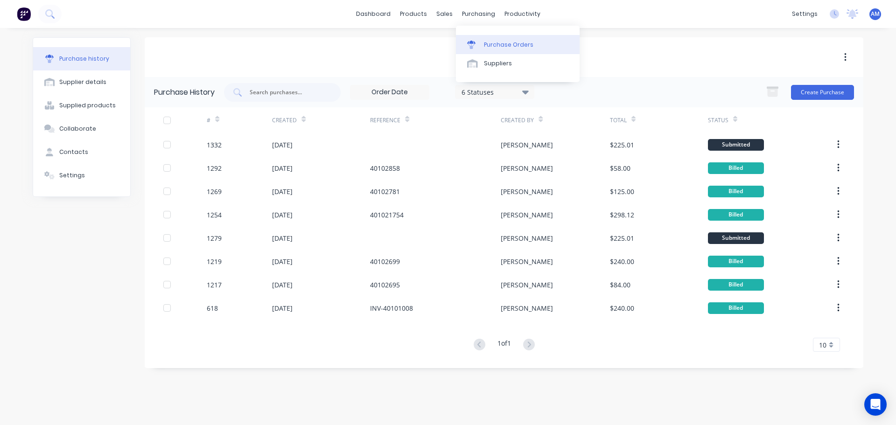
click at [499, 46] on div "Purchase Orders" at bounding box center [508, 45] width 49 height 8
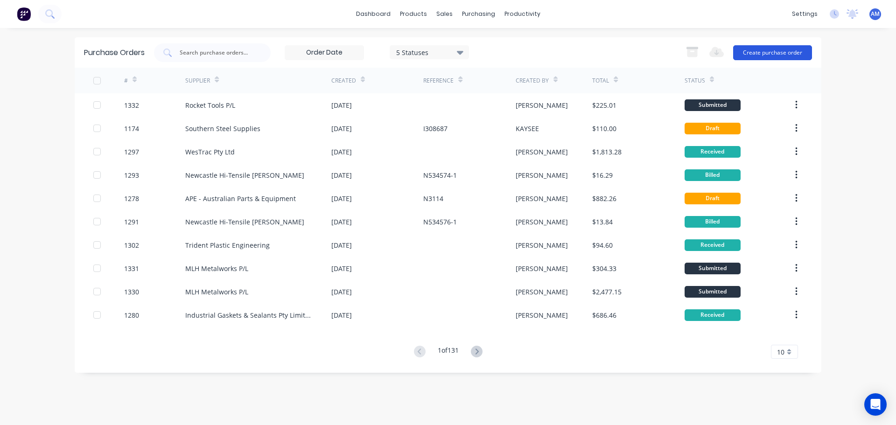
click at [753, 54] on button "Create purchase order" at bounding box center [772, 52] width 79 height 15
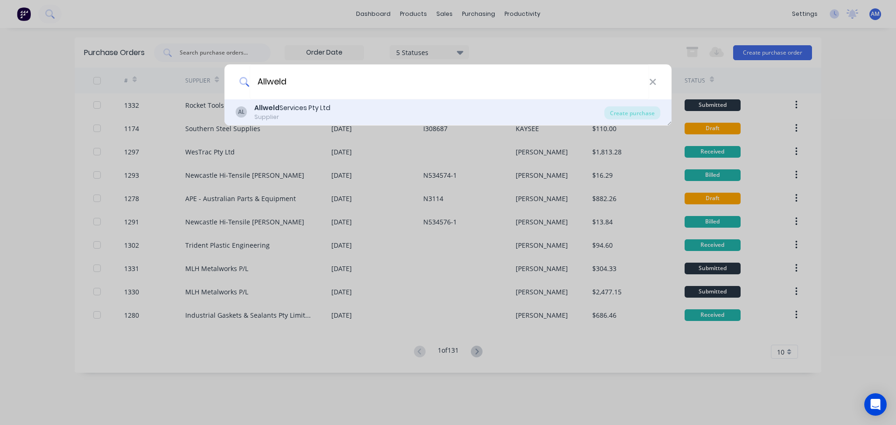
type input "Allweld"
click at [305, 106] on div "Allweld Services Pty Ltd" at bounding box center [292, 108] width 76 height 10
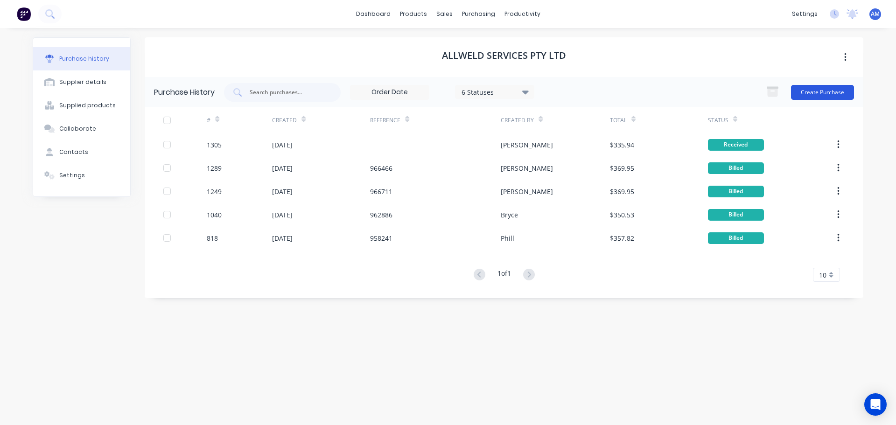
click at [828, 90] on button "Create Purchase" at bounding box center [822, 92] width 63 height 15
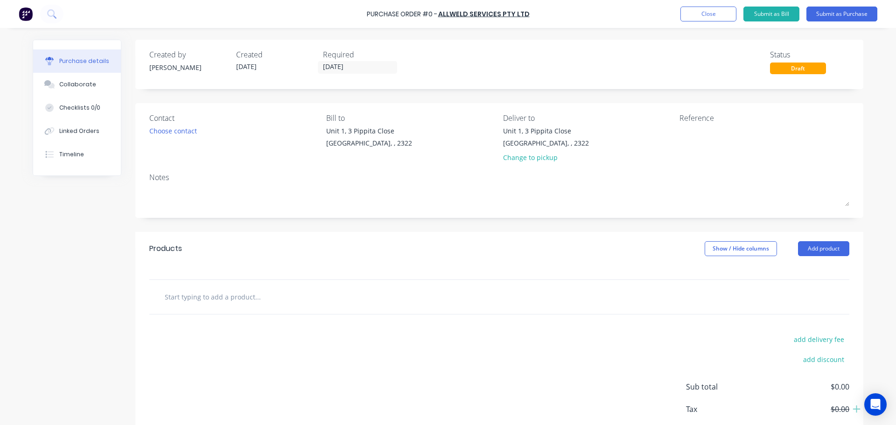
click at [220, 300] on input "text" at bounding box center [257, 297] width 187 height 19
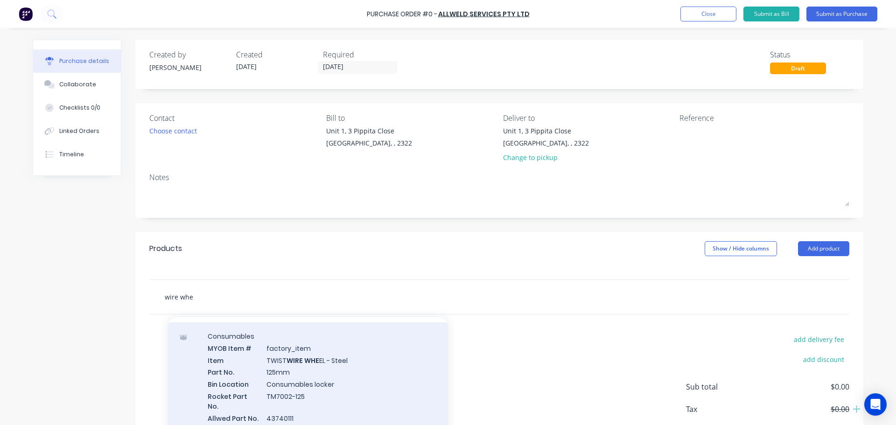
scroll to position [47, 0]
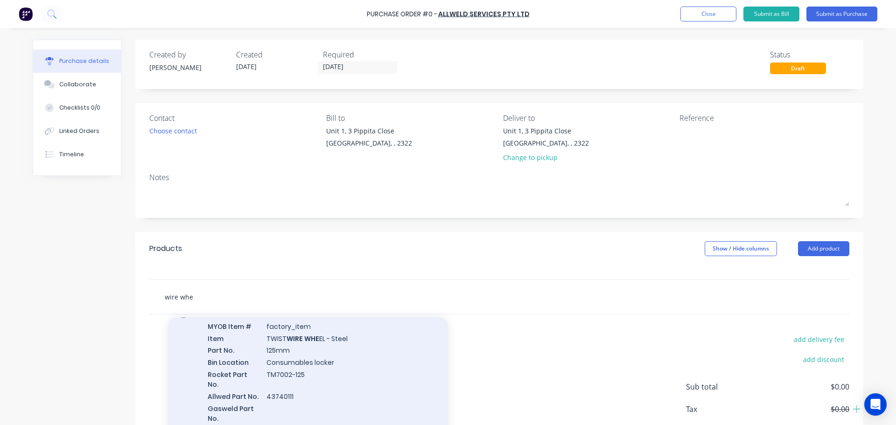
type input "wire whe"
click at [298, 344] on div "Consumables MYOB Item # factory_item Item TWIST WIRE WHE EL - Steel Part No. 12…" at bounding box center [308, 372] width 280 height 143
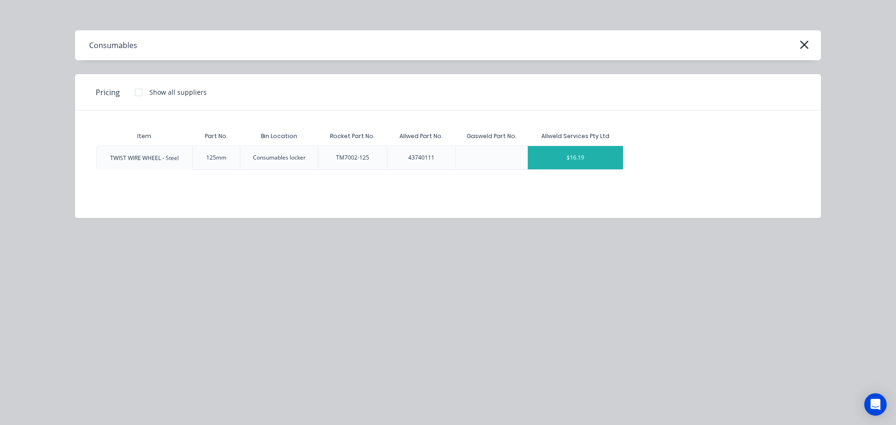
click at [577, 154] on div "$16.19" at bounding box center [575, 157] width 95 height 23
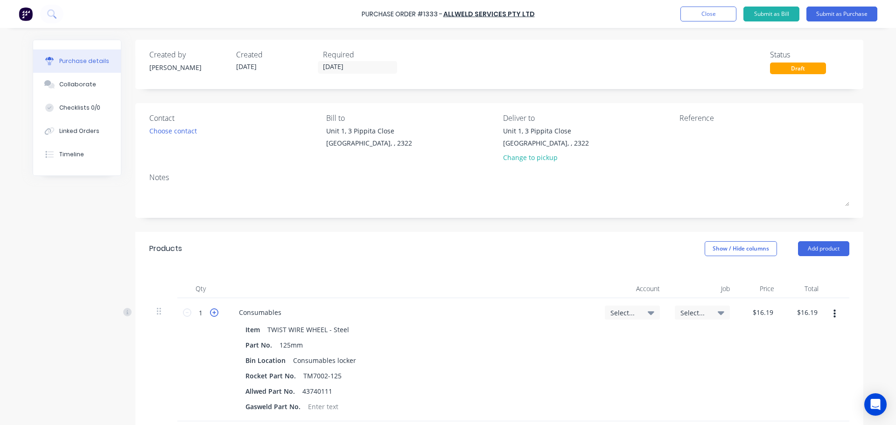
click at [211, 311] on icon at bounding box center [214, 313] width 8 height 8
type input "2"
type input "$32.38"
click at [211, 311] on icon at bounding box center [214, 313] width 8 height 8
type input "3"
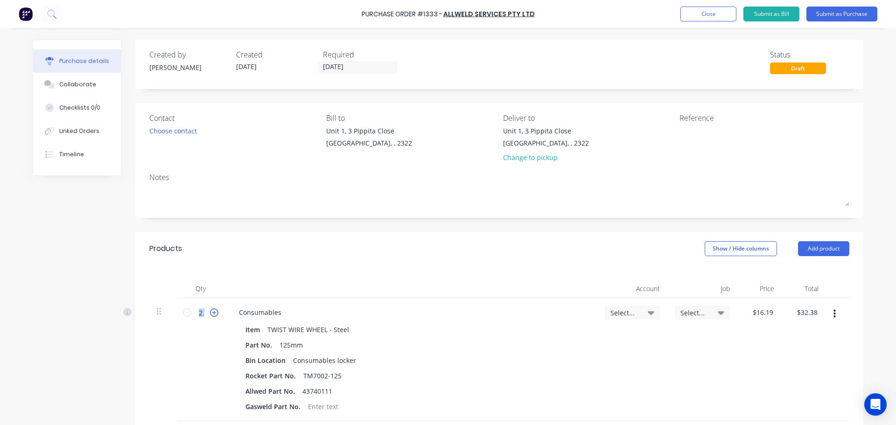
type input "$48.57"
click at [211, 311] on icon at bounding box center [214, 313] width 8 height 8
type input "4"
type input "$64.76"
click at [648, 316] on icon at bounding box center [651, 313] width 7 height 10
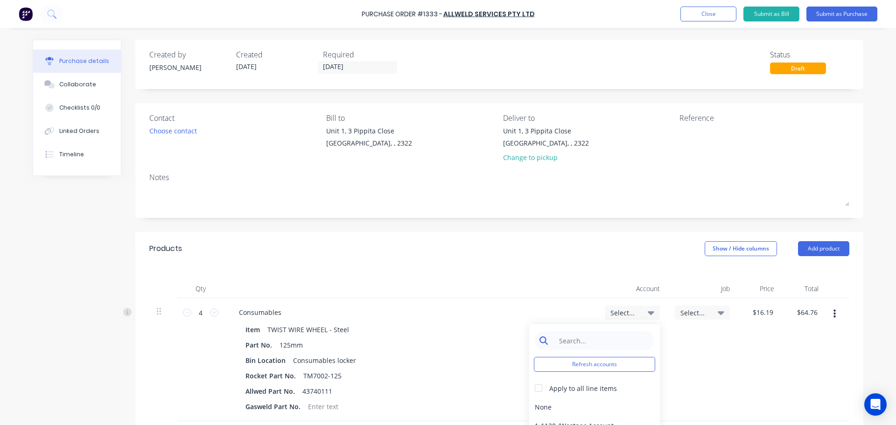
click at [601, 338] on input at bounding box center [602, 340] width 96 height 19
type input "5-8050"
click at [607, 405] on div "5-8050 / COS - Mfg Consumables" at bounding box center [594, 407] width 131 height 19
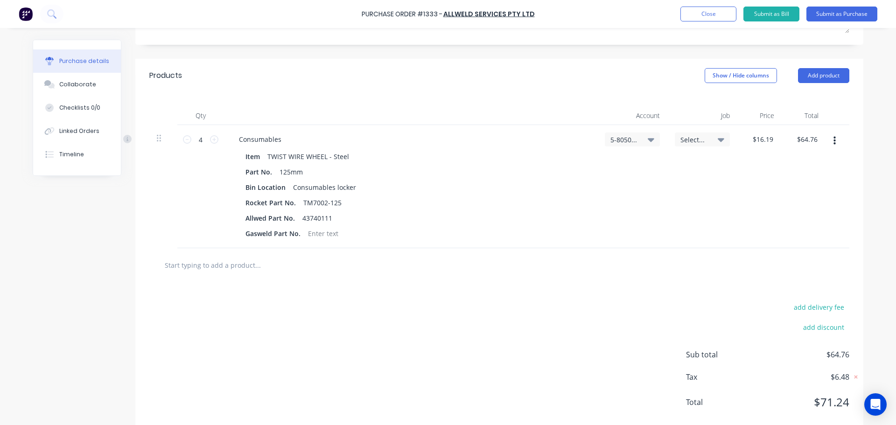
scroll to position [187, 0]
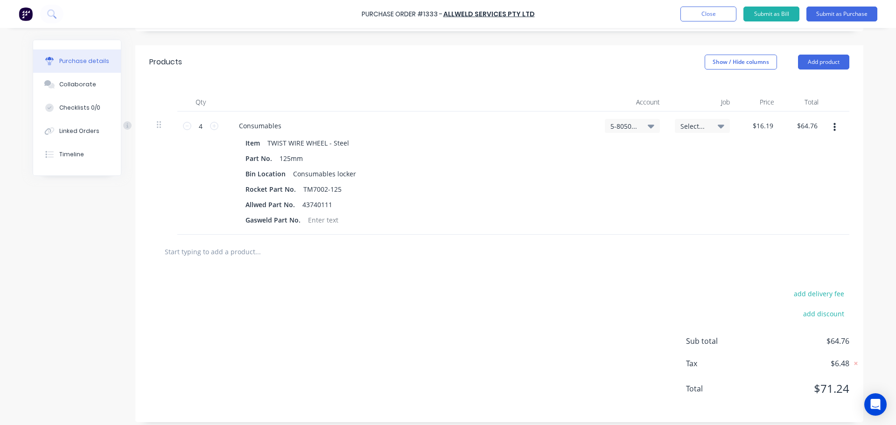
click at [236, 254] on input "text" at bounding box center [257, 251] width 187 height 19
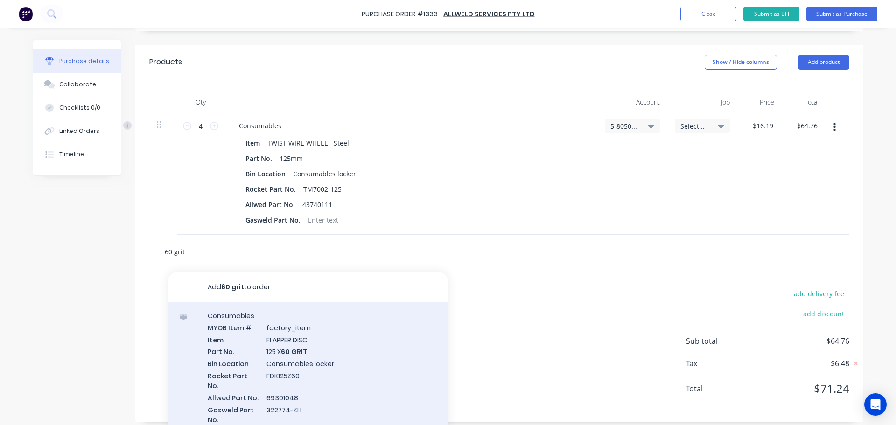
type input "60 grit"
click at [292, 345] on div "Consumables MYOB Item # factory_item Item FLAPPER DISC Part No. 125 X 60 GRIT B…" at bounding box center [308, 373] width 280 height 143
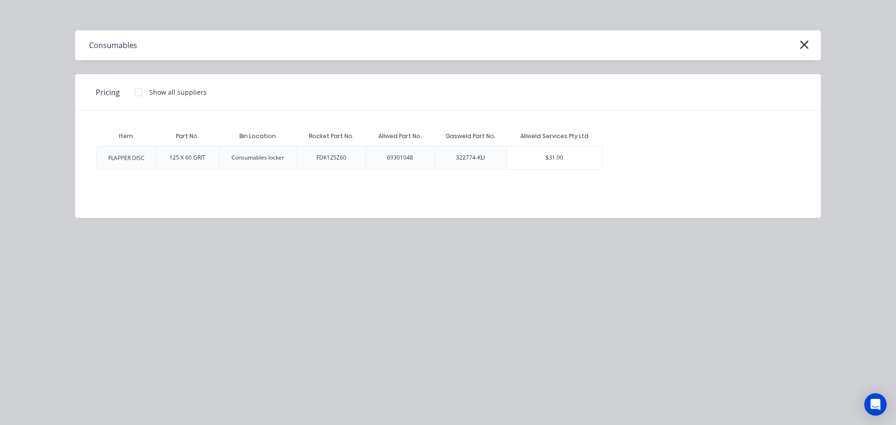
drag, startPoint x: 534, startPoint y: 159, endPoint x: 539, endPoint y: 162, distance: 5.2
click at [535, 160] on div "$31.90" at bounding box center [554, 157] width 95 height 23
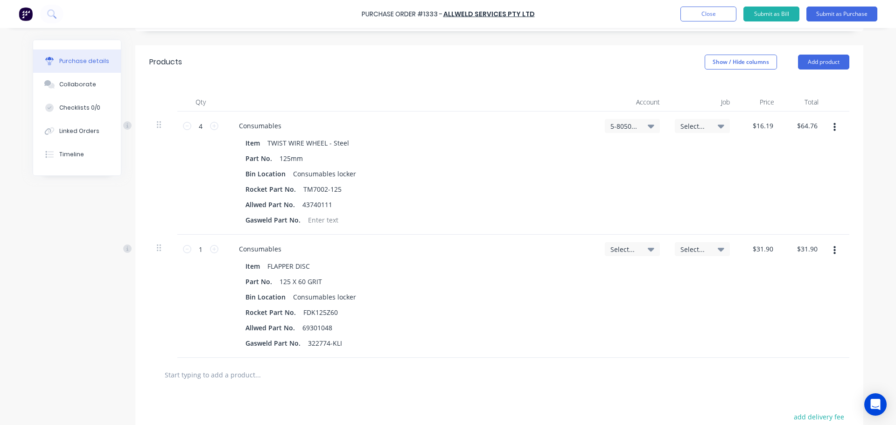
click at [648, 249] on icon at bounding box center [651, 250] width 7 height 4
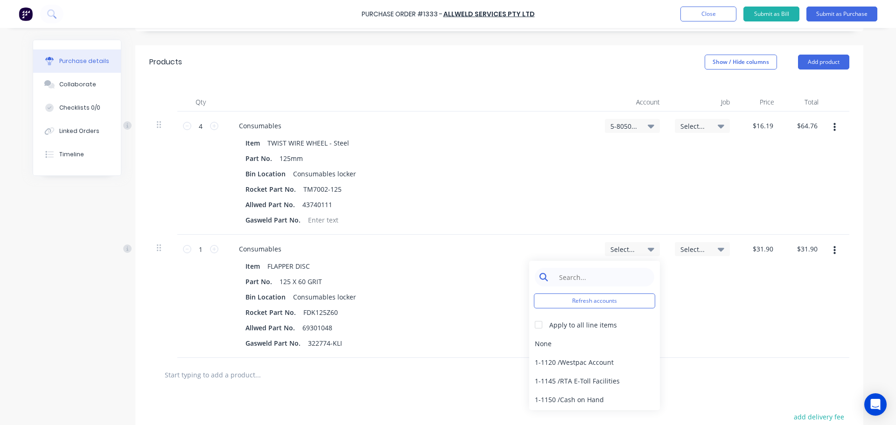
click at [578, 275] on input at bounding box center [602, 277] width 96 height 19
type input "5-8050"
click at [578, 344] on div "5-8050 / COS - Mfg Consumables" at bounding box center [594, 343] width 131 height 19
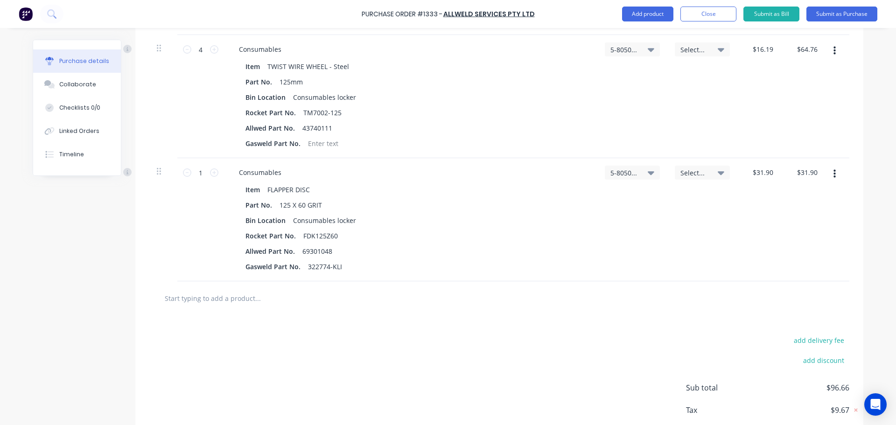
scroll to position [280, 0]
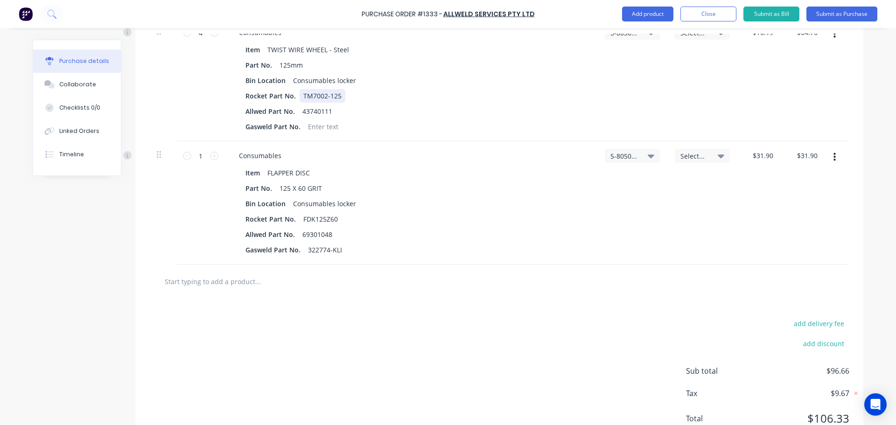
drag, startPoint x: 340, startPoint y: 94, endPoint x: 234, endPoint y: 95, distance: 106.0
click at [234, 95] on div "Item TWIST WIRE WHEEL - Steel Part No. 125mm Bin Location Consumables locker Ro…" at bounding box center [411, 88] width 358 height 91
drag, startPoint x: 234, startPoint y: 95, endPoint x: 341, endPoint y: 98, distance: 107.0
click at [341, 98] on div "Item TWIST WIRE WHEEL - Steel Part No. 125mm Bin Location Consumables locker Ro…" at bounding box center [411, 88] width 358 height 91
drag, startPoint x: 253, startPoint y: 94, endPoint x: 306, endPoint y: 96, distance: 53.3
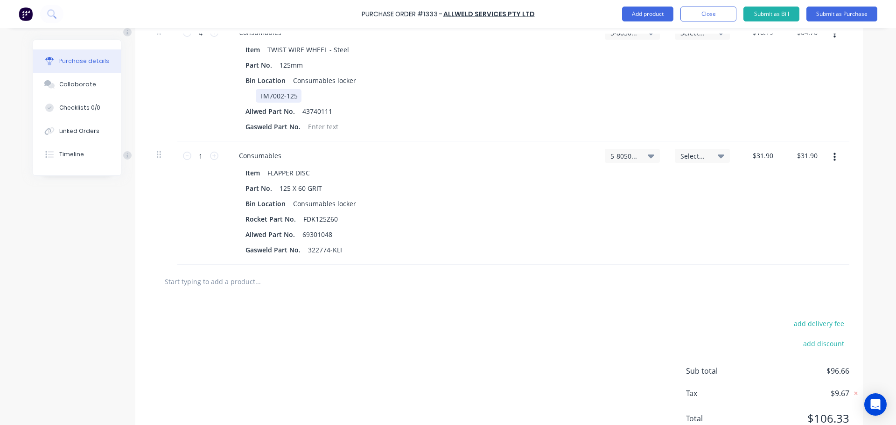
drag, startPoint x: 300, startPoint y: 93, endPoint x: 233, endPoint y: 94, distance: 66.3
click at [234, 94] on div "Item TWIST WIRE WHEEL - Steel Part No. 125mm Bin Location Consumables locker TM…" at bounding box center [411, 88] width 358 height 91
drag, startPoint x: 242, startPoint y: 126, endPoint x: 323, endPoint y: 136, distance: 81.4
click at [322, 136] on div "Consumables Item TWIST WIRE WHEEL - Steel Part No. 125mm Bin Location Consumabl…" at bounding box center [410, 79] width 373 height 123
drag, startPoint x: 317, startPoint y: 124, endPoint x: 236, endPoint y: 126, distance: 81.3
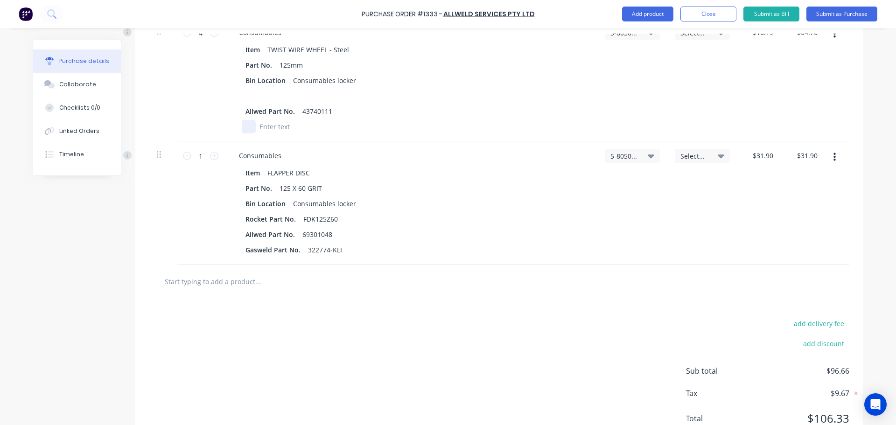
drag, startPoint x: 286, startPoint y: 129, endPoint x: 249, endPoint y: 126, distance: 36.5
click at [251, 123] on div at bounding box center [409, 127] width 334 height 14
drag, startPoint x: 337, startPoint y: 219, endPoint x: 273, endPoint y: 223, distance: 64.6
click at [273, 223] on div "Rocket Part No. FDK125Z60" at bounding box center [409, 219] width 334 height 14
drag, startPoint x: 293, startPoint y: 217, endPoint x: 233, endPoint y: 218, distance: 60.2
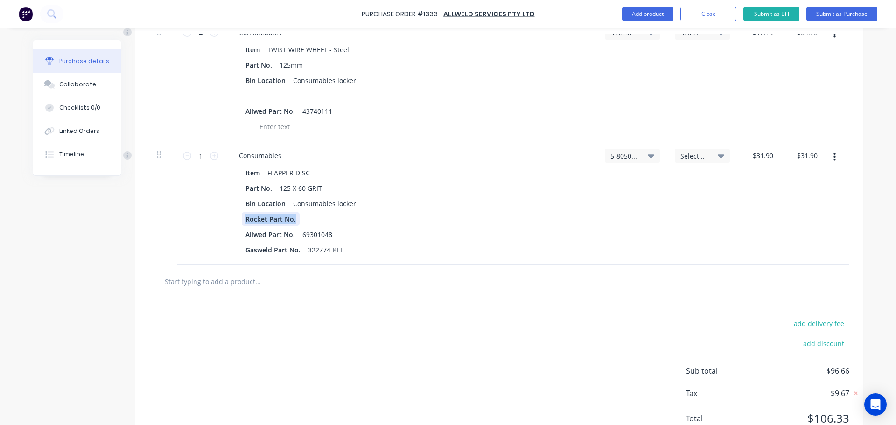
click at [233, 218] on div "Item FLAPPER DISC Part No. 125 X 60 GRIT Bin Location Consumables locker Rocket…" at bounding box center [411, 211] width 358 height 91
drag, startPoint x: 338, startPoint y: 251, endPoint x: 276, endPoint y: 253, distance: 62.6
click at [276, 253] on div "Gasweld Part No. 322774-KLI" at bounding box center [409, 250] width 334 height 14
drag, startPoint x: 297, startPoint y: 250, endPoint x: 225, endPoint y: 251, distance: 71.9
click at [225, 251] on div "Consumables Item FLAPPER DISC Part No. 125 X 60 GRIT Bin Location Consumables l…" at bounding box center [410, 202] width 373 height 123
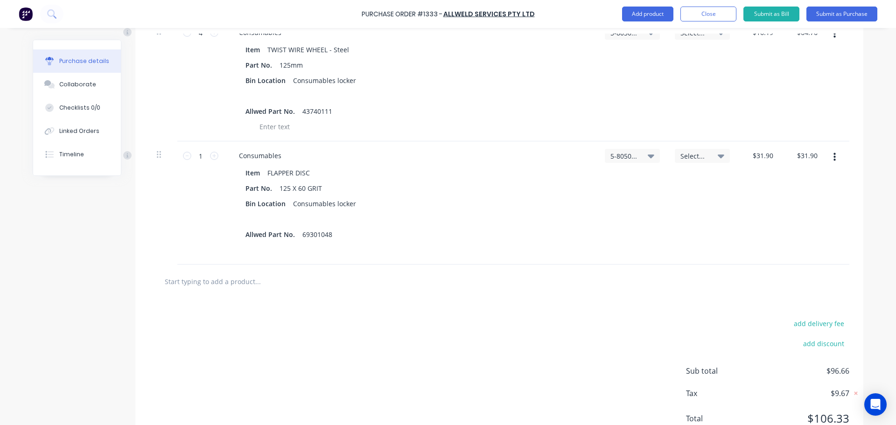
click at [228, 283] on input "text" at bounding box center [257, 281] width 187 height 19
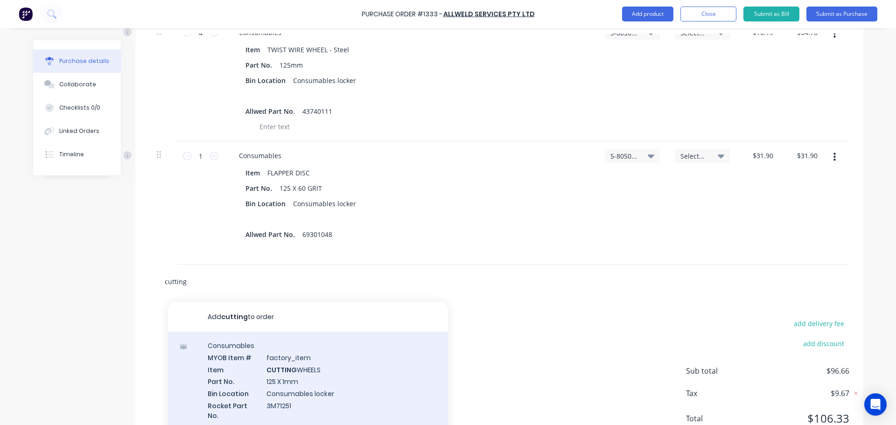
type input "cutting"
click at [275, 380] on div "Consumables MYOB Item # factory_item Item CUTTING WHEELS Part No. 125 X 1mm Bin…" at bounding box center [308, 403] width 280 height 143
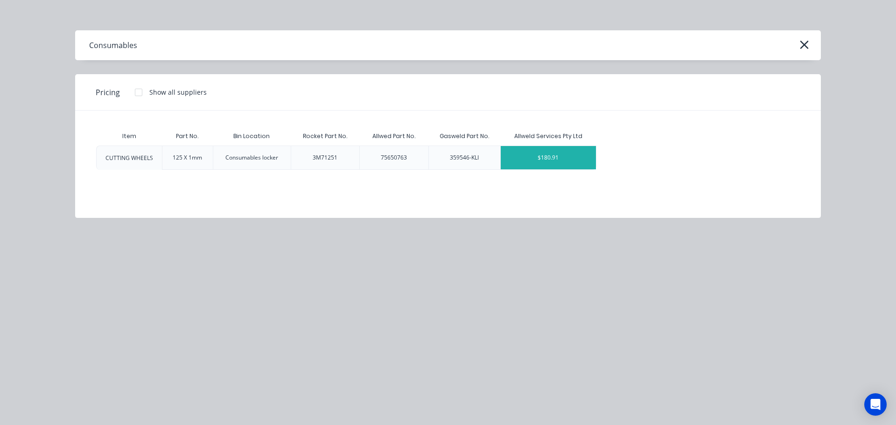
click at [549, 169] on div "$180.91" at bounding box center [548, 157] width 95 height 23
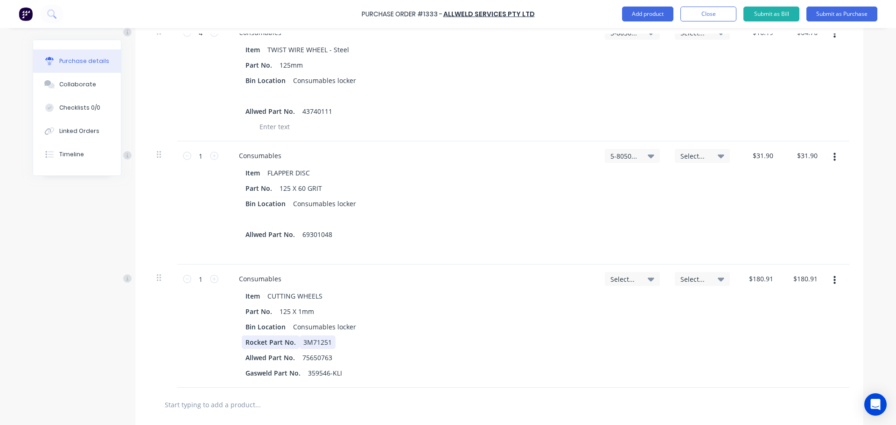
drag, startPoint x: 336, startPoint y: 343, endPoint x: 246, endPoint y: 345, distance: 90.1
click at [246, 345] on div "Rocket Part No. 3M71251" at bounding box center [409, 343] width 334 height 14
drag, startPoint x: 239, startPoint y: 344, endPoint x: 307, endPoint y: 348, distance: 68.7
click at [307, 348] on div "Rocket Part No." at bounding box center [409, 343] width 334 height 14
click at [339, 376] on div "Gasweld Part No. 359546-KLI" at bounding box center [409, 373] width 334 height 14
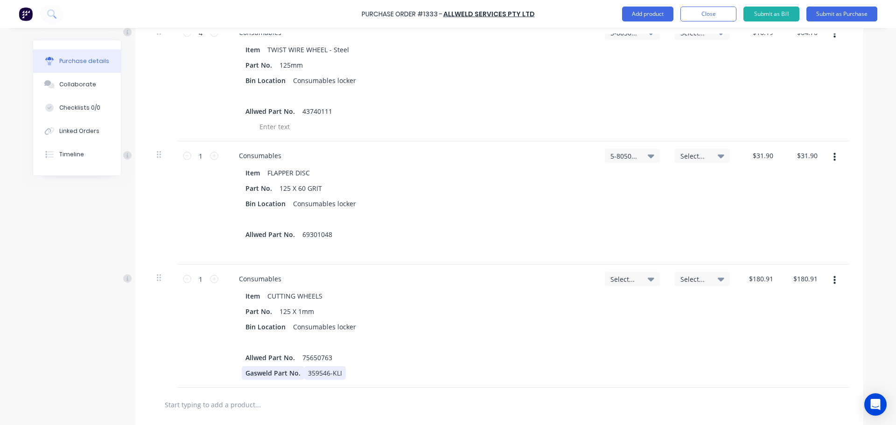
drag, startPoint x: 338, startPoint y: 374, endPoint x: 287, endPoint y: 379, distance: 51.1
click at [287, 379] on div "Gasweld Part No. 359546-KLI" at bounding box center [409, 373] width 334 height 14
drag, startPoint x: 245, startPoint y: 375, endPoint x: 304, endPoint y: 372, distance: 59.9
click at [304, 372] on div "Gasweld Part No. 359546-KLI" at bounding box center [409, 373] width 334 height 14
drag, startPoint x: 305, startPoint y: 383, endPoint x: 246, endPoint y: 385, distance: 58.4
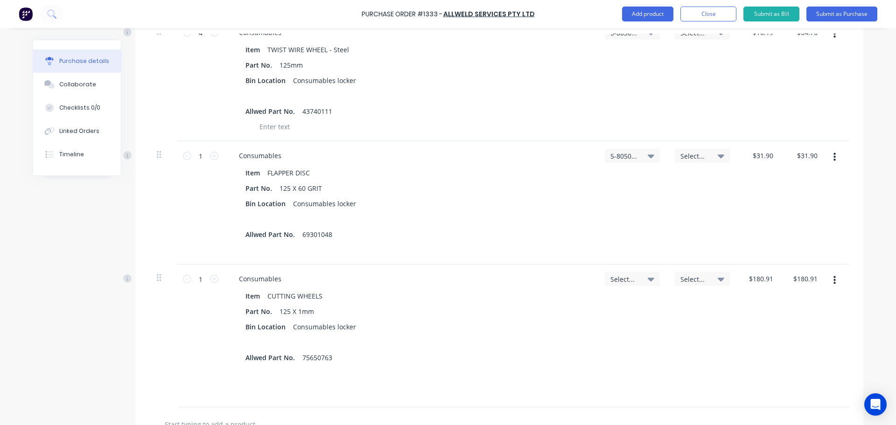
click at [649, 280] on icon at bounding box center [651, 280] width 7 height 4
click at [596, 309] on input at bounding box center [602, 307] width 96 height 19
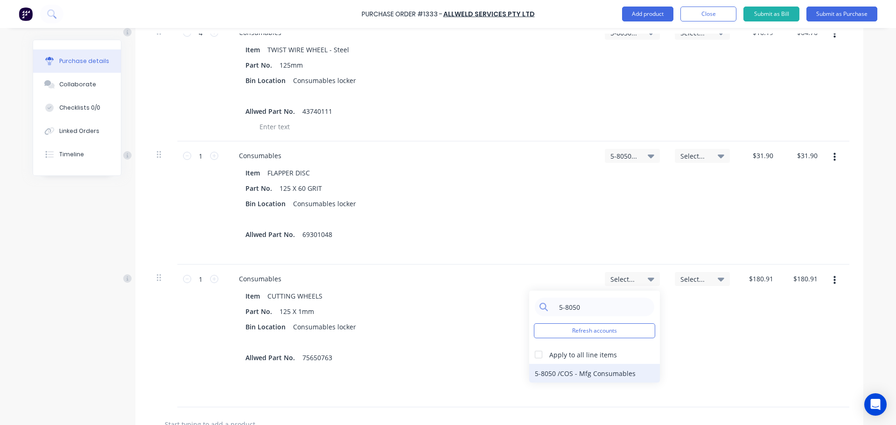
type input "5-8050"
click at [611, 376] on div "5-8050 / COS - Mfg Consumables" at bounding box center [594, 373] width 131 height 19
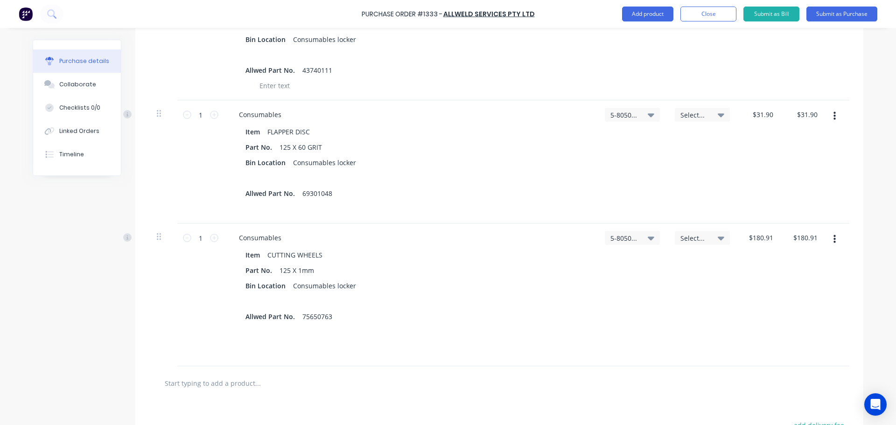
scroll to position [327, 0]
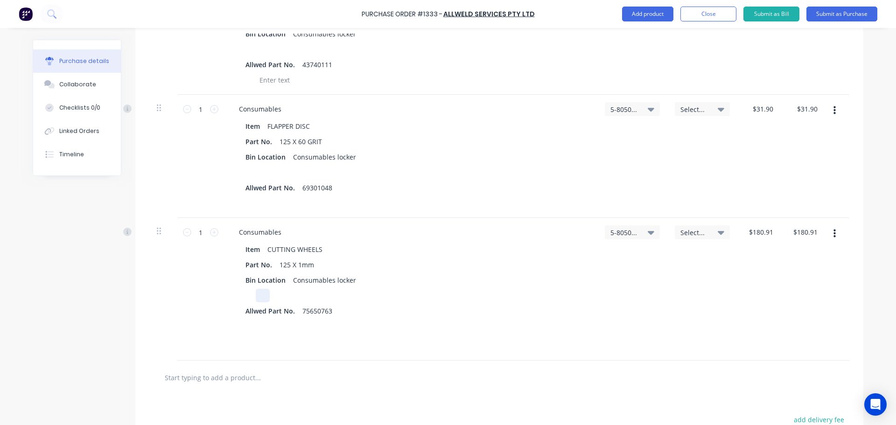
click at [259, 299] on div at bounding box center [263, 296] width 14 height 14
click at [259, 169] on div at bounding box center [263, 173] width 14 height 14
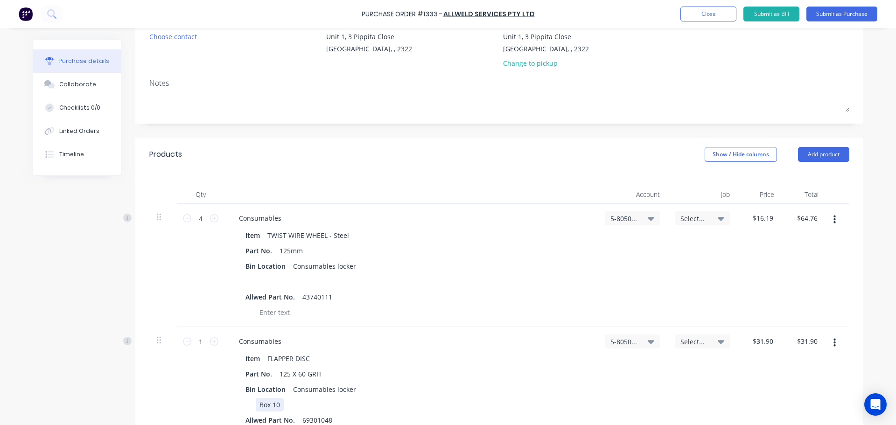
scroll to position [93, 0]
click at [838, 15] on button "Submit as Purchase" at bounding box center [842, 14] width 71 height 15
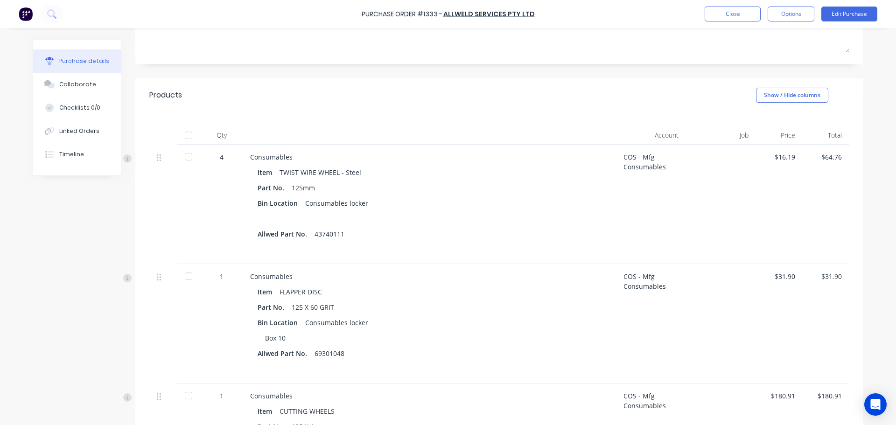
scroll to position [136, 0]
click at [790, 19] on button "Options" at bounding box center [791, 14] width 47 height 15
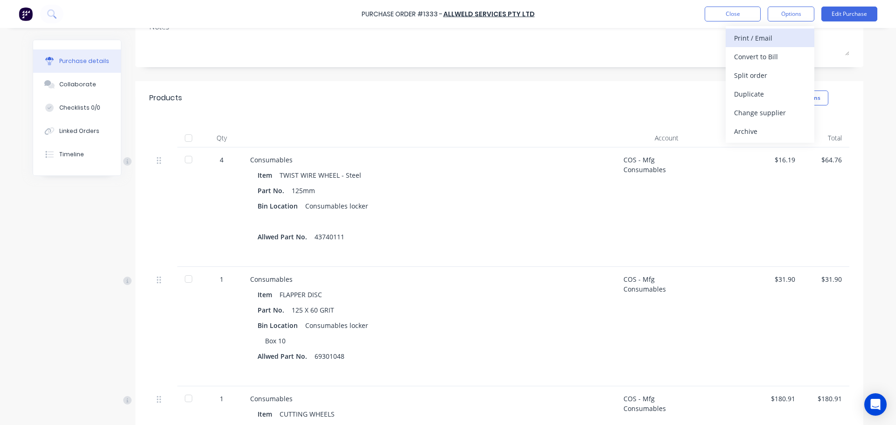
click at [766, 38] on div "Print / Email" at bounding box center [770, 38] width 72 height 14
click at [756, 55] on div "With pricing" at bounding box center [770, 57] width 72 height 14
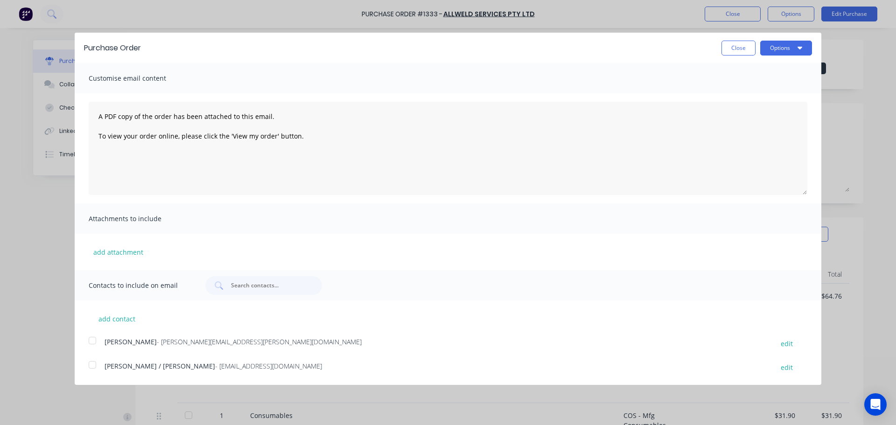
click at [90, 338] on div at bounding box center [92, 340] width 19 height 19
click at [89, 369] on div at bounding box center [92, 365] width 19 height 19
click at [787, 50] on button "Options" at bounding box center [786, 48] width 52 height 15
click at [745, 87] on div "Email" at bounding box center [768, 91] width 72 height 14
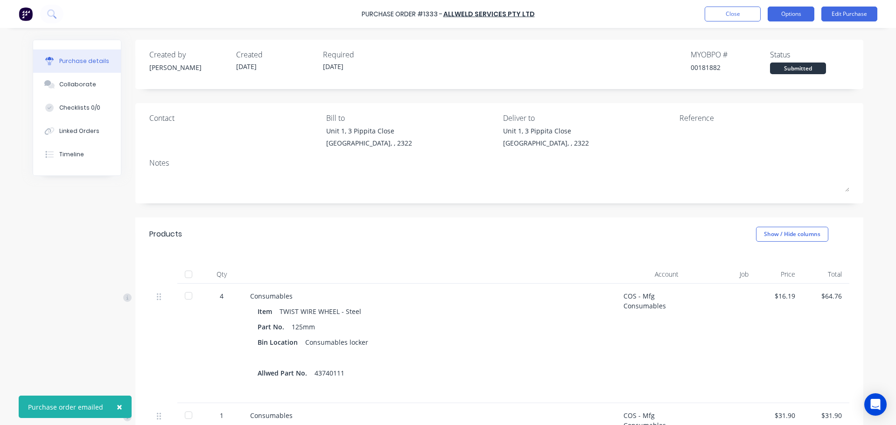
click at [788, 18] on button "Options" at bounding box center [791, 14] width 47 height 15
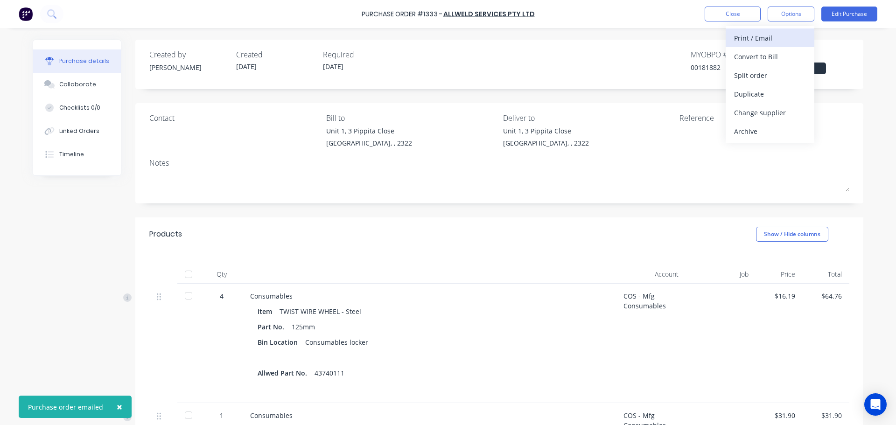
click at [754, 38] on div "Print / Email" at bounding box center [770, 38] width 72 height 14
click at [746, 60] on div "With pricing" at bounding box center [770, 57] width 72 height 14
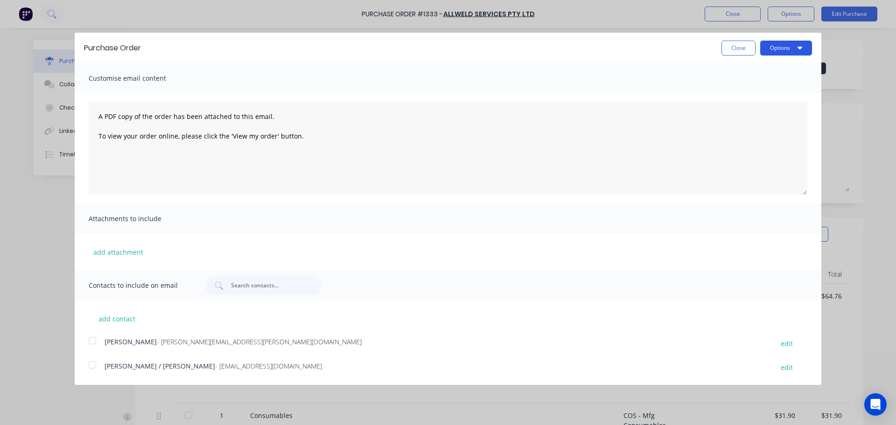
click at [780, 51] on button "Options" at bounding box center [786, 48] width 52 height 15
click at [745, 67] on div "Print" at bounding box center [768, 72] width 72 height 14
click at [735, 51] on button "Close" at bounding box center [739, 48] width 34 height 15
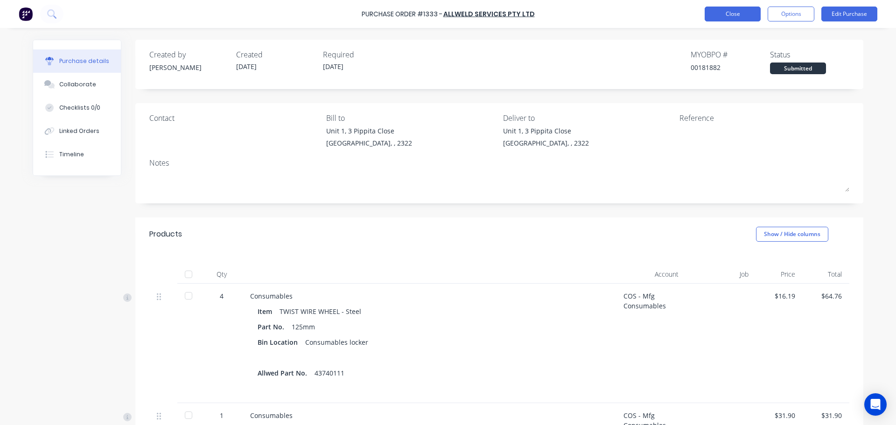
click at [730, 11] on button "Close" at bounding box center [733, 14] width 56 height 15
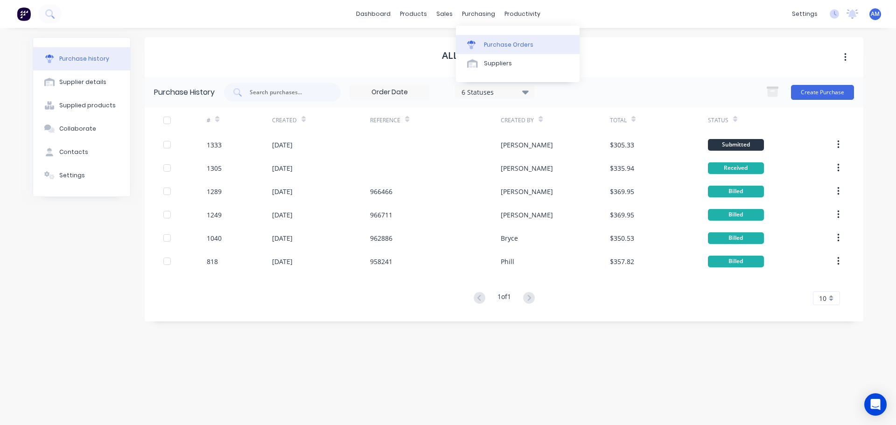
click at [502, 45] on div "Purchase Orders" at bounding box center [508, 45] width 49 height 8
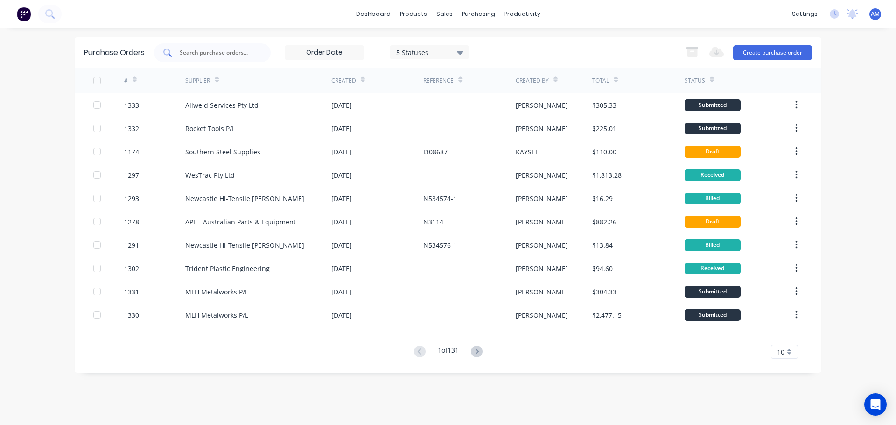
click at [212, 48] on input "text" at bounding box center [217, 52] width 77 height 9
type input "1332"
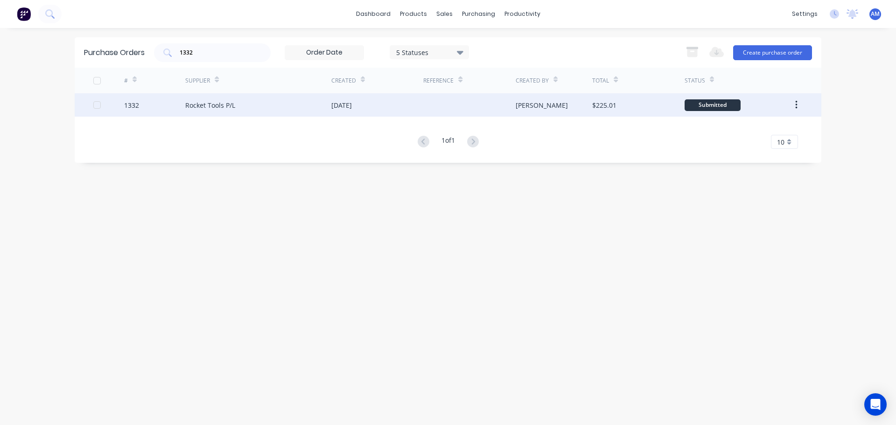
click at [352, 104] on div "[DATE]" at bounding box center [341, 105] width 21 height 10
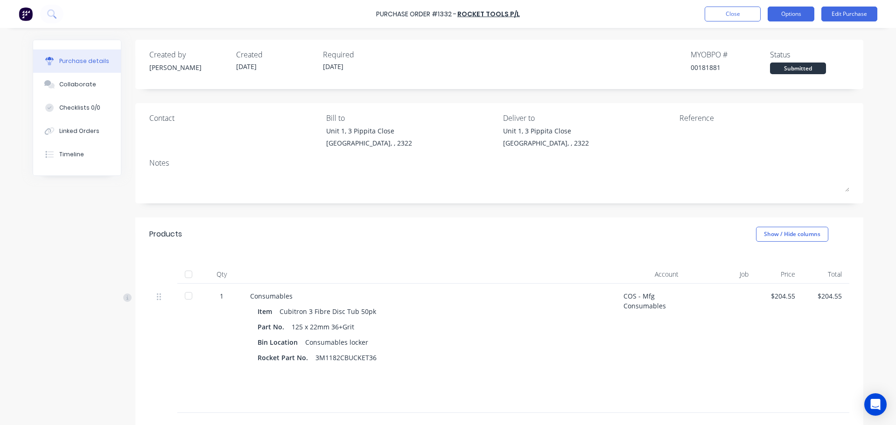
click at [797, 19] on button "Options" at bounding box center [791, 14] width 47 height 15
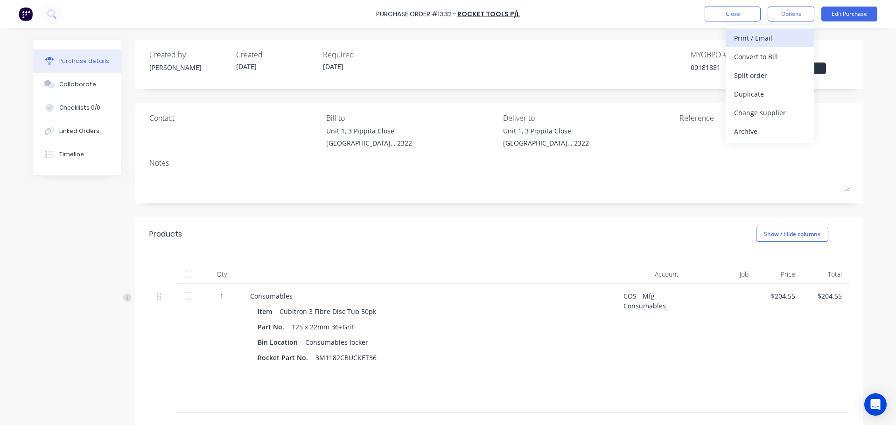
click at [758, 40] on div "Print / Email" at bounding box center [770, 38] width 72 height 14
click at [757, 56] on div "With pricing" at bounding box center [770, 57] width 72 height 14
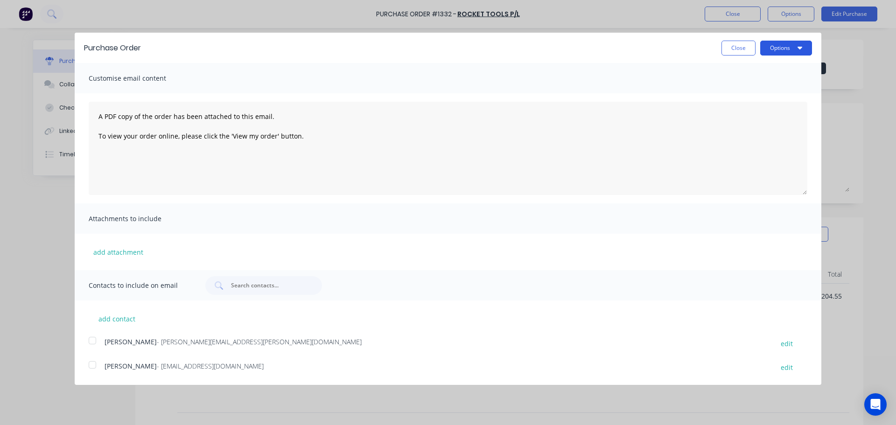
click at [776, 51] on button "Options" at bounding box center [786, 48] width 52 height 15
click at [751, 69] on div "Print" at bounding box center [768, 72] width 72 height 14
click at [738, 51] on button "Close" at bounding box center [739, 48] width 34 height 15
